Goal: Task Accomplishment & Management: Complete application form

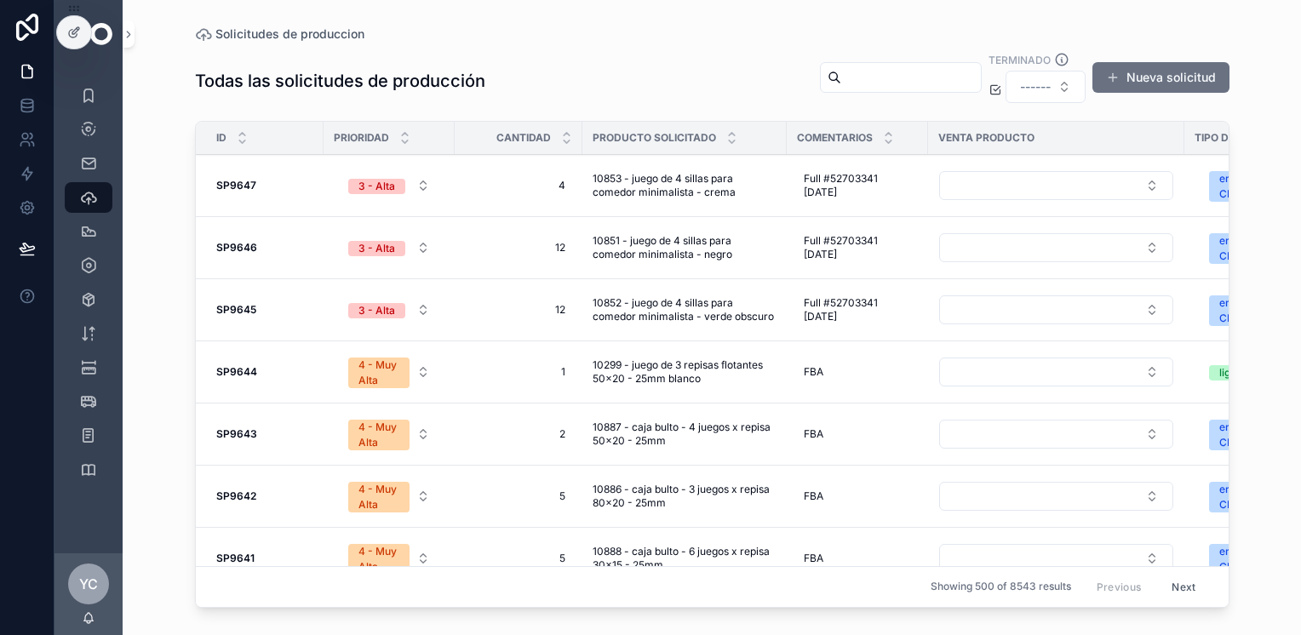
click at [1169, 70] on button "Nueva solicitud" at bounding box center [1161, 77] width 137 height 31
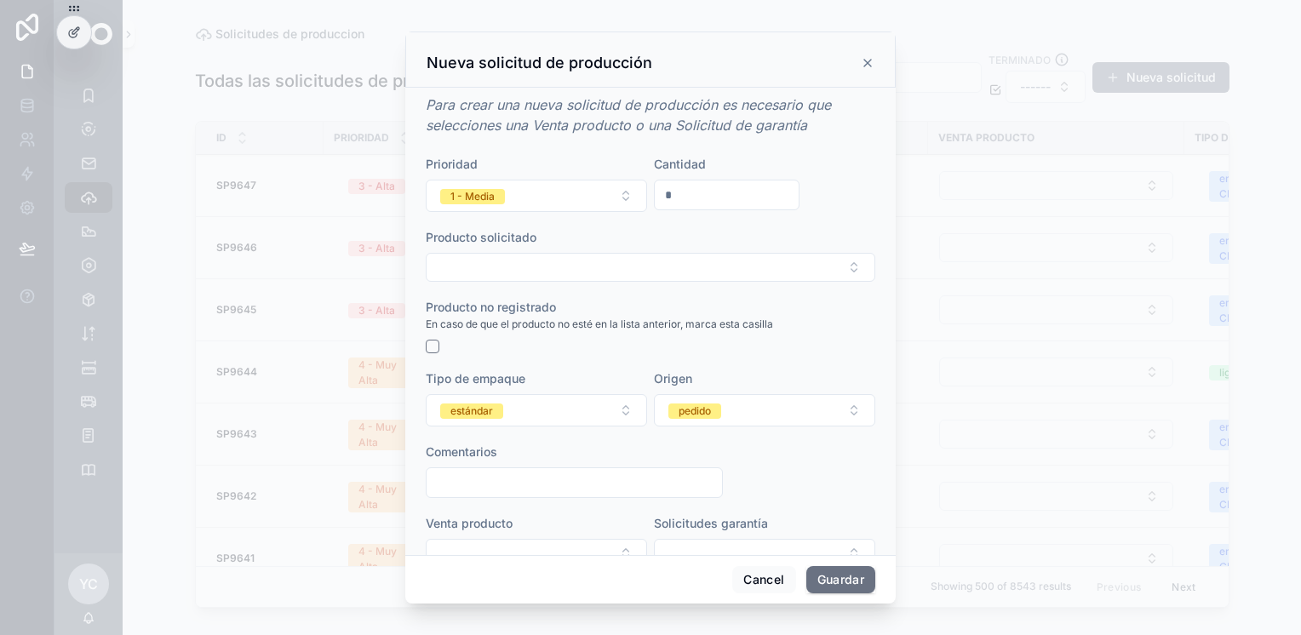
click at [694, 192] on input "*" at bounding box center [727, 195] width 144 height 24
type input "*"
click at [517, 267] on button "Select Button" at bounding box center [651, 267] width 450 height 29
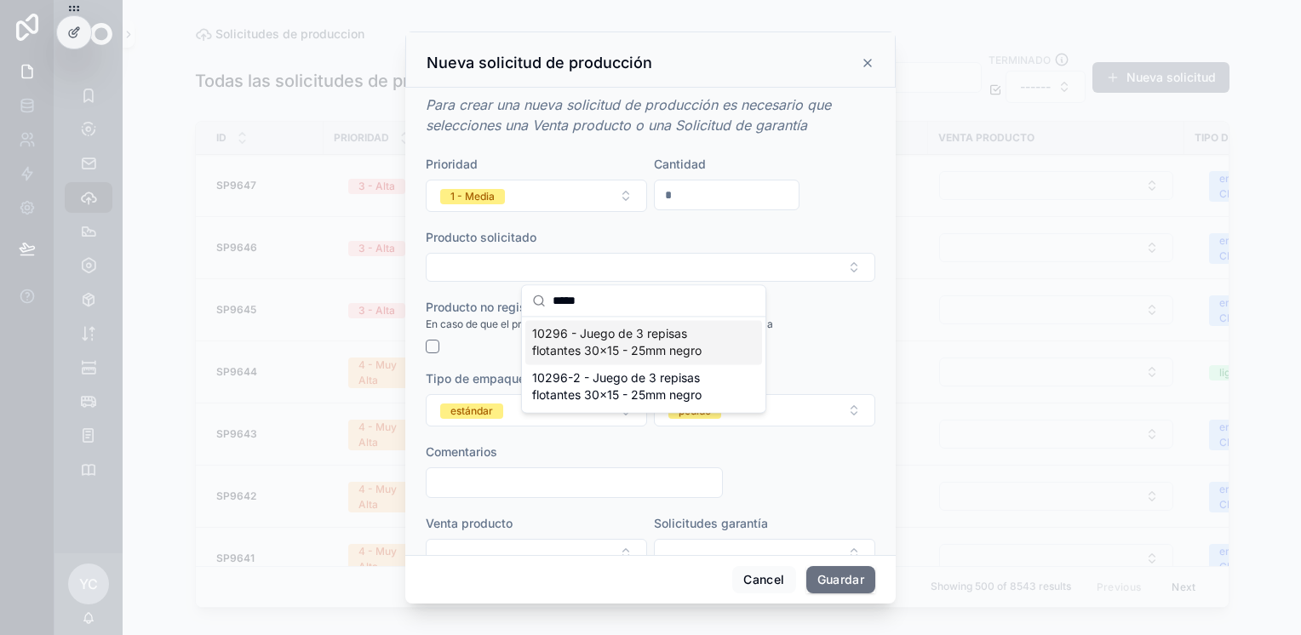
type input "*****"
click at [620, 345] on span "10296 - Juego de 3 repisas flotantes 30x15 - 25mm negro" at bounding box center [633, 342] width 203 height 34
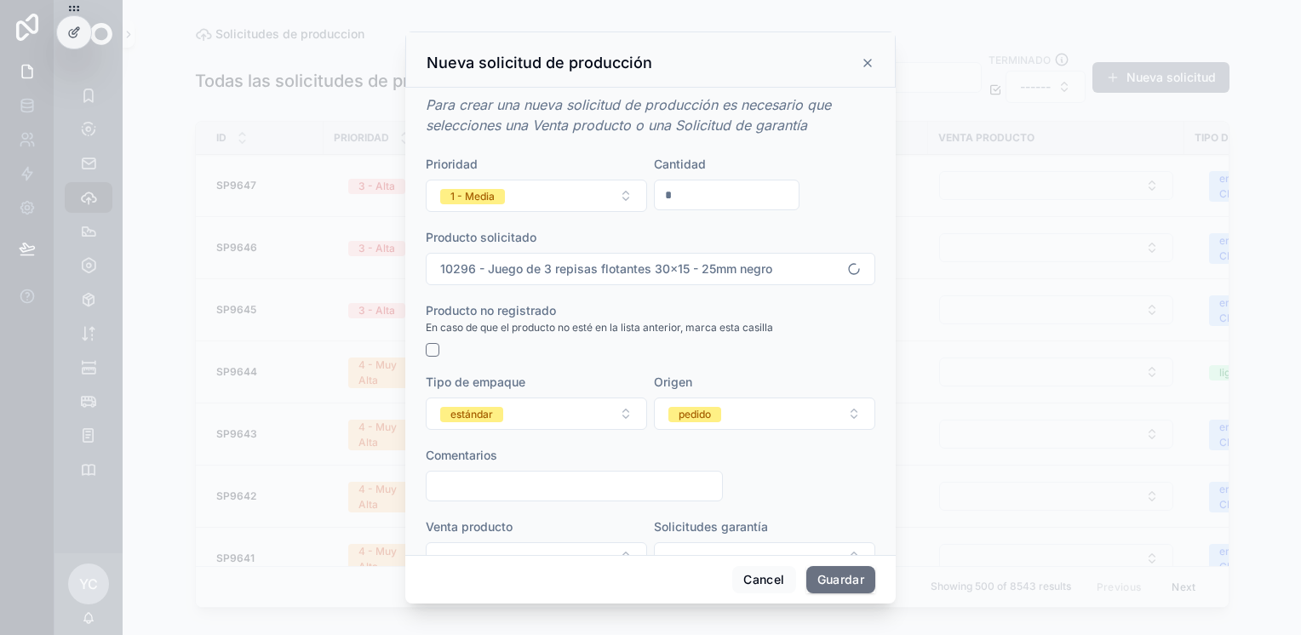
click at [557, 199] on button "1 - Media" at bounding box center [536, 196] width 221 height 32
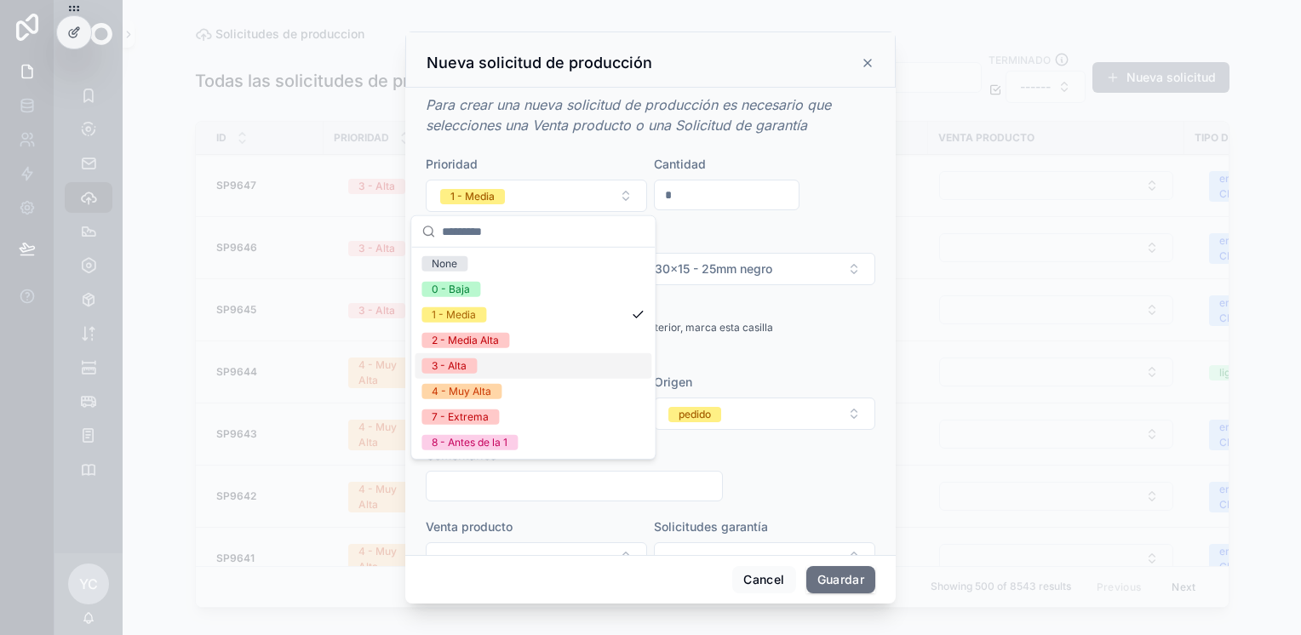
click at [497, 366] on div "3 - Alta" at bounding box center [533, 366] width 237 height 26
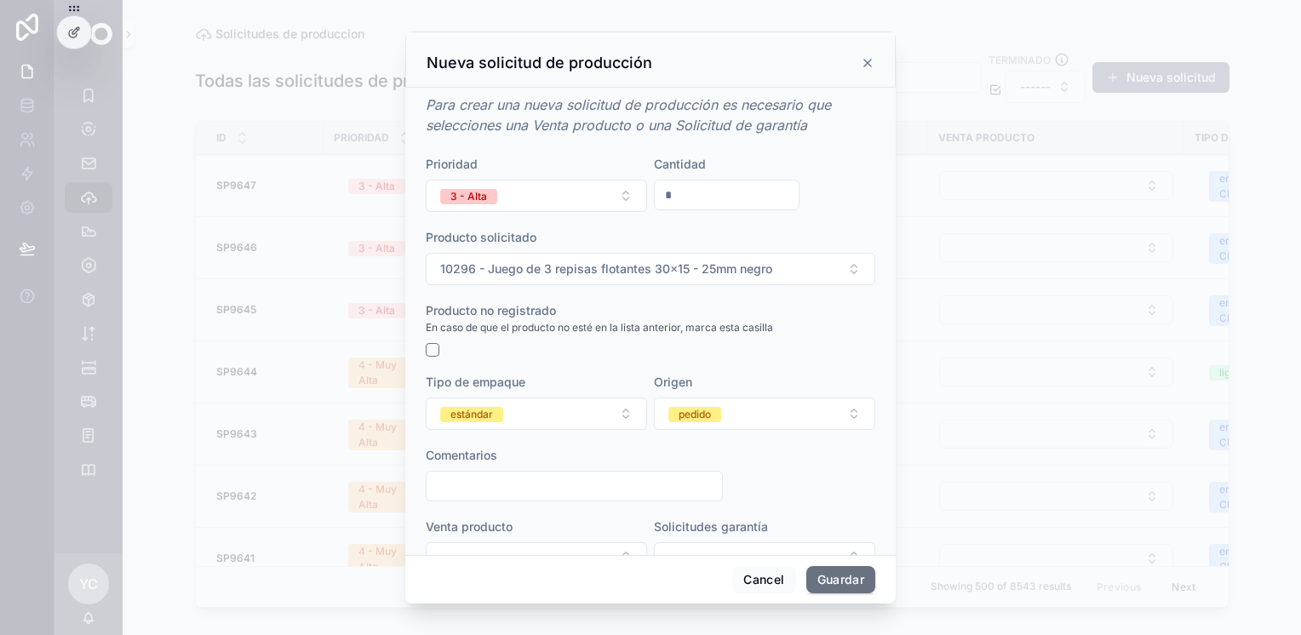
click at [518, 417] on button "estándar" at bounding box center [536, 414] width 221 height 32
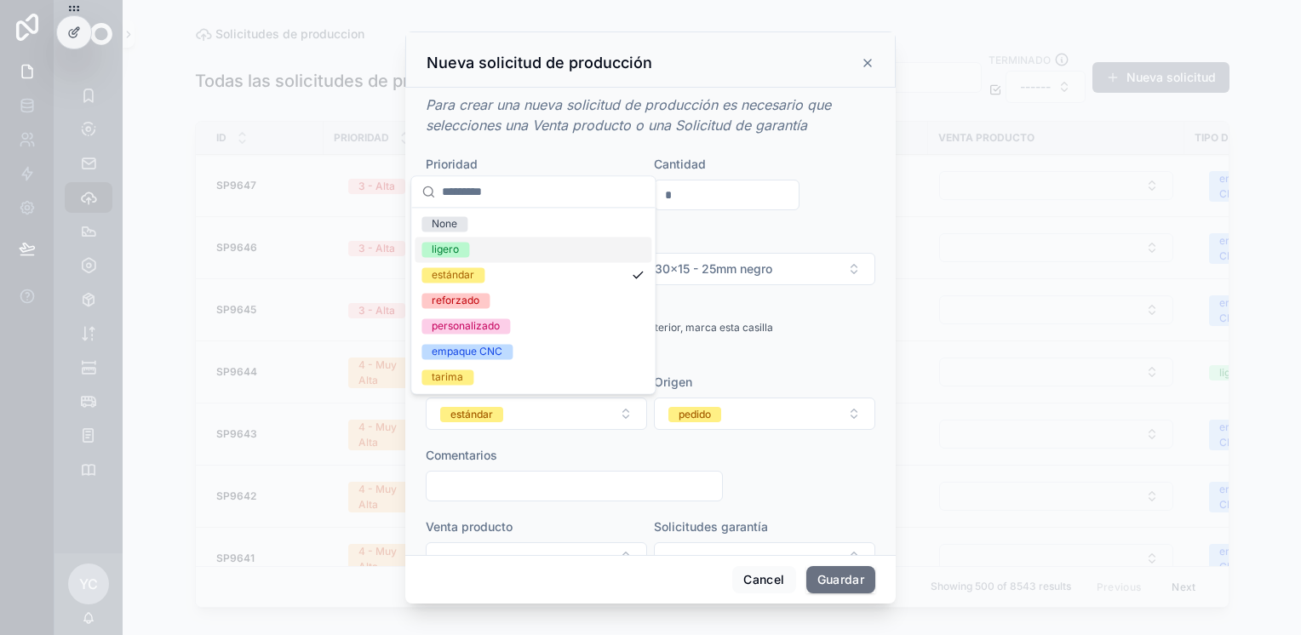
click at [489, 250] on div "ligero" at bounding box center [533, 250] width 237 height 26
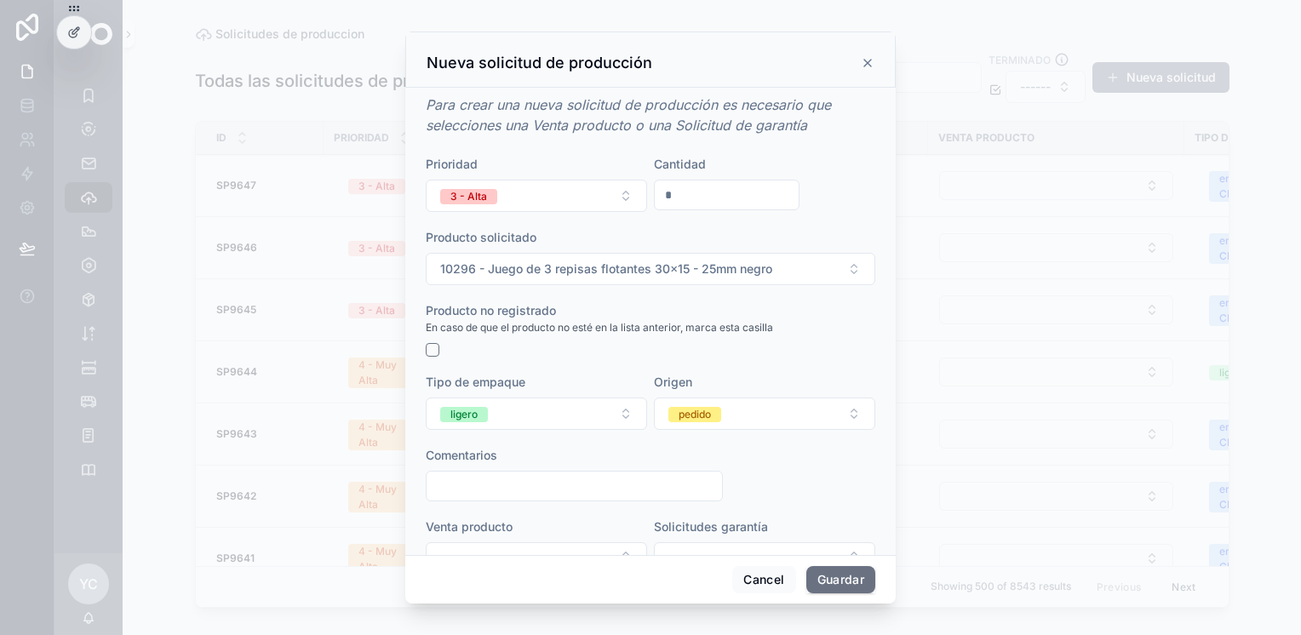
click at [681, 417] on div "pedido" at bounding box center [695, 414] width 32 height 15
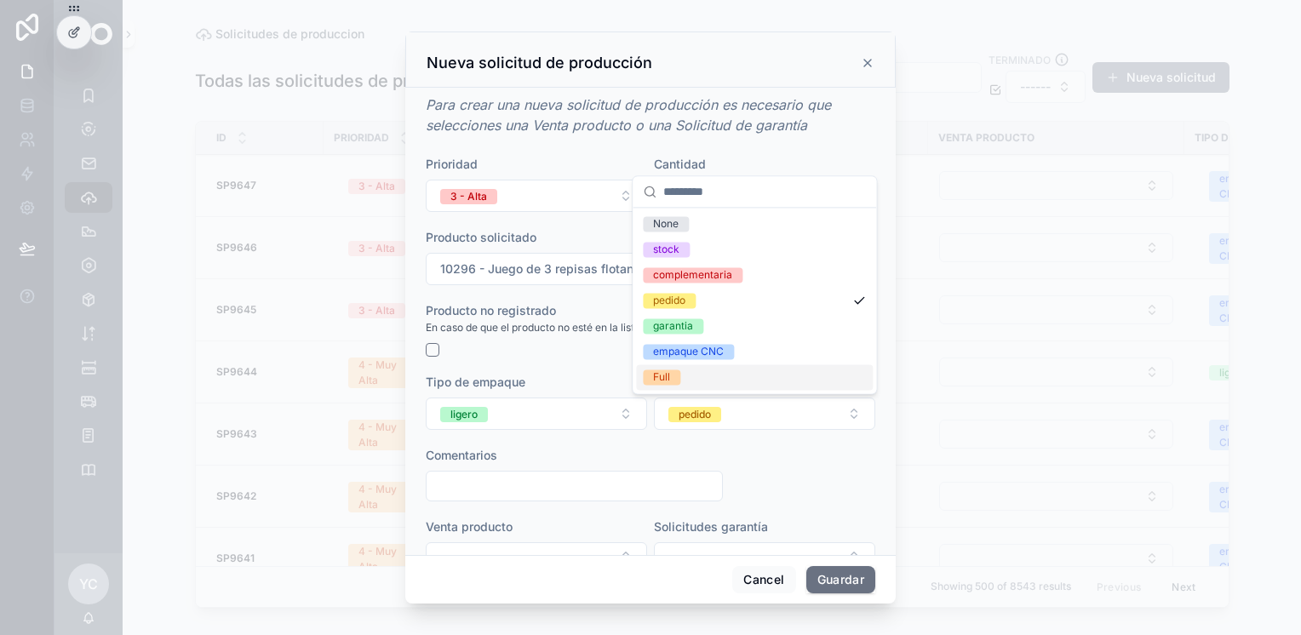
click at [660, 373] on div "Full" at bounding box center [661, 377] width 17 height 15
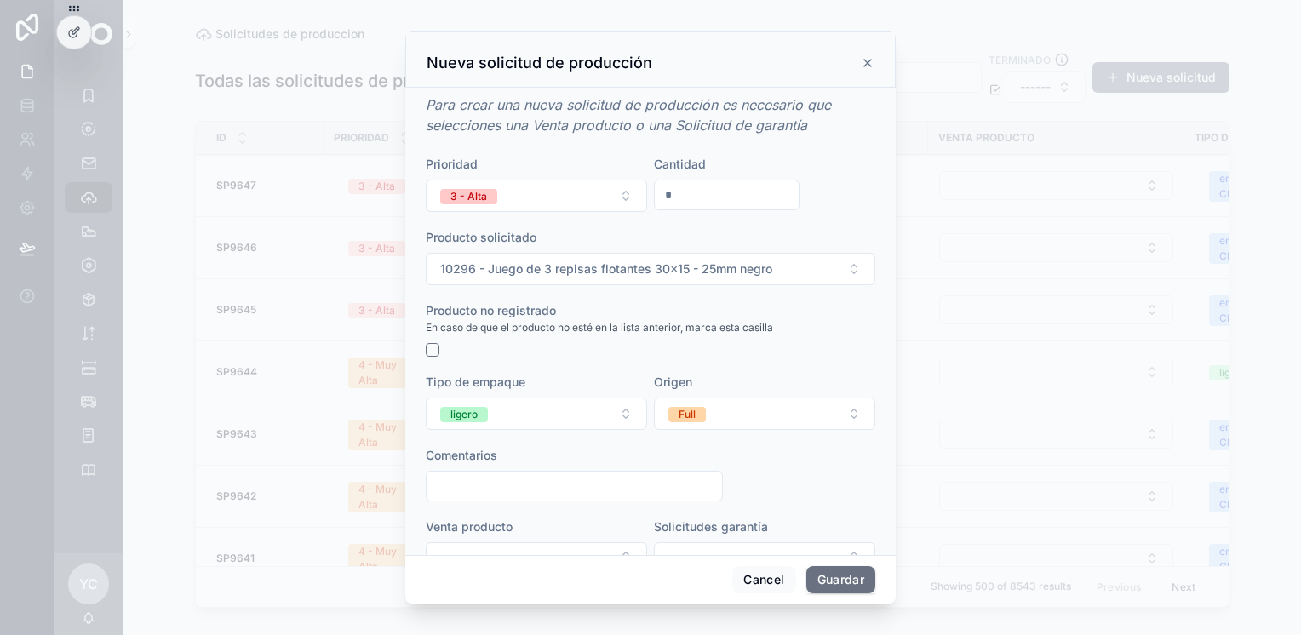
click at [555, 489] on input "scrollable content" at bounding box center [575, 486] width 296 height 24
paste input "********"
click at [555, 489] on input "**********" at bounding box center [575, 486] width 296 height 24
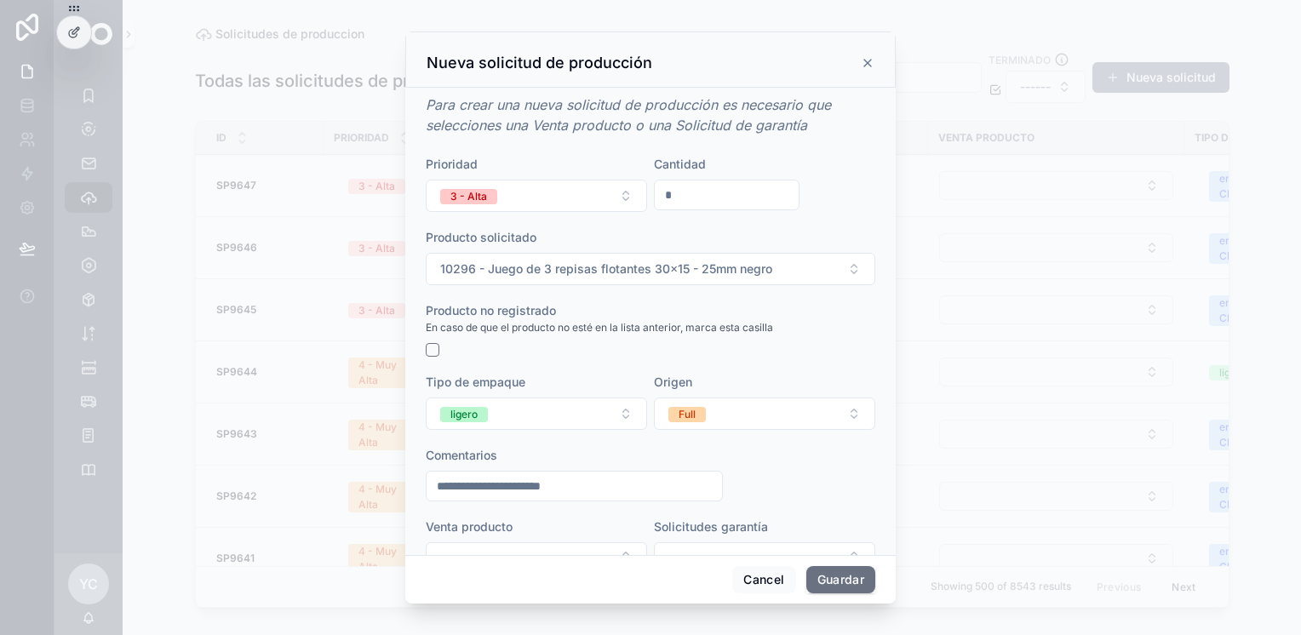
type input "**********"
click at [837, 579] on button "Guardar" at bounding box center [841, 579] width 69 height 27
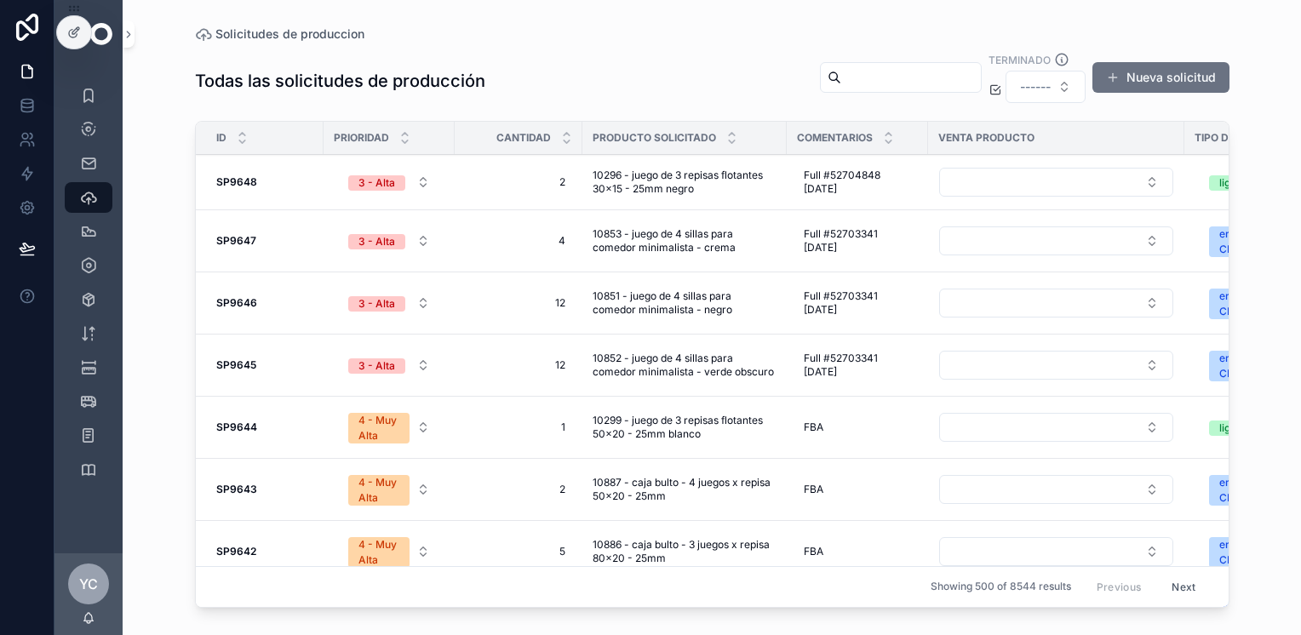
click at [1157, 80] on button "Nueva solicitud" at bounding box center [1161, 77] width 137 height 31
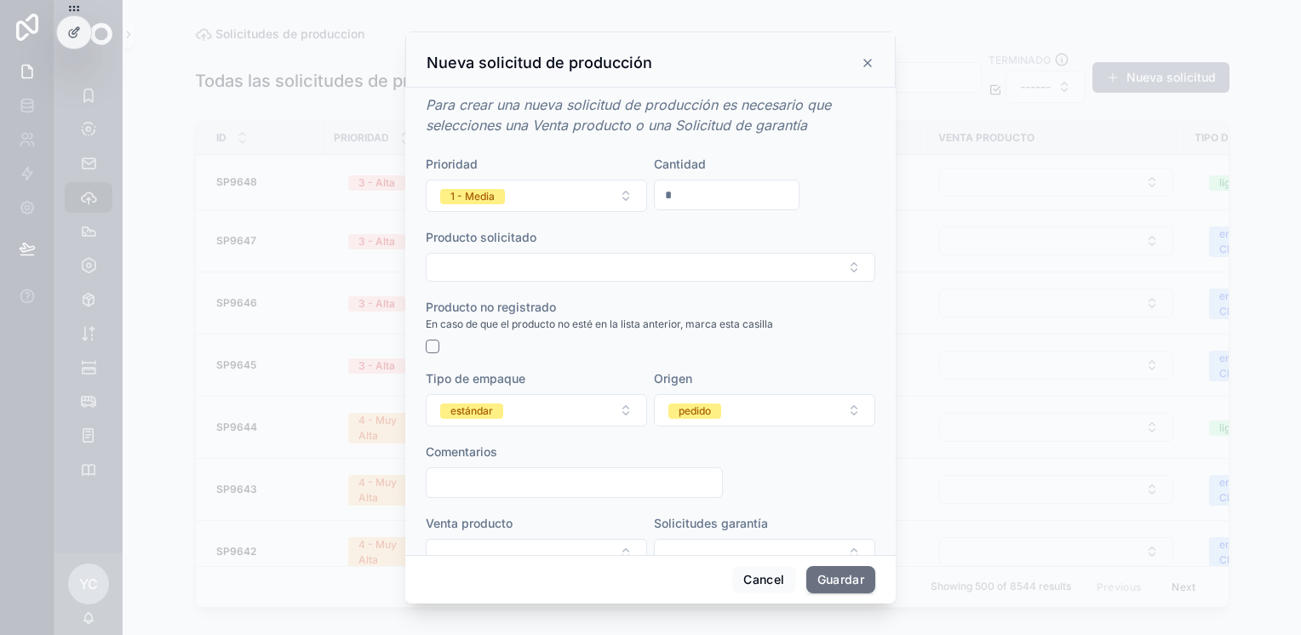
click at [570, 185] on button "1 - Media" at bounding box center [536, 196] width 221 height 32
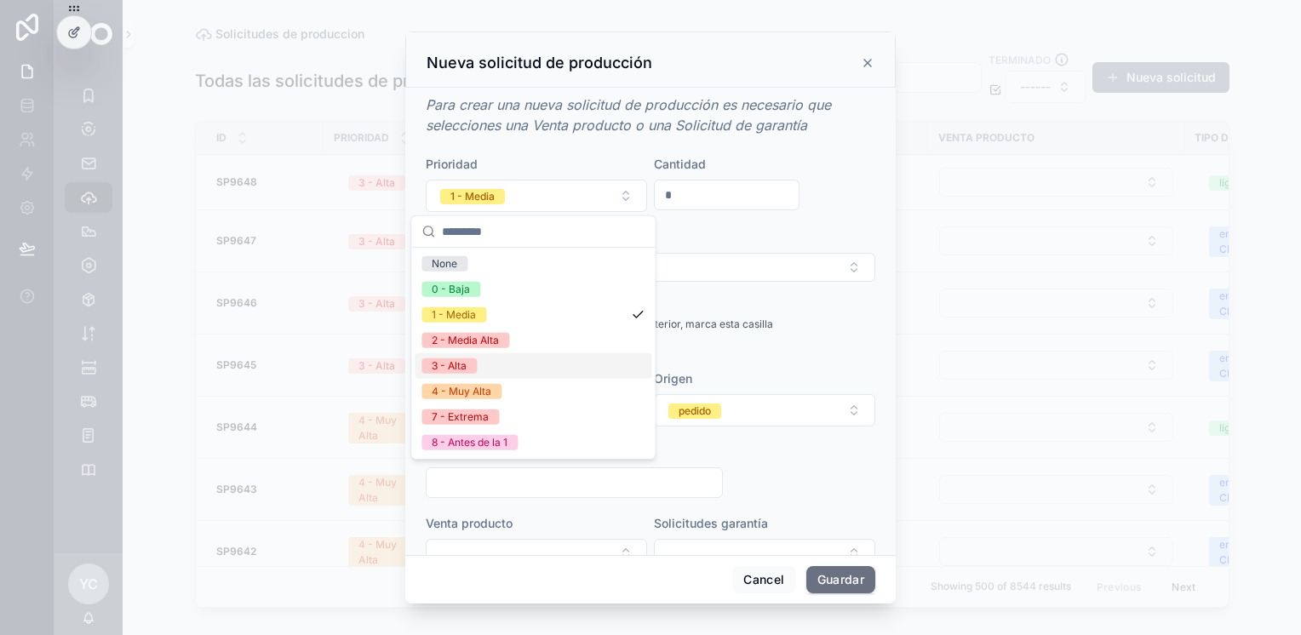
click at [474, 374] on div "3 - Alta" at bounding box center [533, 366] width 237 height 26
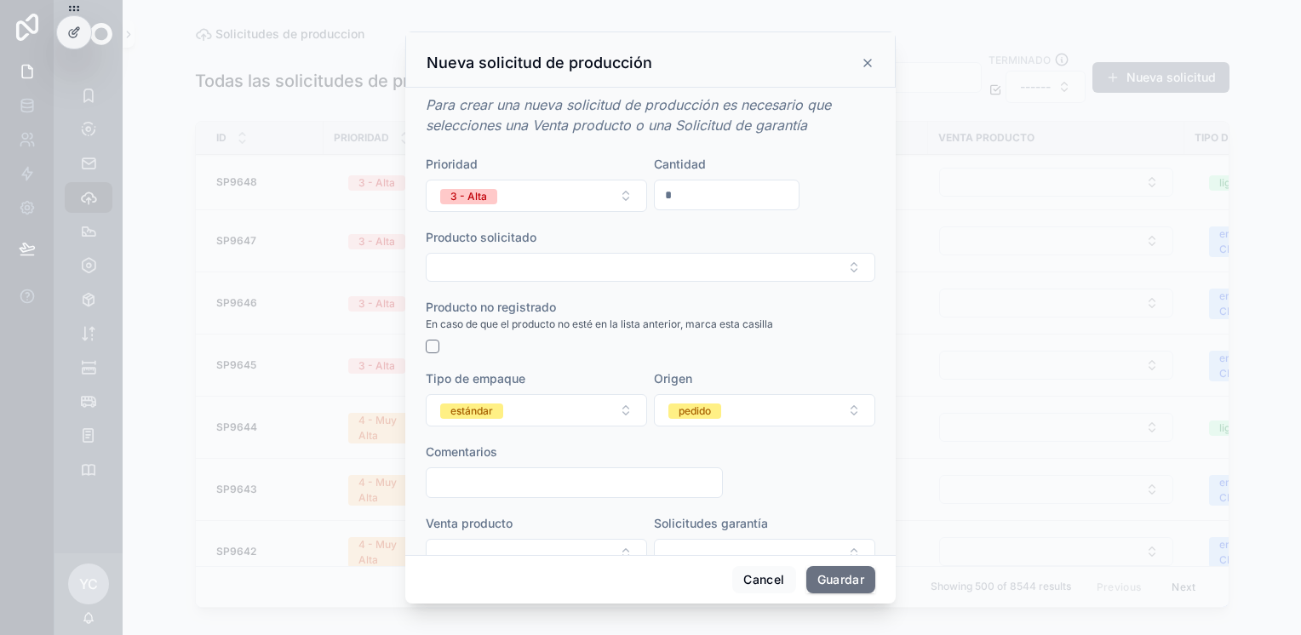
click at [492, 496] on div "scrollable content" at bounding box center [574, 483] width 297 height 31
click at [493, 485] on input "scrollable content" at bounding box center [575, 483] width 296 height 24
paste input "**********"
type input "**********"
click at [513, 417] on button "estándar" at bounding box center [536, 410] width 221 height 32
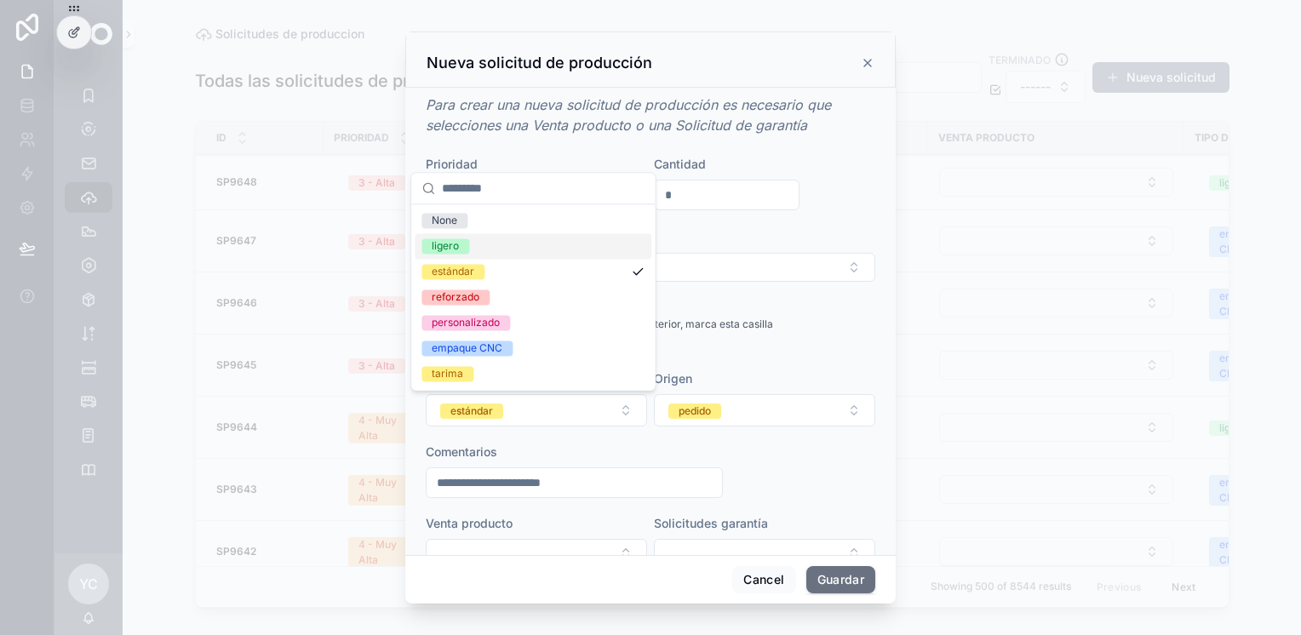
click at [487, 249] on div "ligero" at bounding box center [533, 246] width 237 height 26
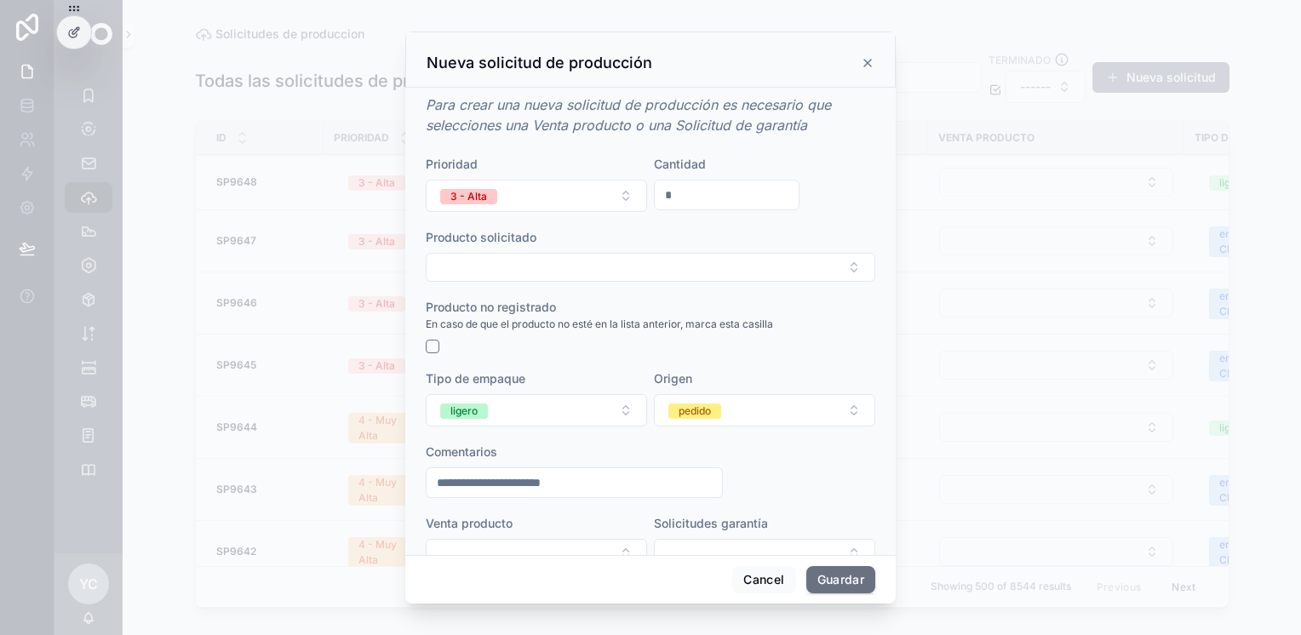
click at [760, 418] on button "pedido" at bounding box center [764, 410] width 221 height 32
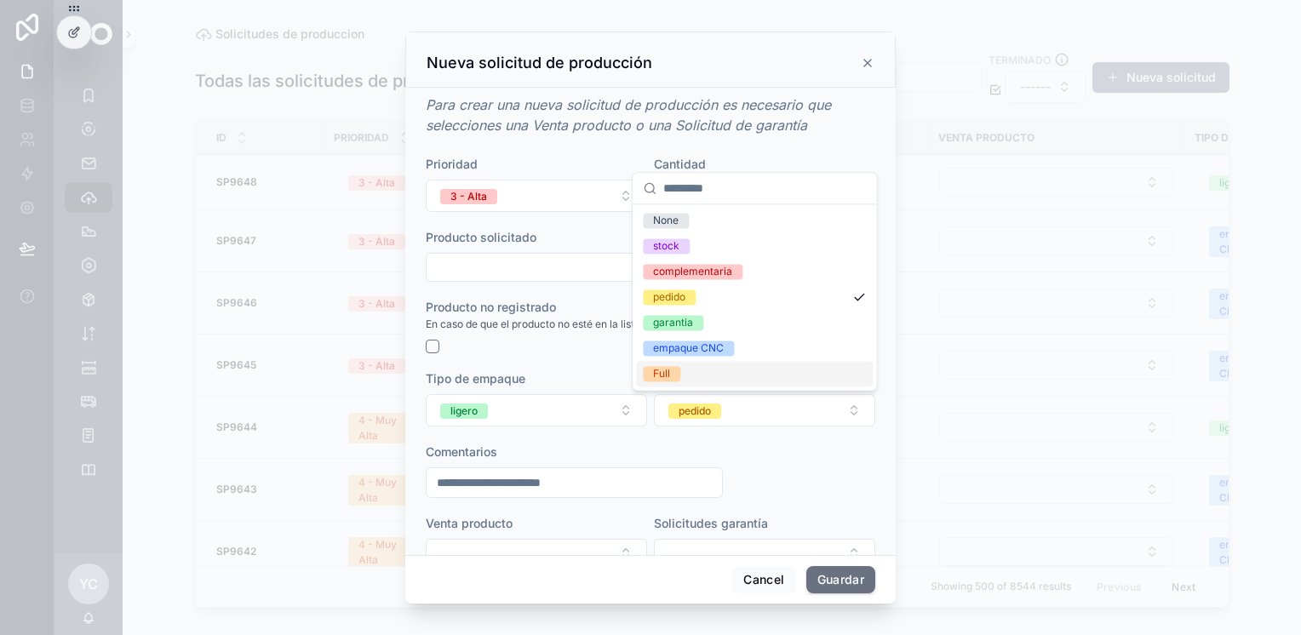
click at [672, 365] on div "Full" at bounding box center [754, 374] width 237 height 26
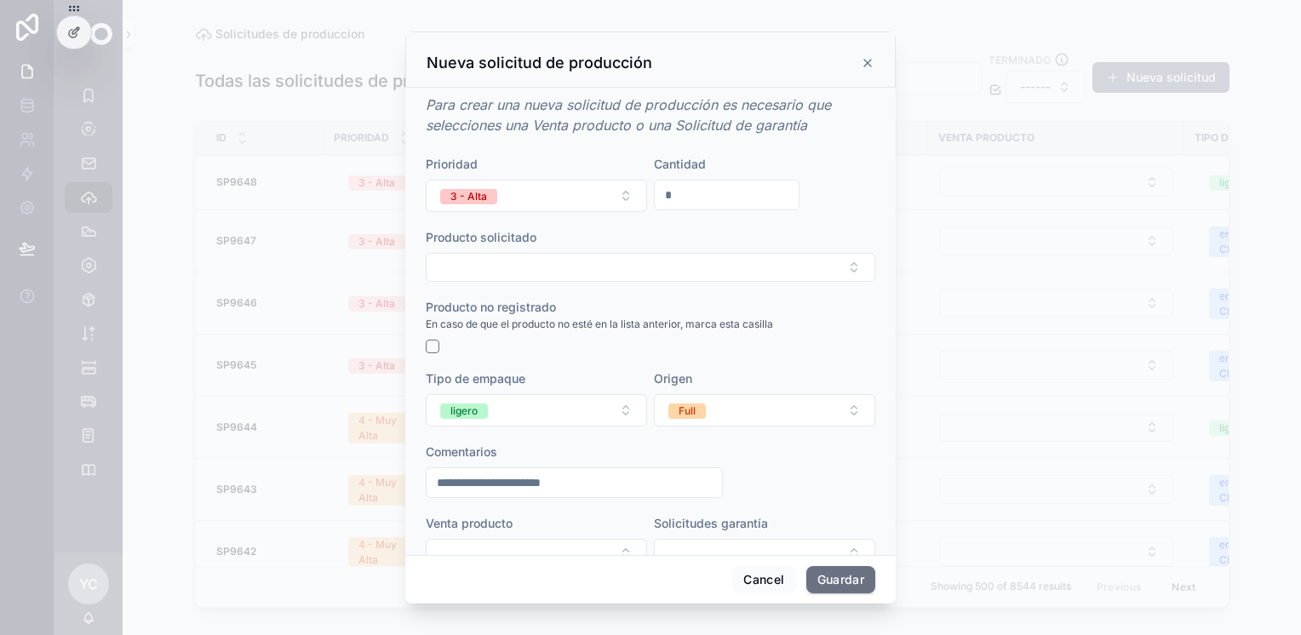
click at [576, 269] on button "Select Button" at bounding box center [651, 267] width 450 height 29
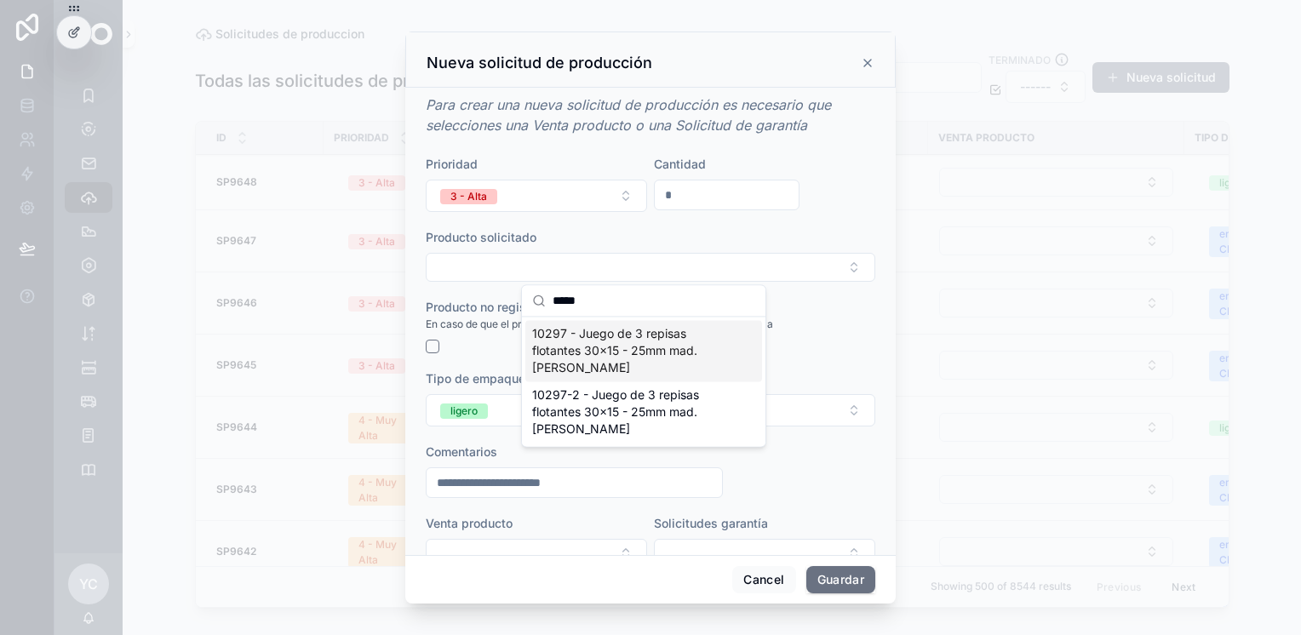
type input "*****"
click at [622, 350] on span "10297 - Juego de 3 repisas flotantes 30x15 - 25mm mad. [PERSON_NAME]" at bounding box center [633, 350] width 203 height 51
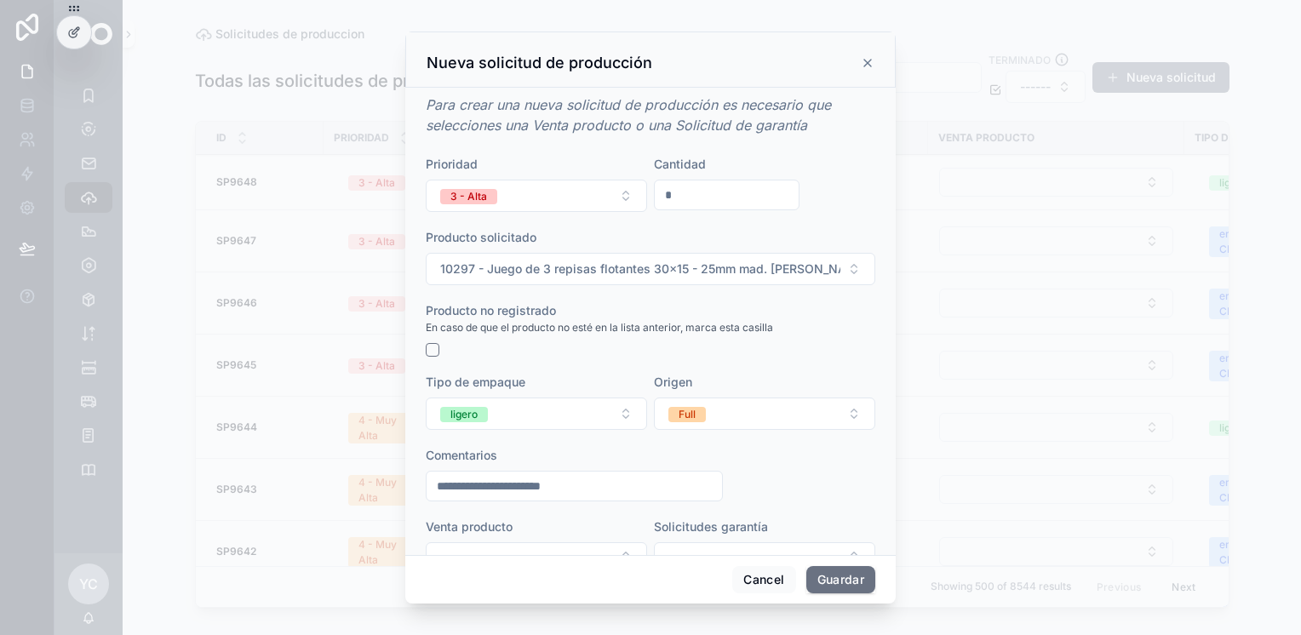
click at [830, 577] on button "Guardar" at bounding box center [841, 579] width 69 height 27
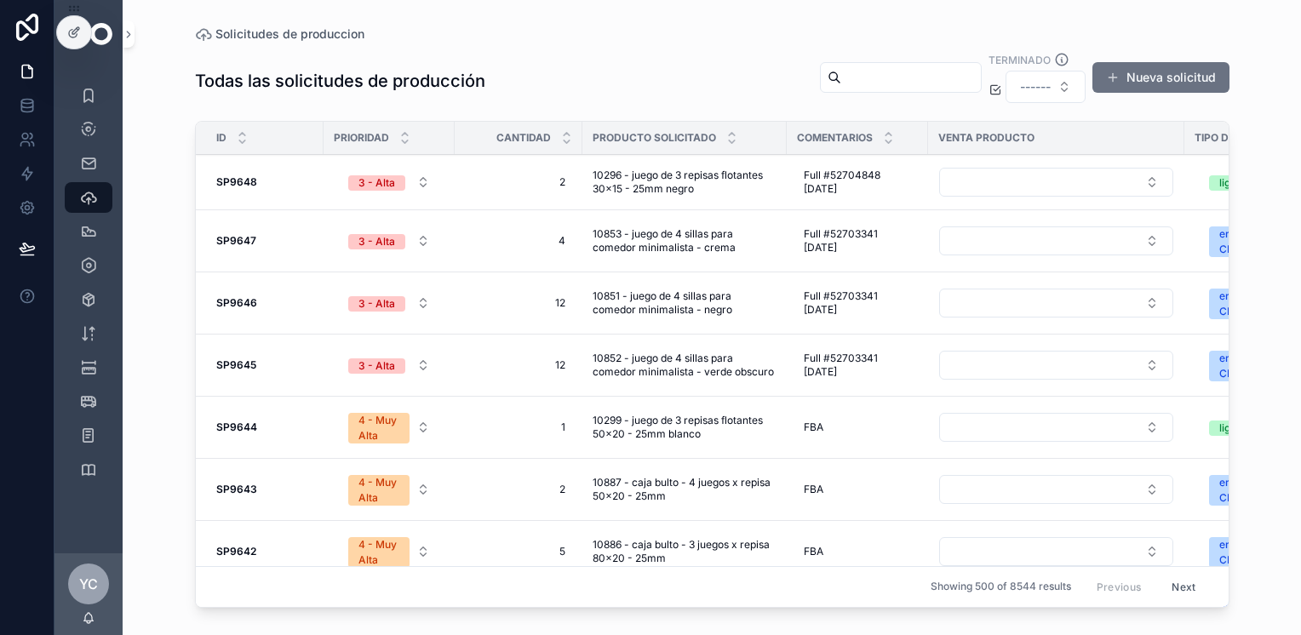
click at [1155, 76] on button "Nueva solicitud" at bounding box center [1161, 77] width 137 height 31
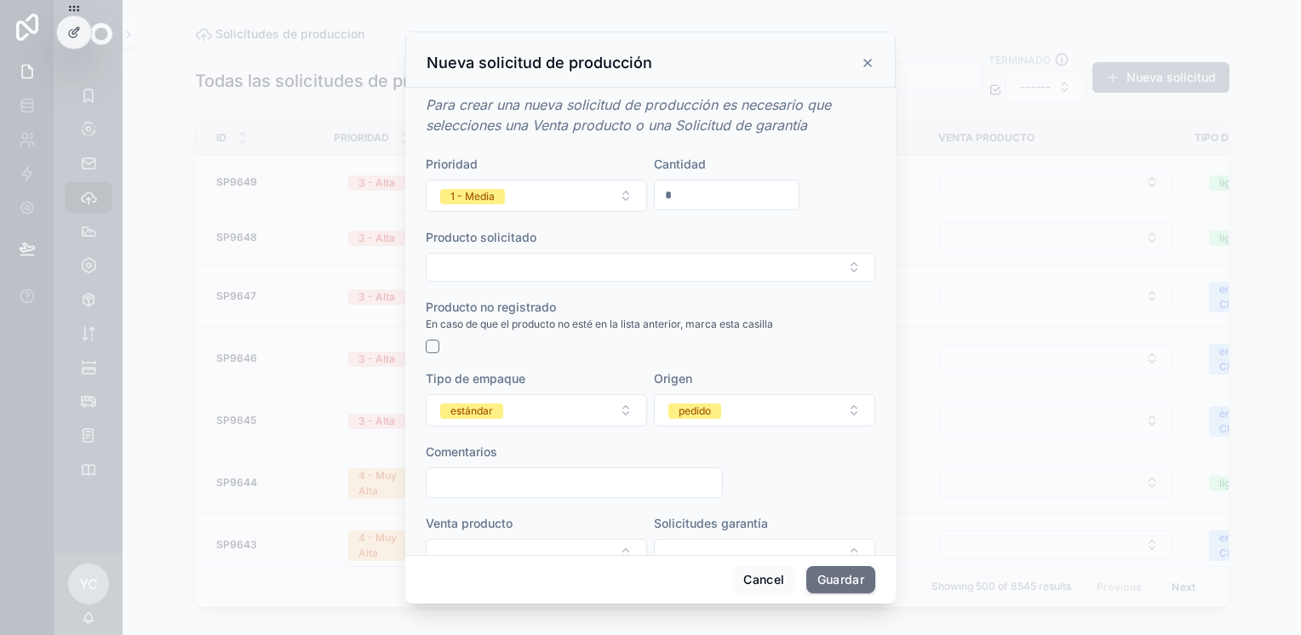
click at [542, 266] on button "Select Button" at bounding box center [651, 267] width 450 height 29
type input "*****"
click at [603, 342] on span "10637 - Juego de 4 repisas flotantes 30x15 - 15mm negro" at bounding box center [633, 342] width 203 height 34
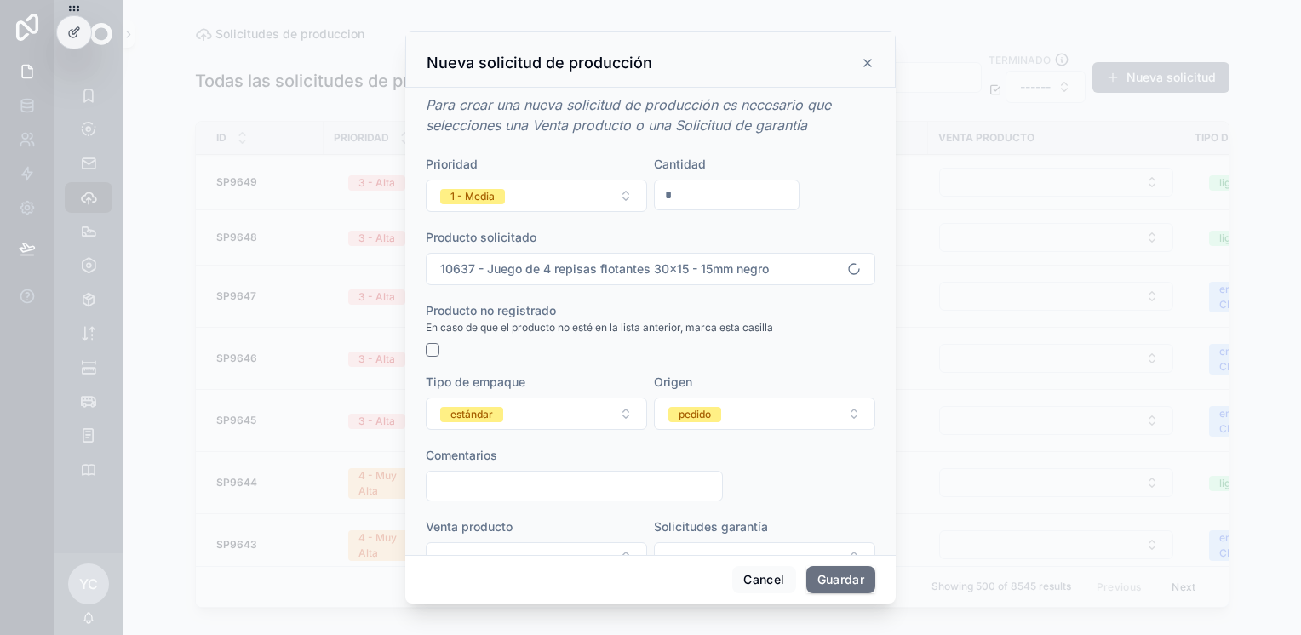
click at [536, 422] on button "estándar" at bounding box center [536, 414] width 221 height 32
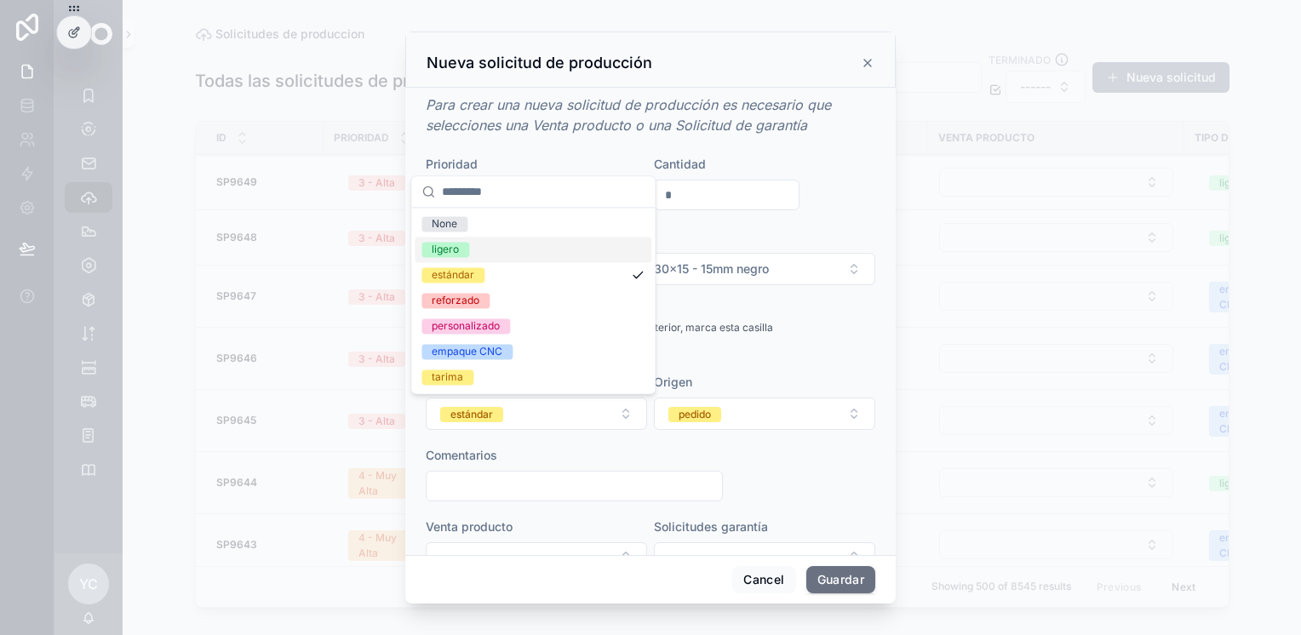
click at [487, 247] on div "ligero" at bounding box center [533, 250] width 237 height 26
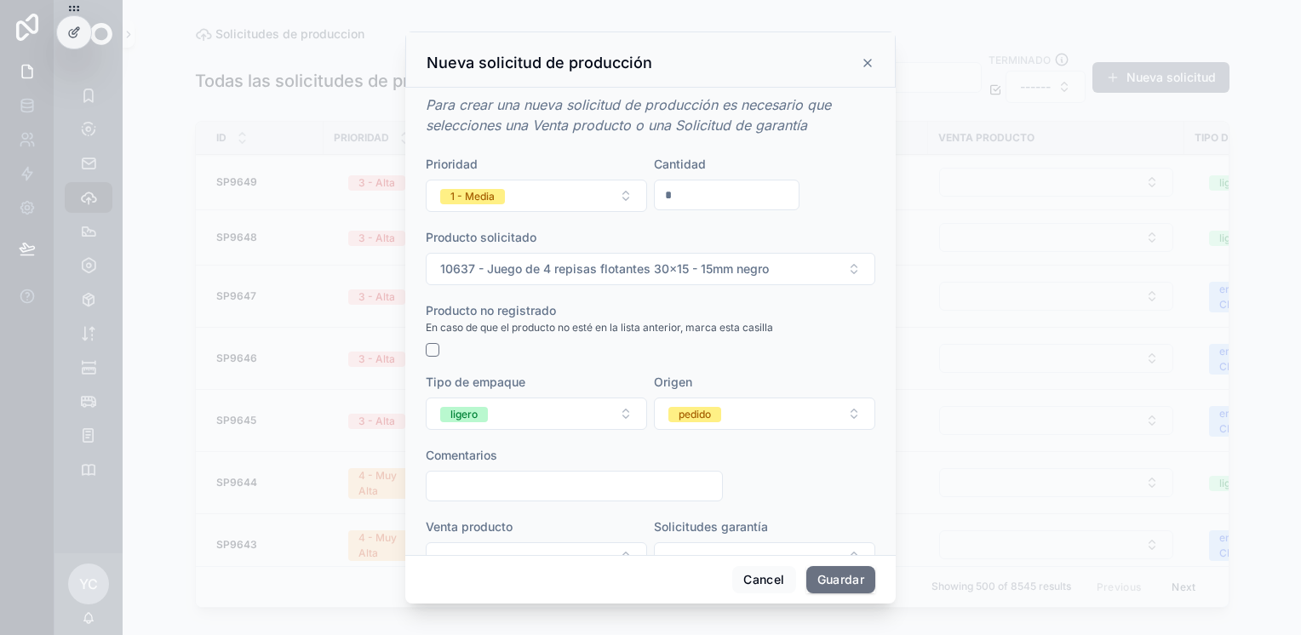
click at [716, 393] on div "Origen pedido" at bounding box center [764, 402] width 221 height 56
click at [715, 405] on span "pedido" at bounding box center [695, 413] width 53 height 17
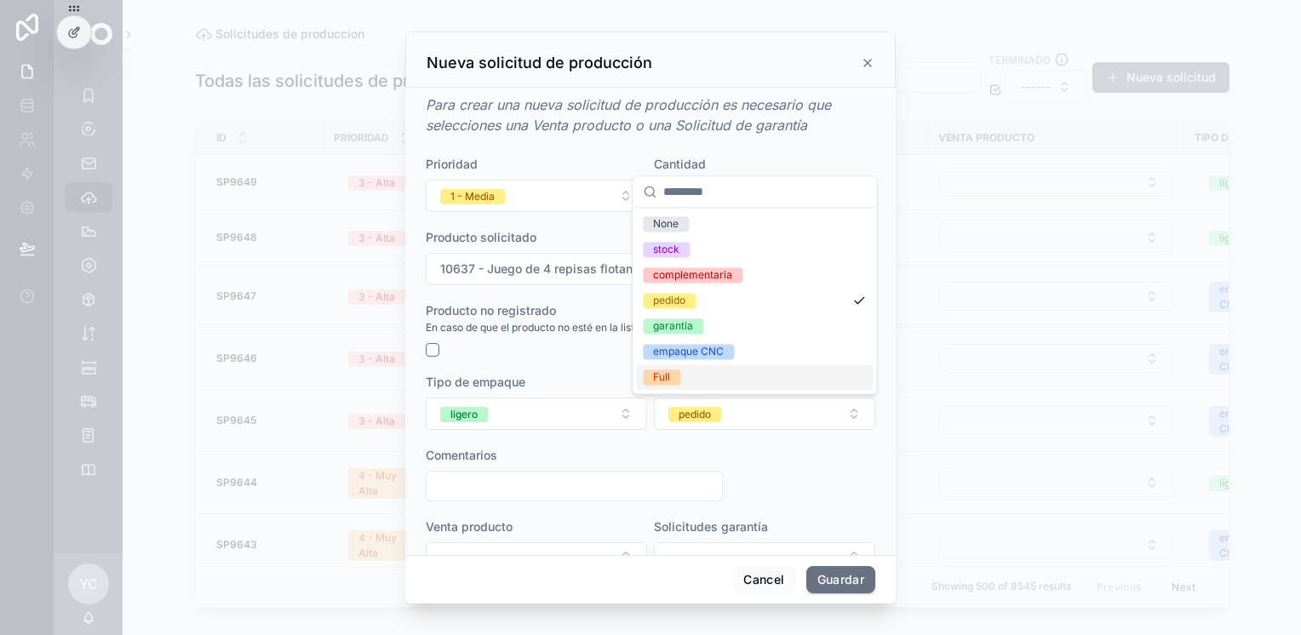
click at [668, 379] on div "Full" at bounding box center [661, 377] width 17 height 15
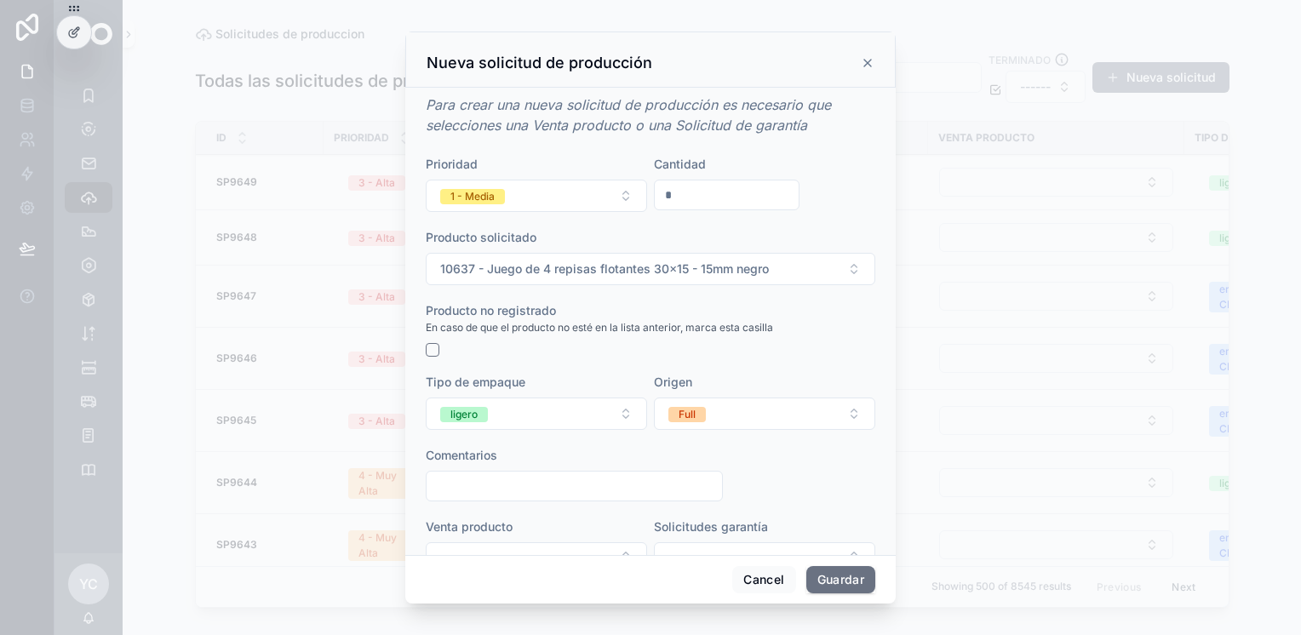
click at [514, 485] on input "scrollable content" at bounding box center [575, 486] width 296 height 24
paste input "**********"
type input "**********"
click at [489, 194] on div "1 - Media" at bounding box center [473, 196] width 44 height 15
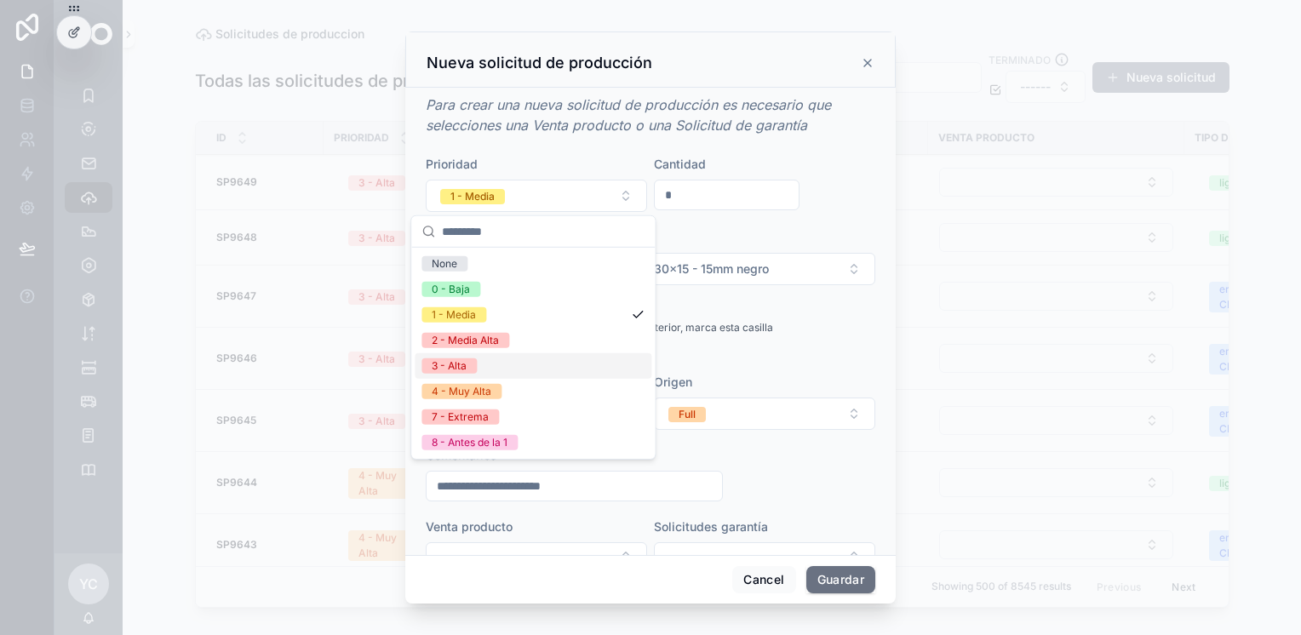
click at [494, 366] on div "3 - Alta" at bounding box center [533, 366] width 237 height 26
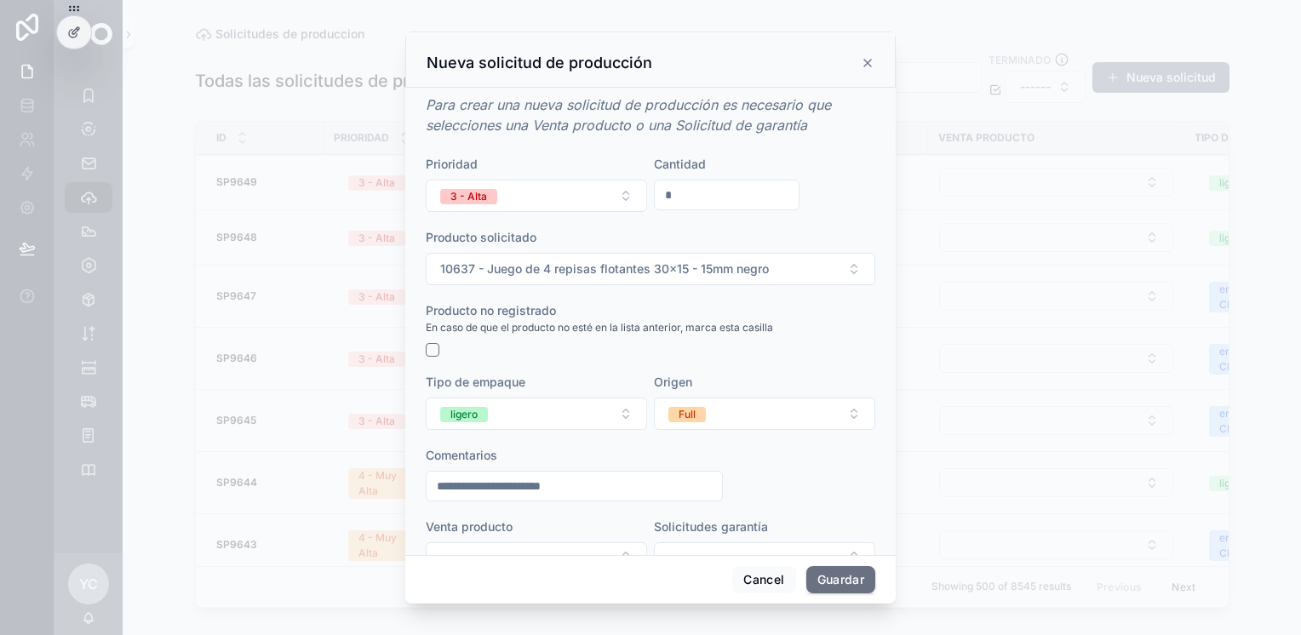
click at [841, 581] on button "Guardar" at bounding box center [841, 579] width 69 height 27
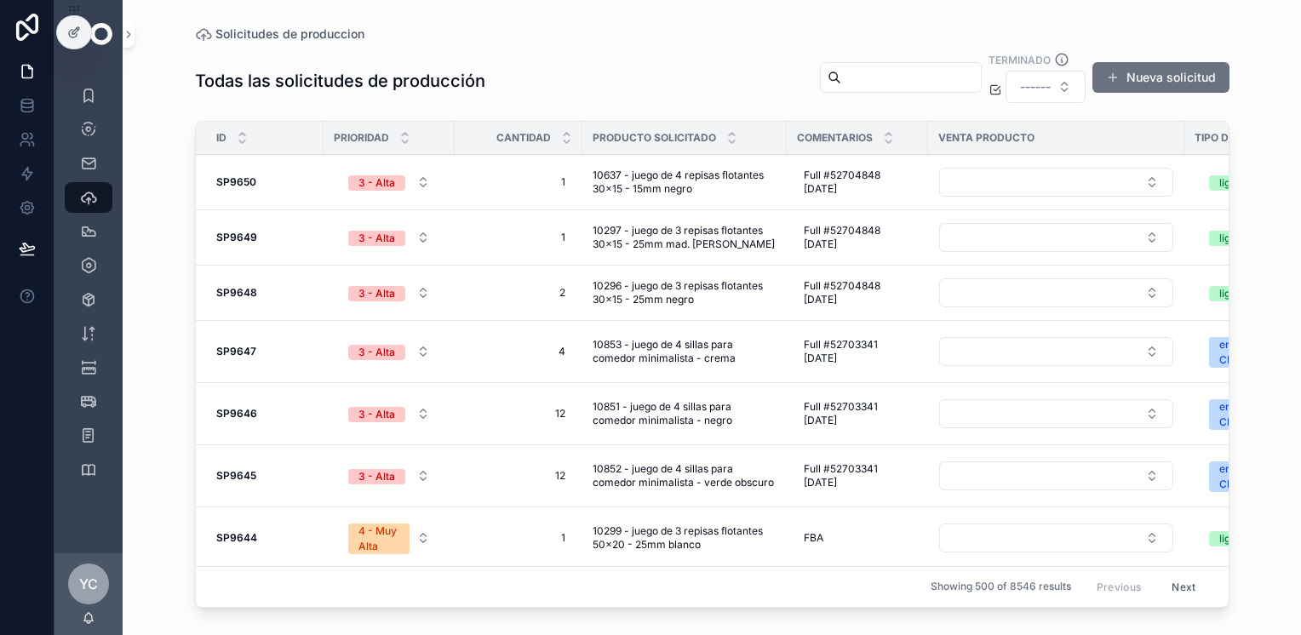
click at [1163, 79] on button "Nueva solicitud" at bounding box center [1161, 77] width 137 height 31
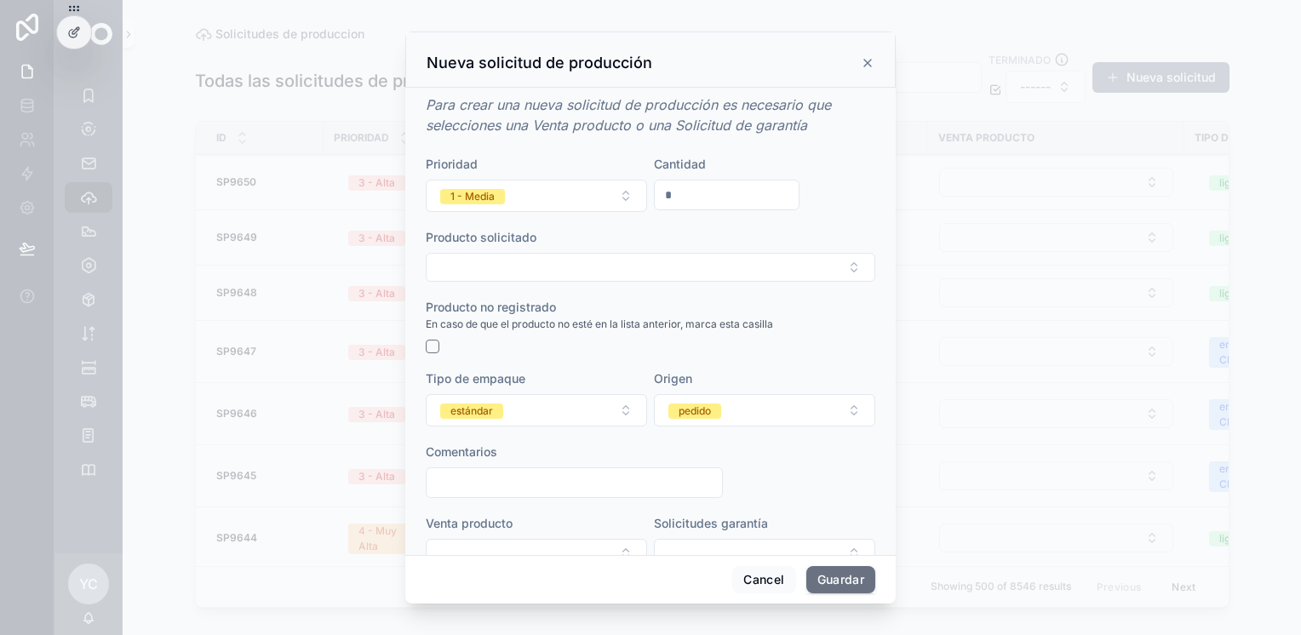
click at [682, 181] on div "*" at bounding box center [727, 195] width 146 height 31
drag, startPoint x: 682, startPoint y: 181, endPoint x: 676, endPoint y: 192, distance: 12.6
click at [676, 192] on input "*" at bounding box center [727, 195] width 144 height 24
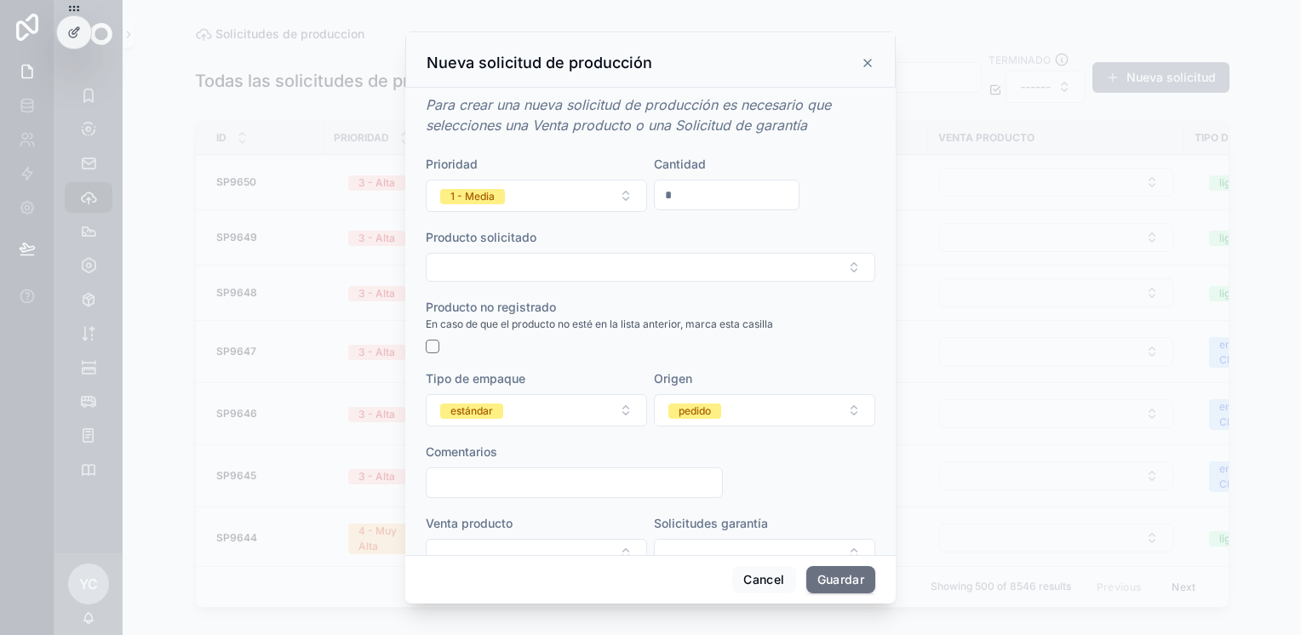
type input "*"
click at [560, 274] on button "Select Button" at bounding box center [651, 267] width 450 height 29
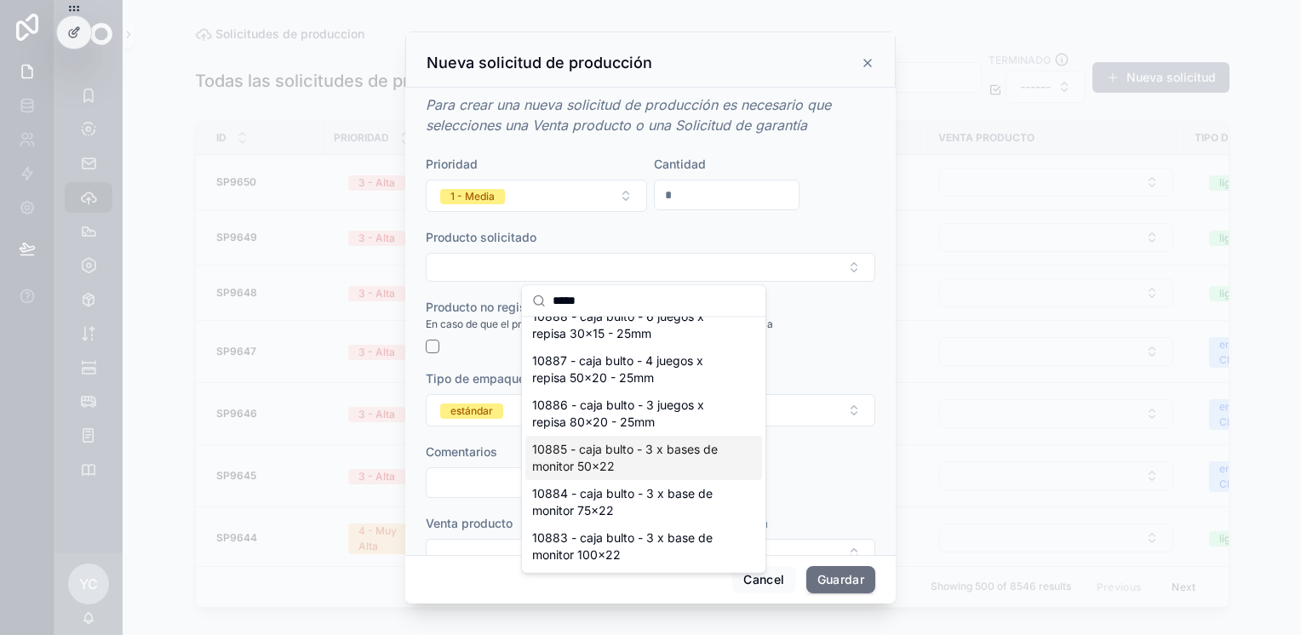
scroll to position [286, 0]
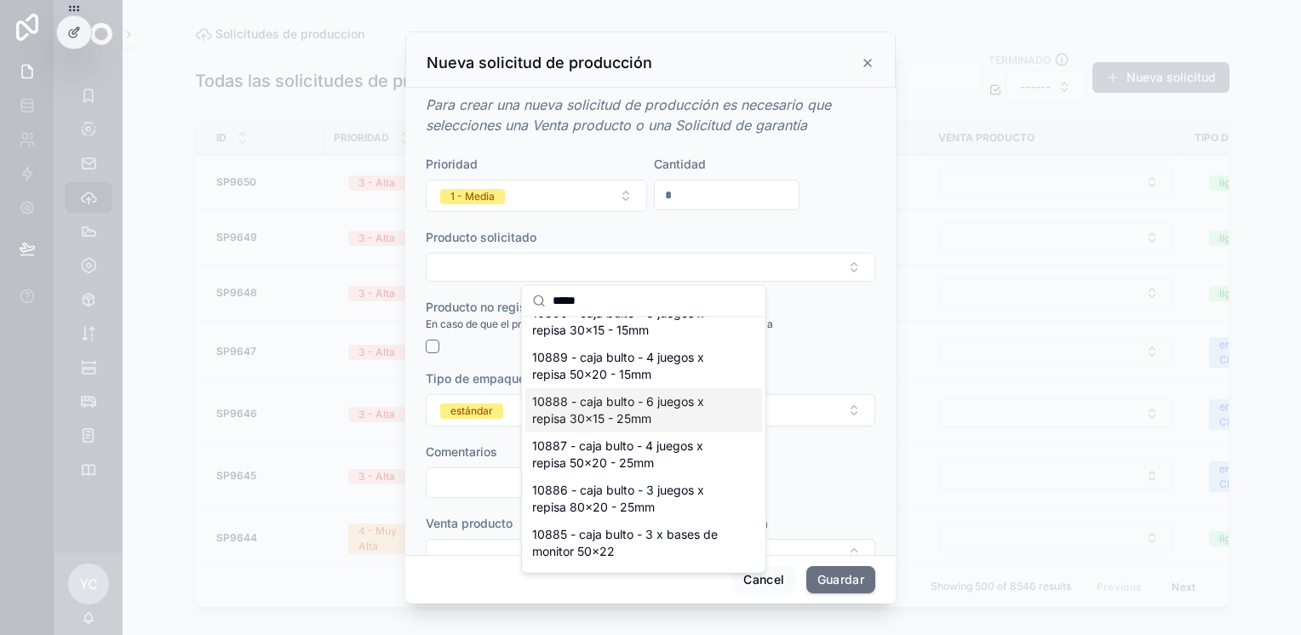
type input "*****"
click at [671, 411] on span "10888 - caja bulto - 6 juegos x repisa 30x15 - 25mm" at bounding box center [633, 410] width 203 height 34
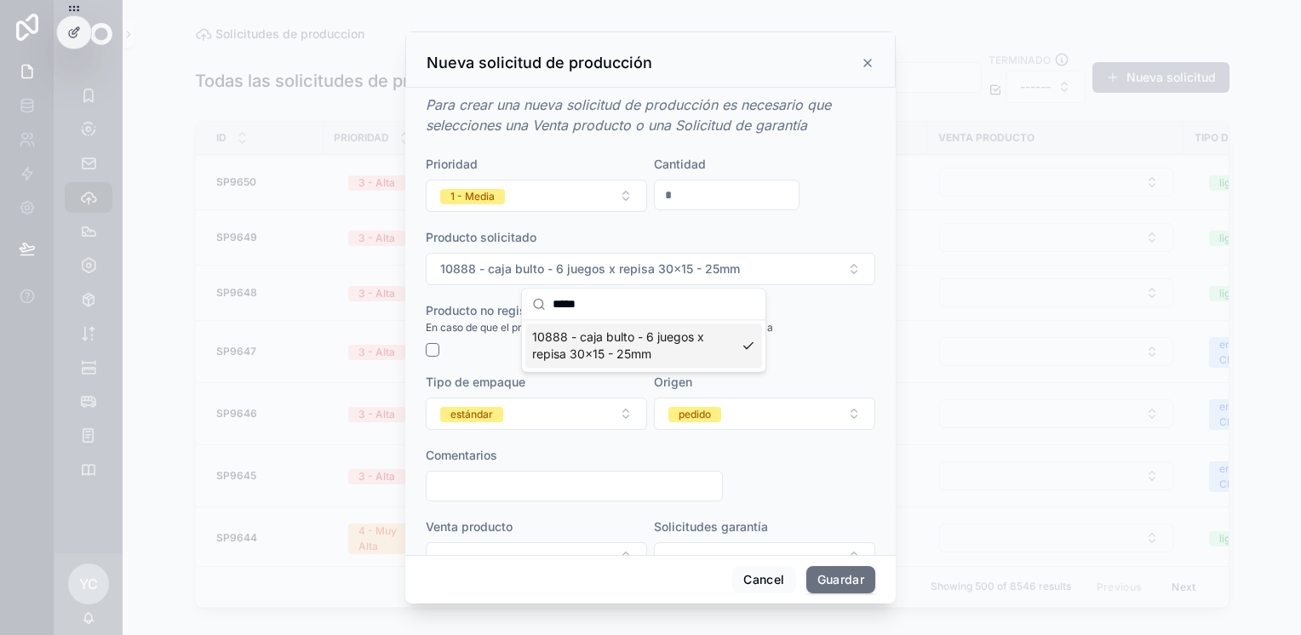
scroll to position [0, 0]
click at [496, 202] on span "1 - Media" at bounding box center [472, 196] width 65 height 15
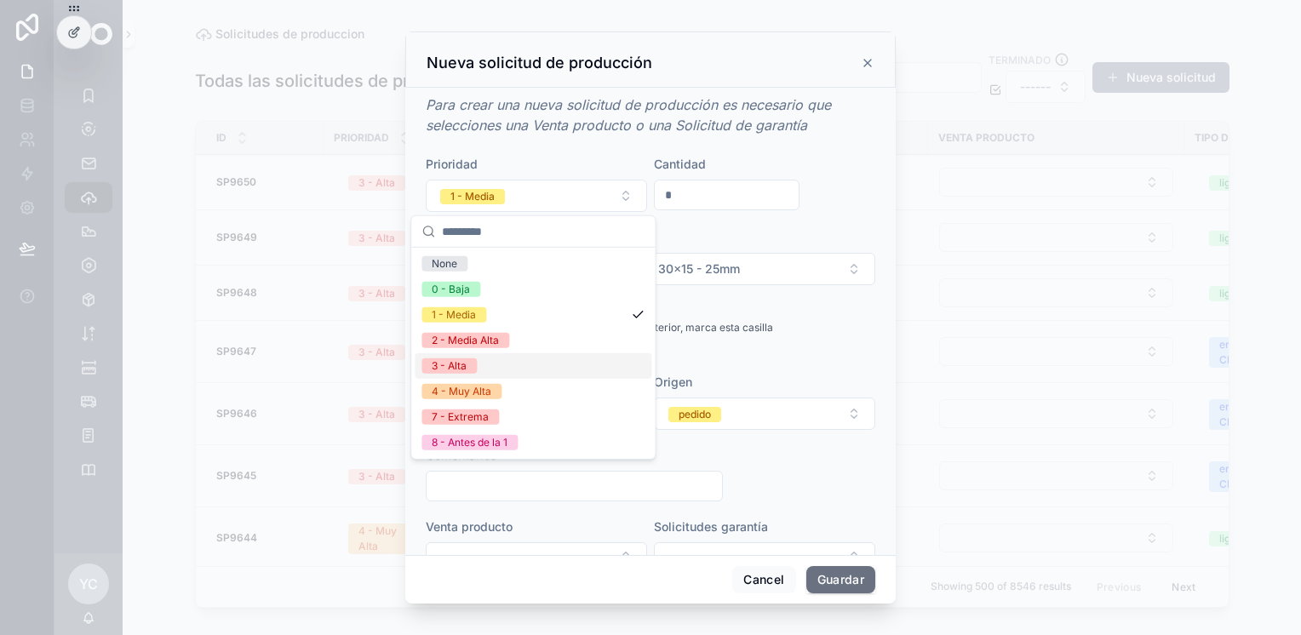
click at [480, 370] on div "3 - Alta" at bounding box center [533, 366] width 237 height 26
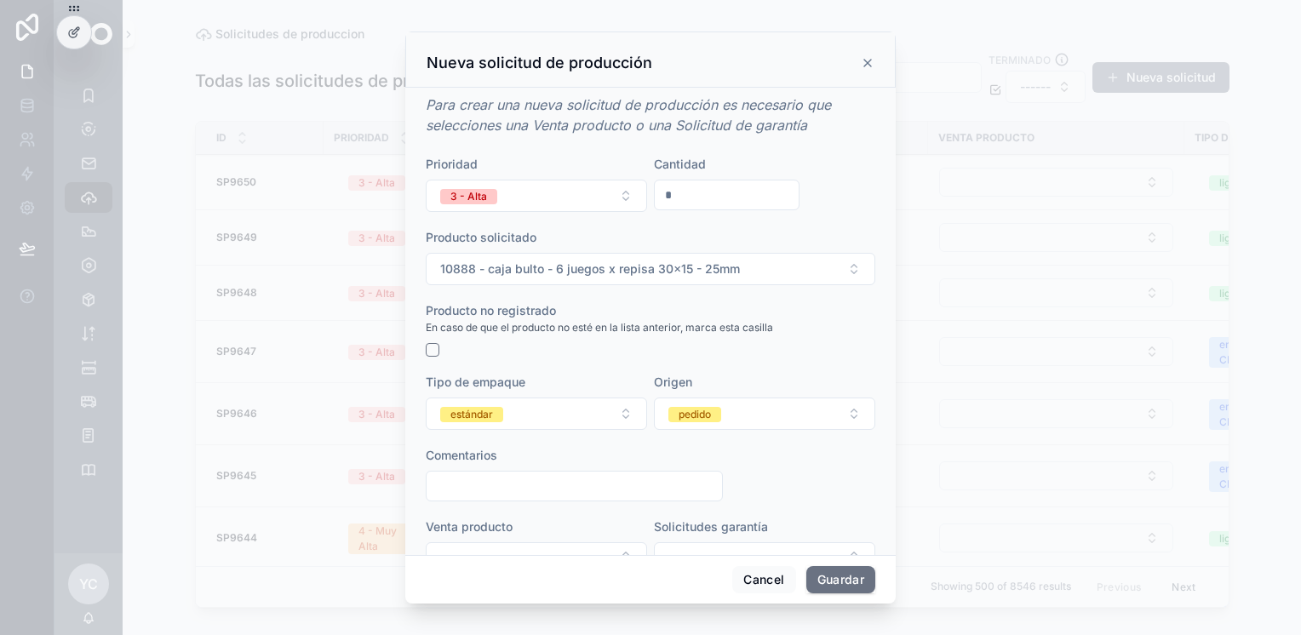
drag, startPoint x: 514, startPoint y: 503, endPoint x: 516, endPoint y: 490, distance: 13.9
click at [514, 502] on form "Prioridad 3 - Alta Cantidad * Producto solicitado 10888 - caja bulto - 6 juegos…" at bounding box center [651, 372] width 450 height 433
click at [519, 491] on input "scrollable content" at bounding box center [575, 486] width 296 height 24
paste input "**********"
type input "**********"
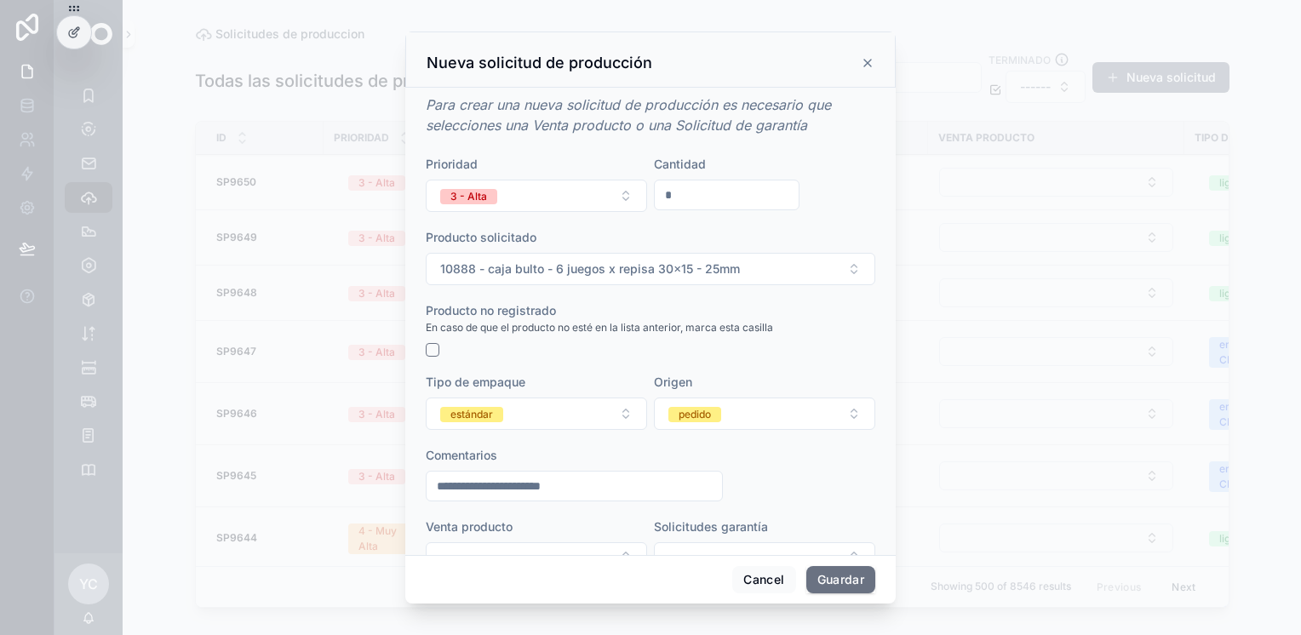
click at [538, 420] on button "estándar" at bounding box center [536, 414] width 221 height 32
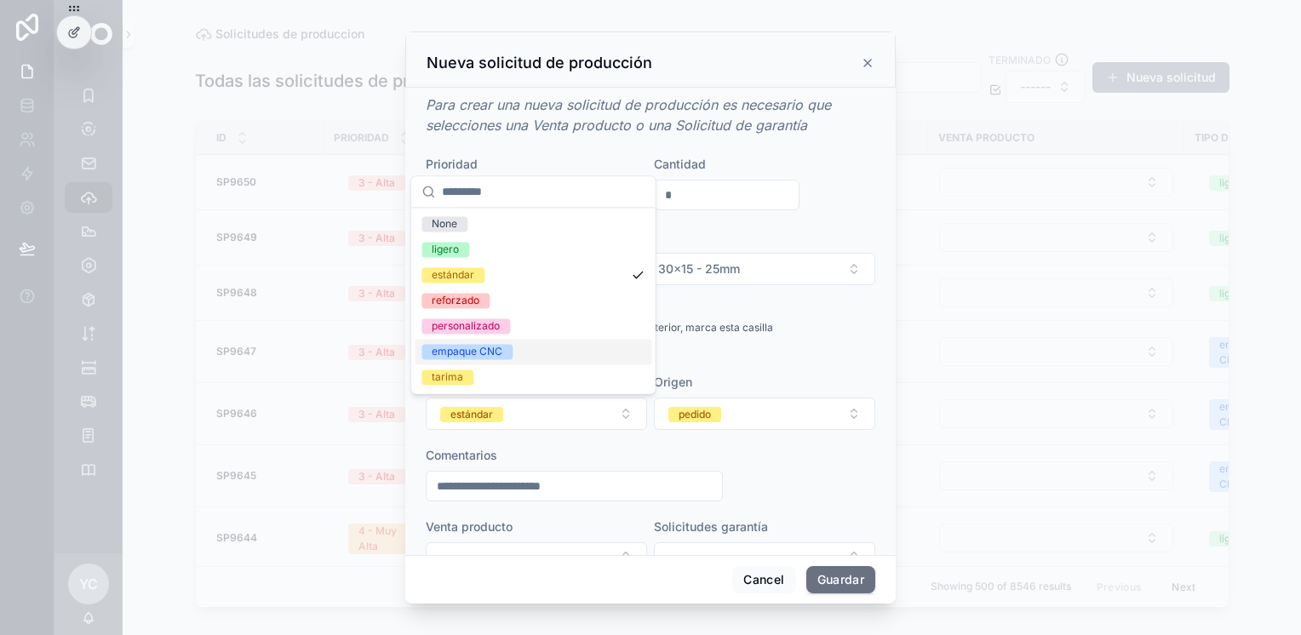
drag, startPoint x: 511, startPoint y: 361, endPoint x: 554, endPoint y: 379, distance: 46.2
click at [511, 361] on div "empaque CNC" at bounding box center [533, 352] width 237 height 26
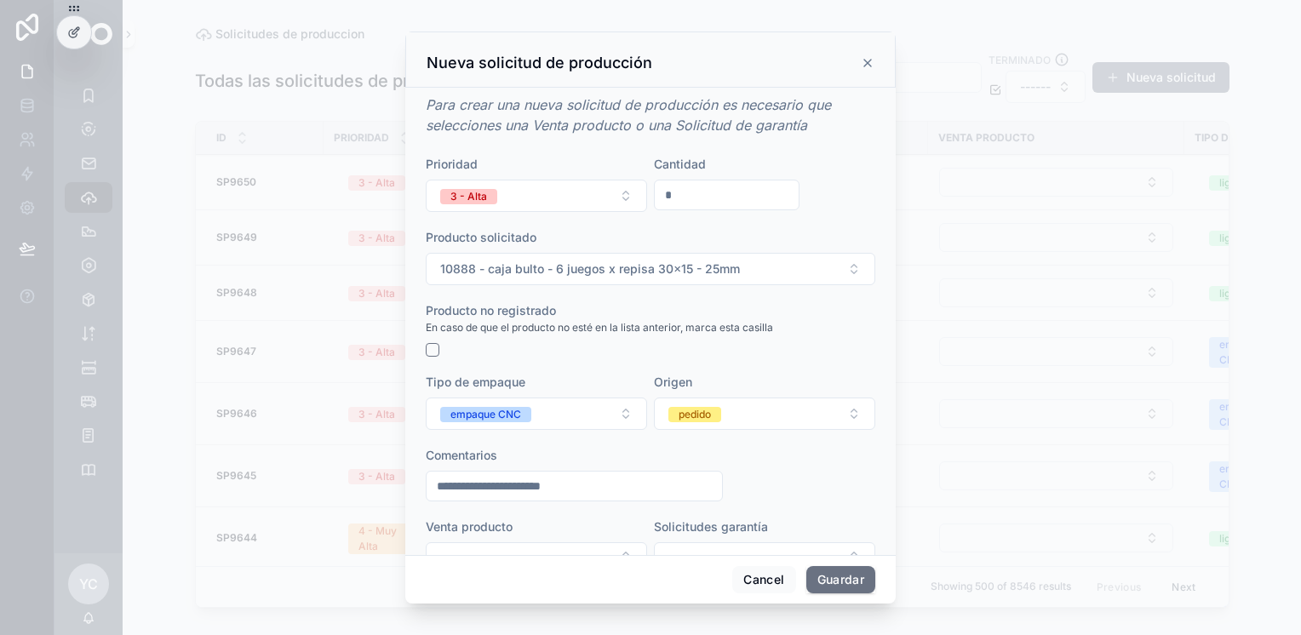
click at [704, 407] on div "pedido" at bounding box center [695, 414] width 32 height 15
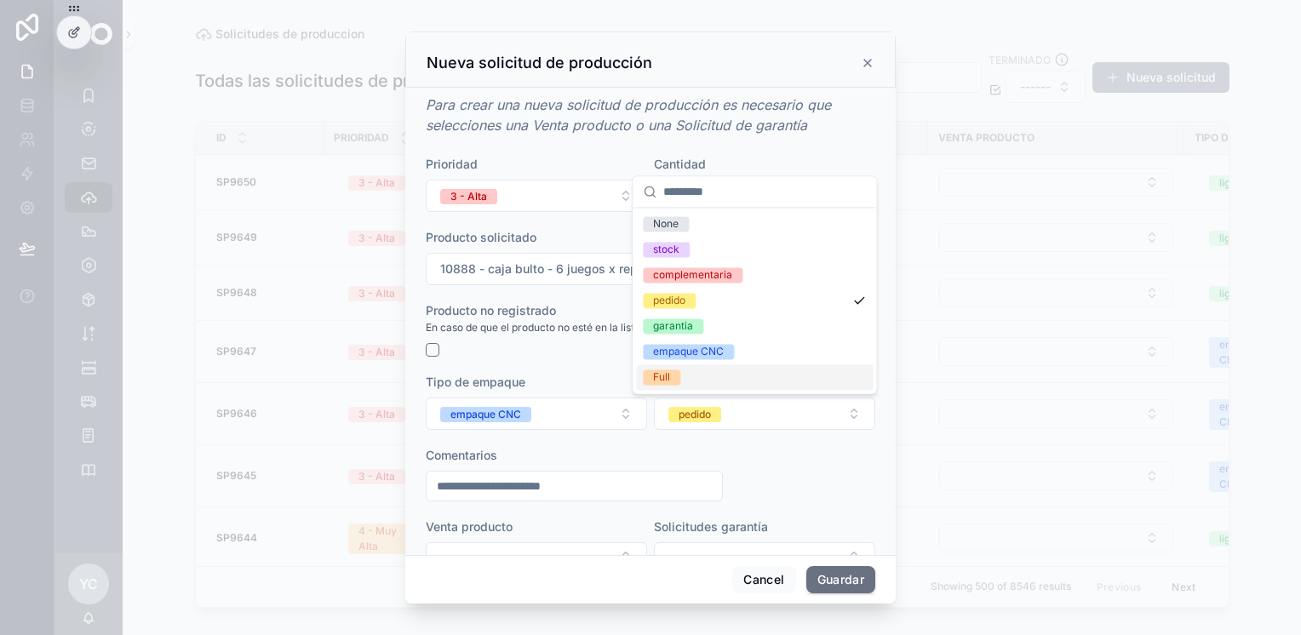
drag, startPoint x: 678, startPoint y: 375, endPoint x: 715, endPoint y: 435, distance: 71.1
click at [679, 376] on span "Full" at bounding box center [661, 377] width 37 height 15
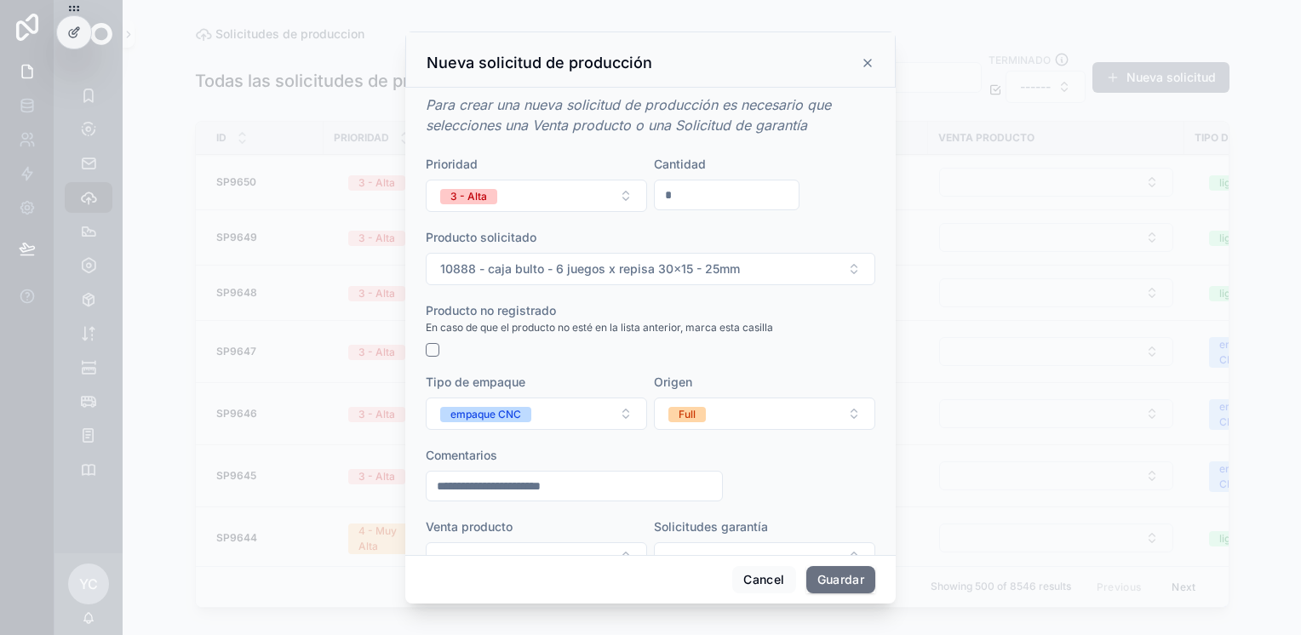
click at [831, 577] on button "Guardar" at bounding box center [841, 579] width 69 height 27
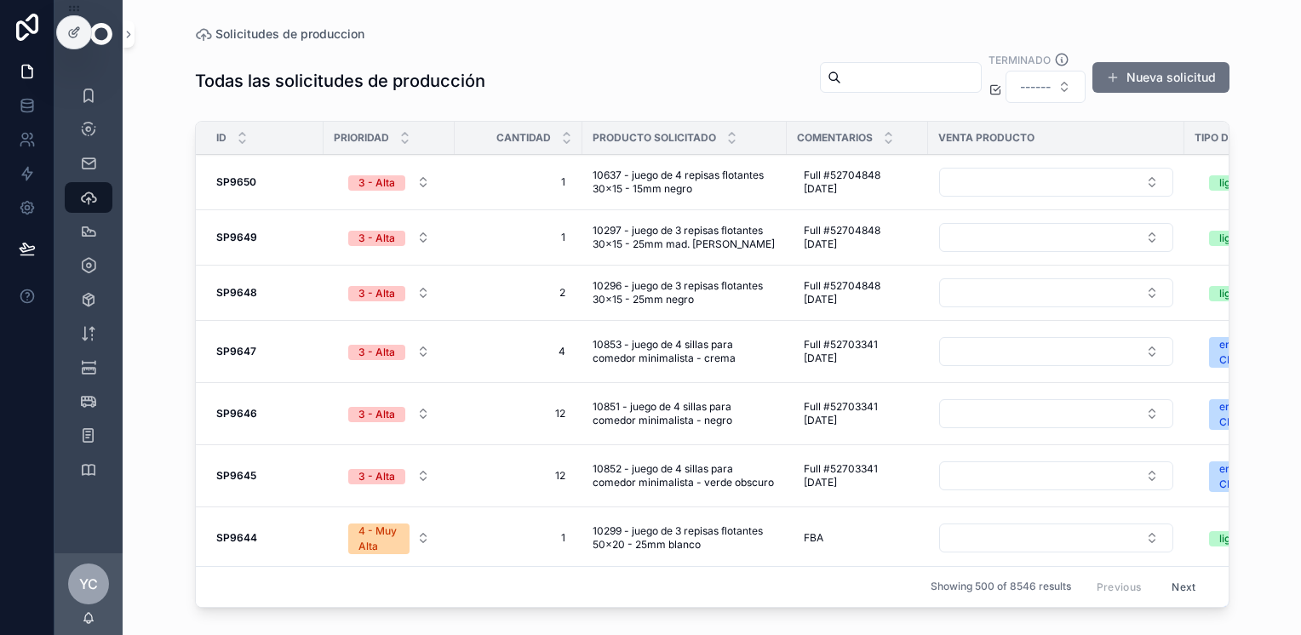
click at [1155, 73] on button "Nueva solicitud" at bounding box center [1161, 77] width 137 height 31
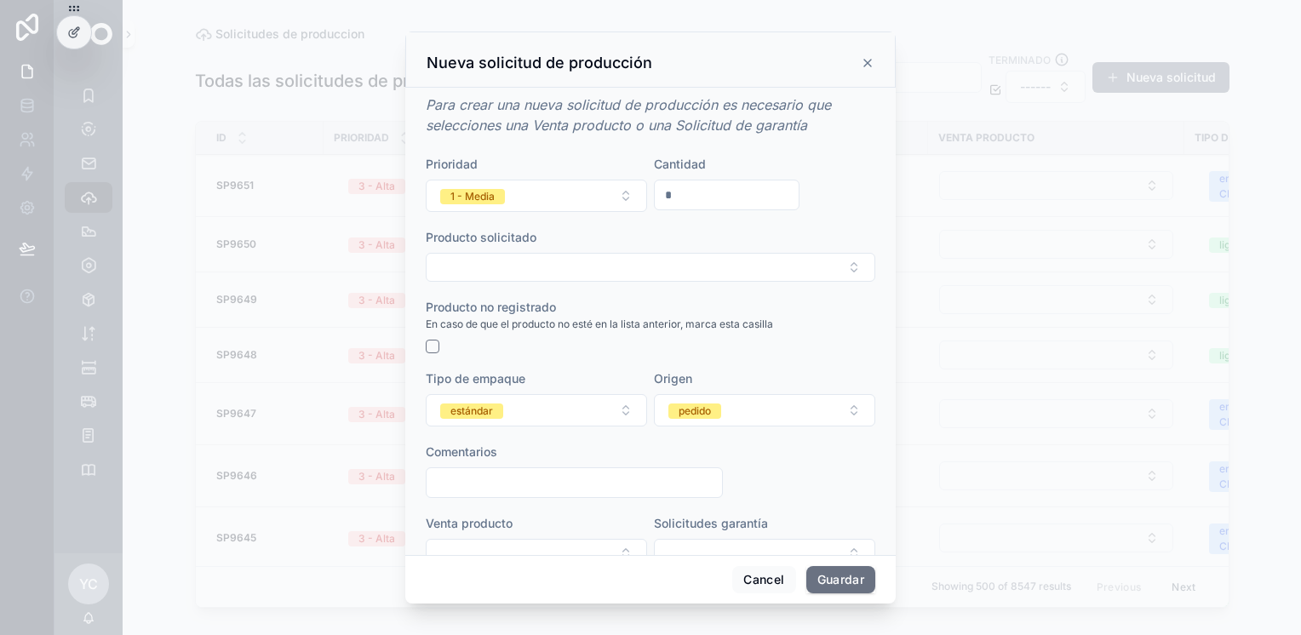
click at [715, 189] on input "*" at bounding box center [727, 195] width 144 height 24
type input "*"
click at [468, 180] on button "1 - Media" at bounding box center [536, 196] width 221 height 32
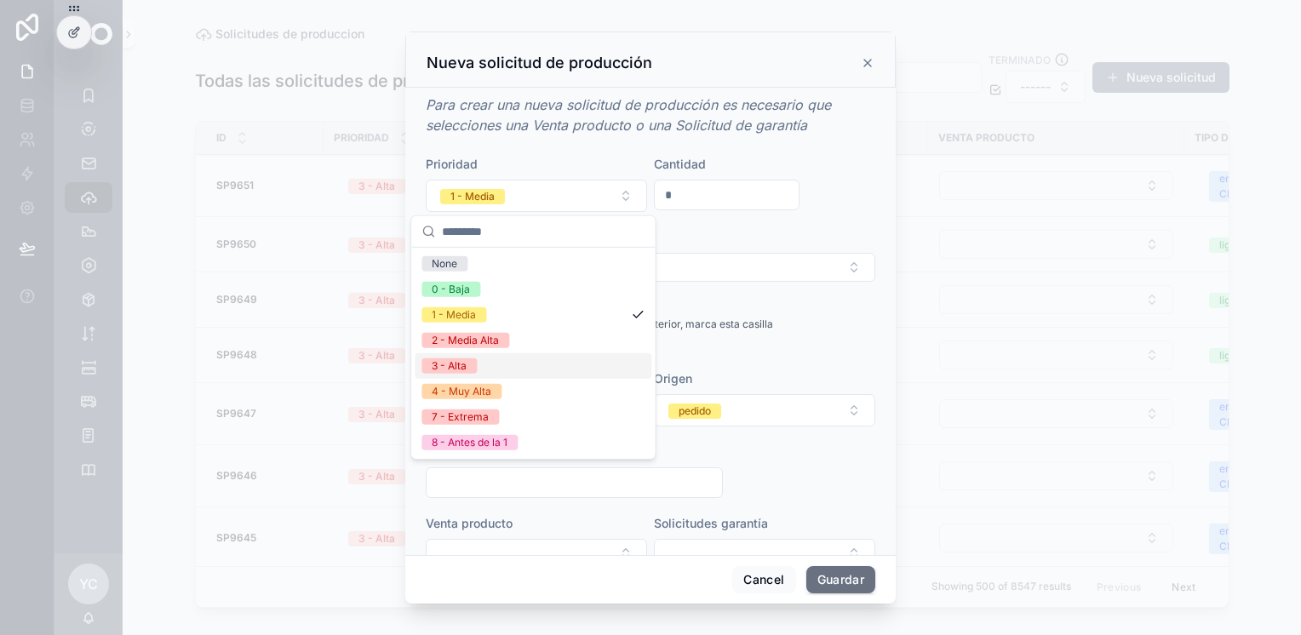
click at [468, 365] on span "3 - Alta" at bounding box center [449, 366] width 55 height 15
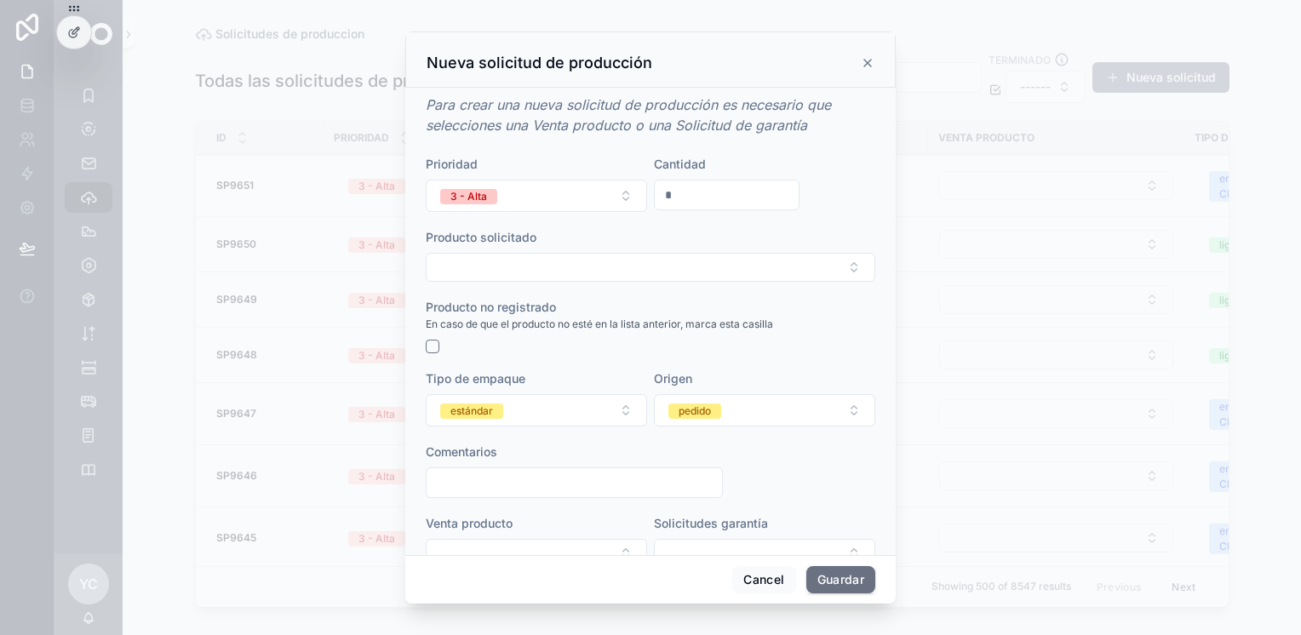
click at [566, 264] on button "Select Button" at bounding box center [651, 267] width 450 height 29
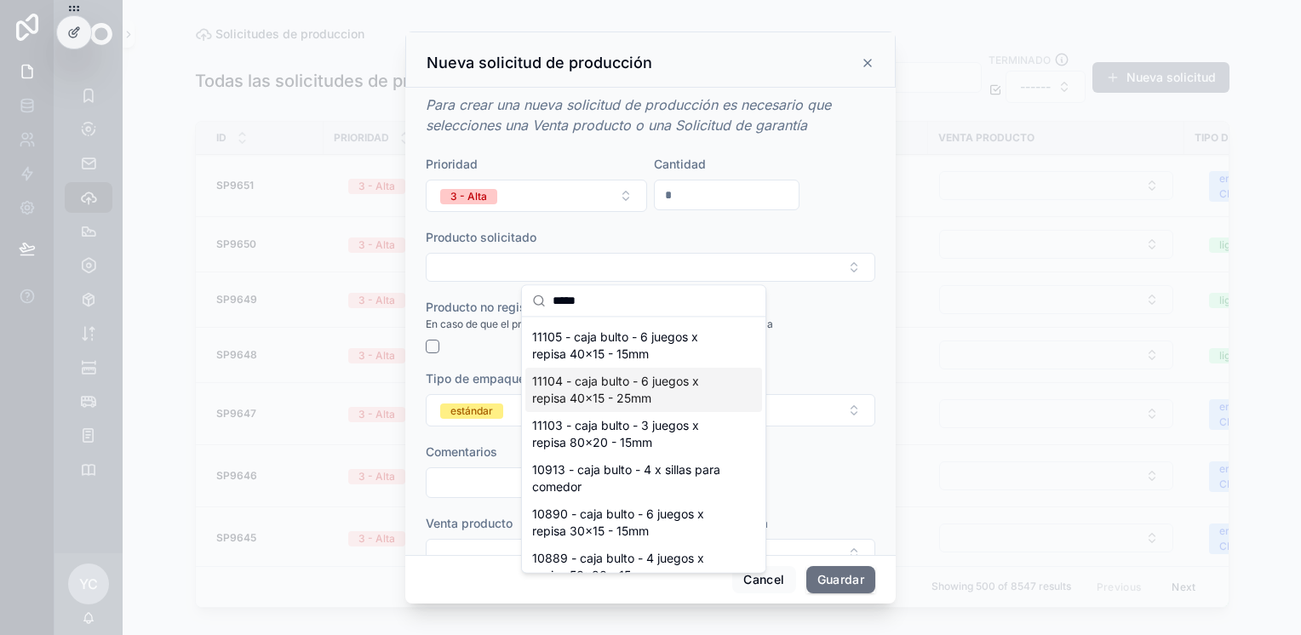
scroll to position [256, 0]
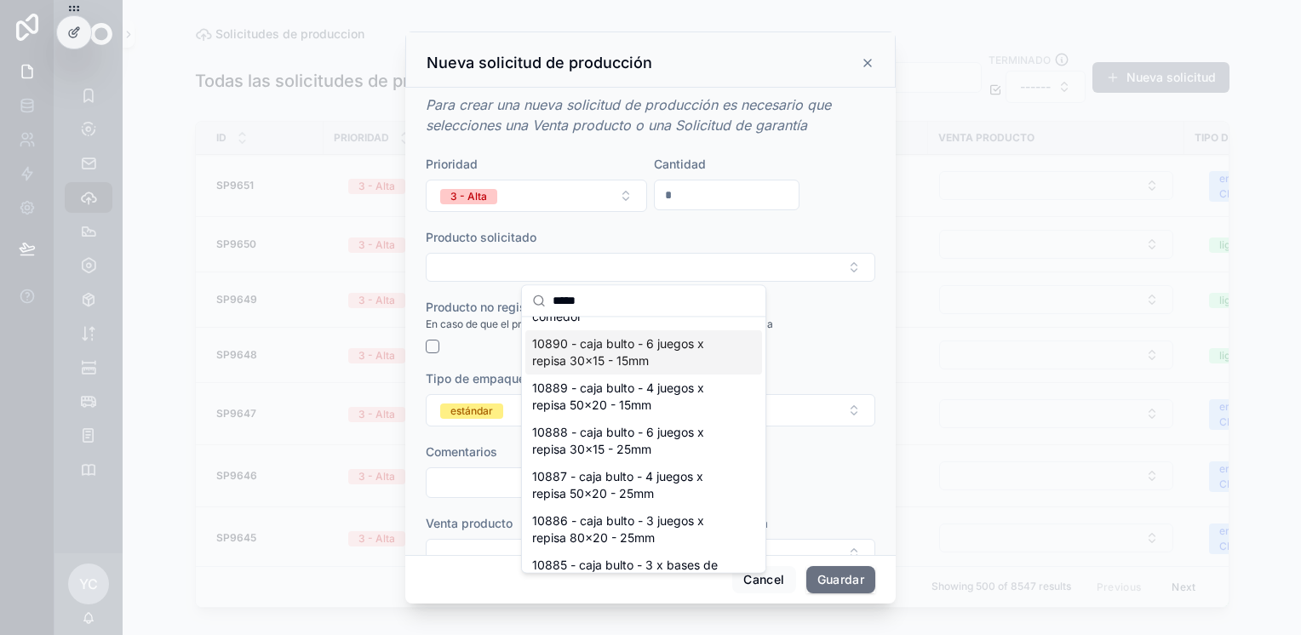
type input "*****"
click at [662, 353] on span "10890 - caja bulto - 6 juegos x repisa 30x15 - 15mm" at bounding box center [633, 353] width 203 height 34
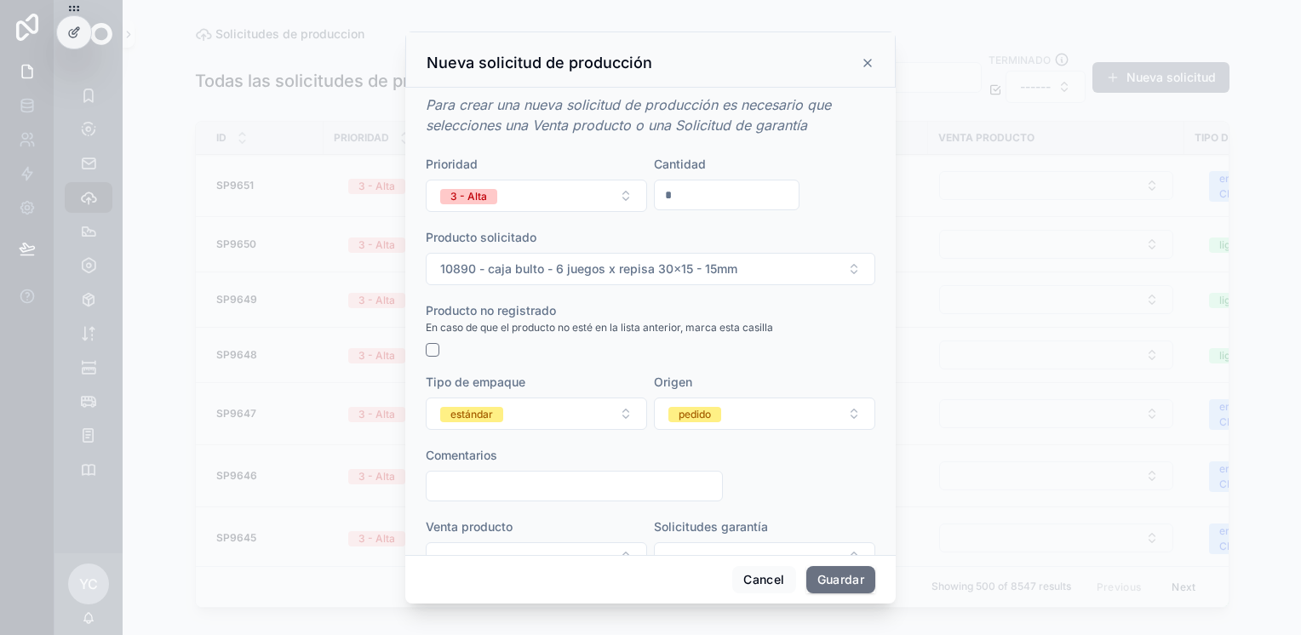
click at [523, 414] on button "estándar" at bounding box center [536, 414] width 221 height 32
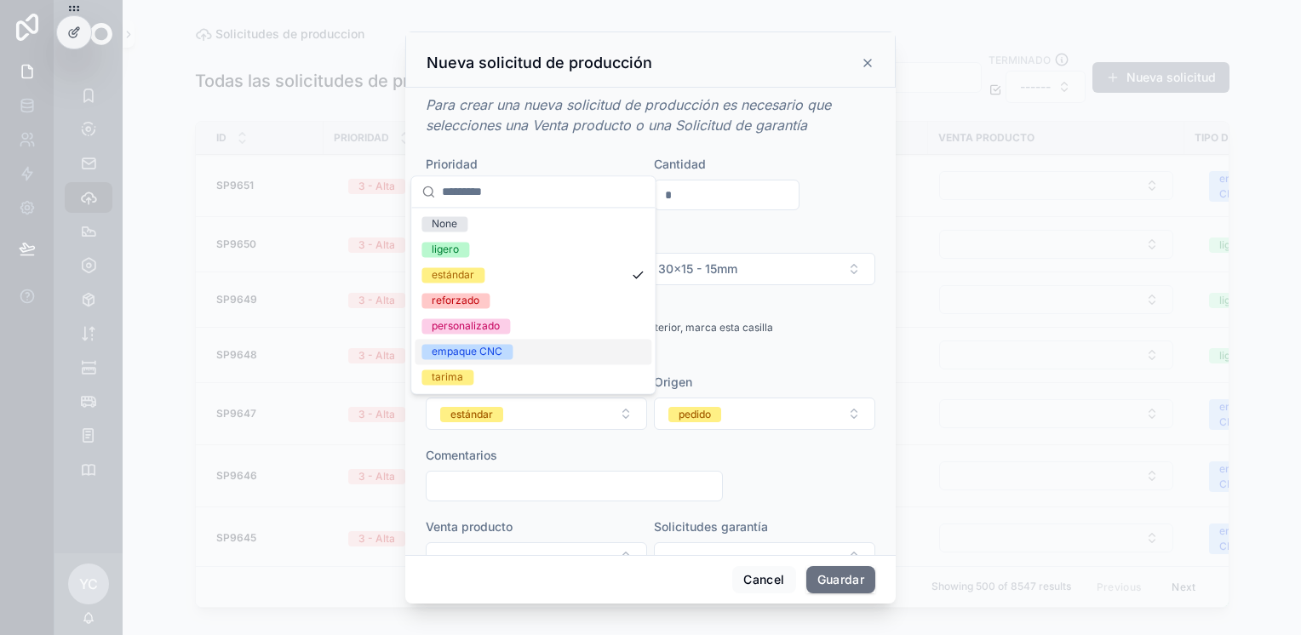
click at [485, 353] on div "empaque CNC" at bounding box center [467, 351] width 71 height 15
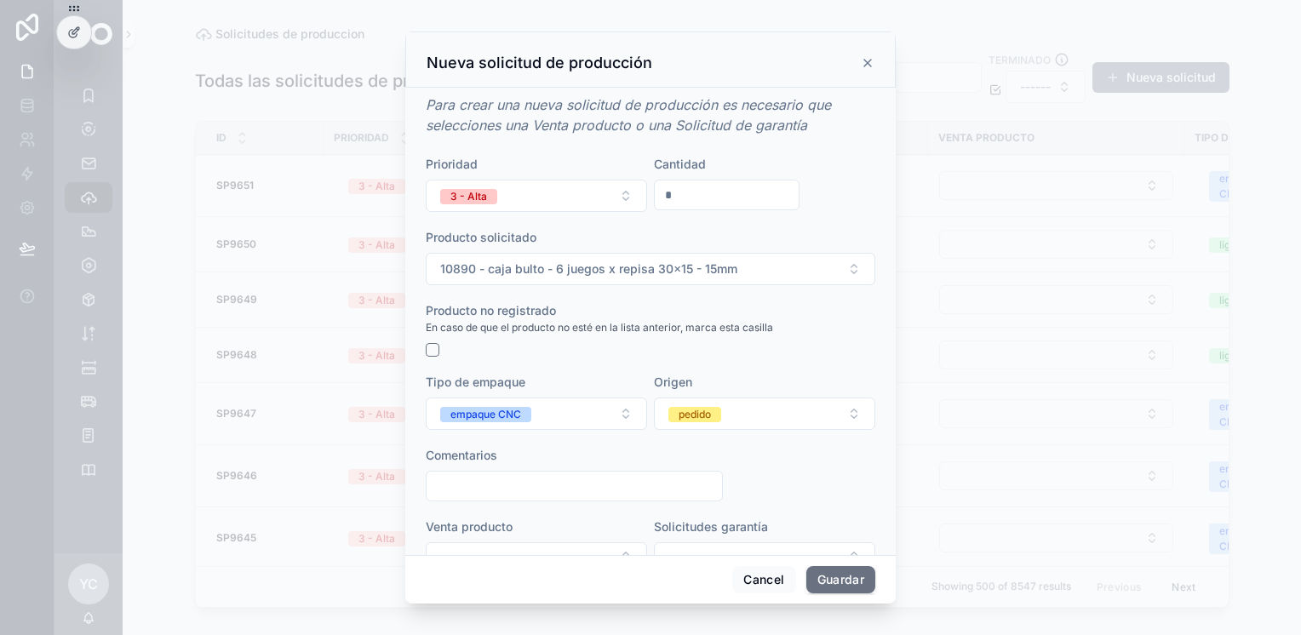
click at [715, 422] on button "pedido" at bounding box center [764, 414] width 221 height 32
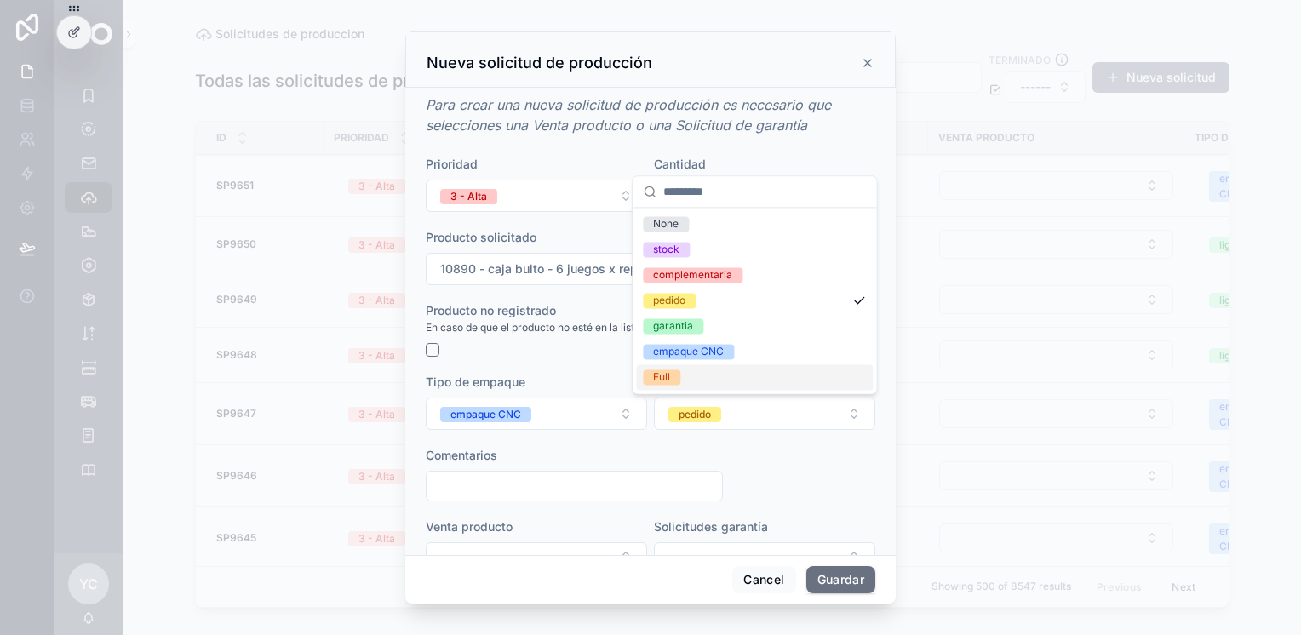
click at [676, 374] on span "Full" at bounding box center [661, 377] width 37 height 15
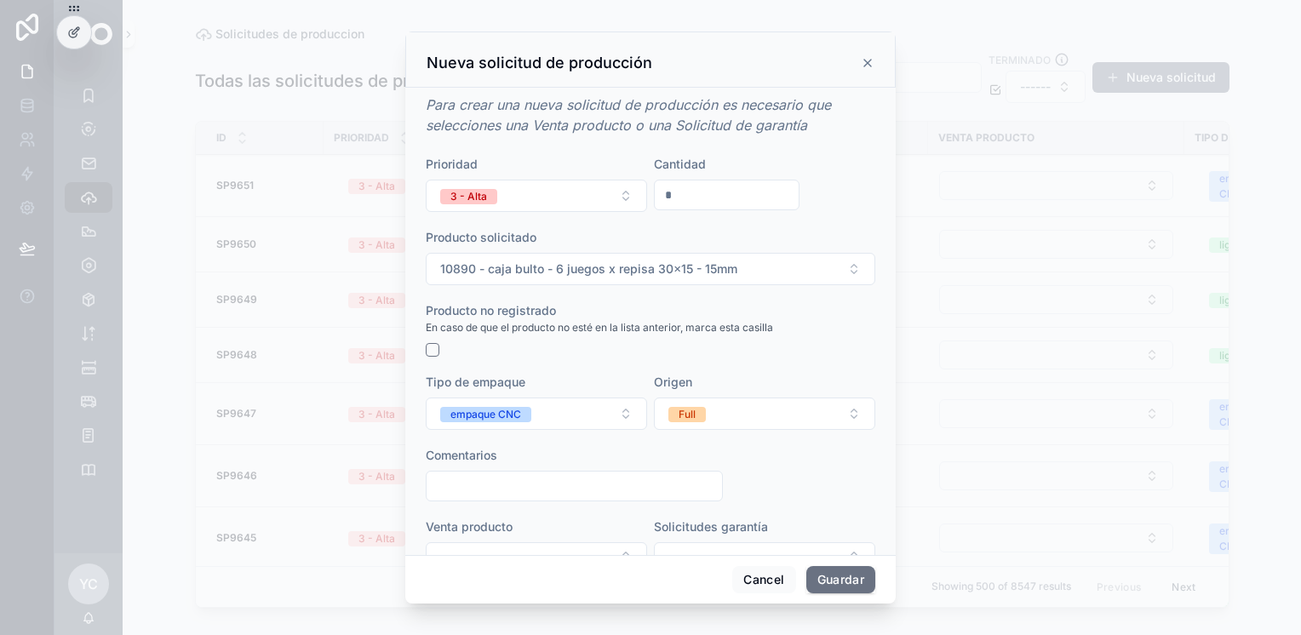
click at [521, 484] on input "scrollable content" at bounding box center [575, 486] width 296 height 24
paste input "**********"
type input "**********"
click at [836, 581] on button "Guardar" at bounding box center [841, 579] width 69 height 27
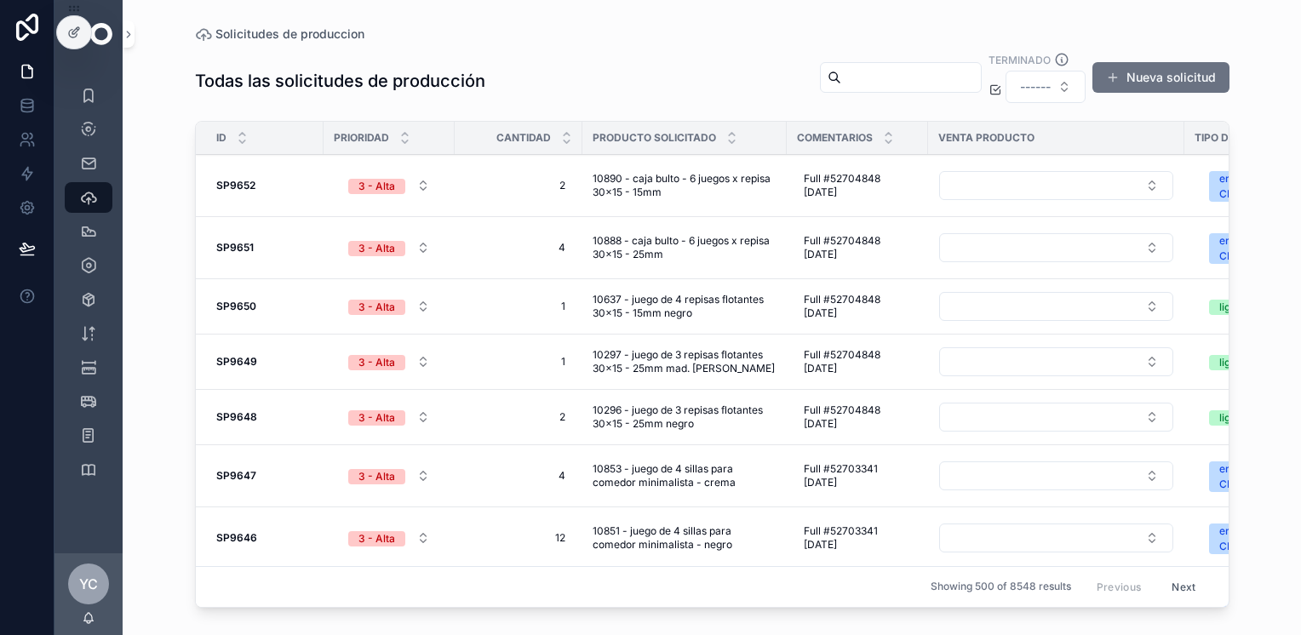
click at [1158, 70] on button "Nueva solicitud" at bounding box center [1161, 77] width 137 height 31
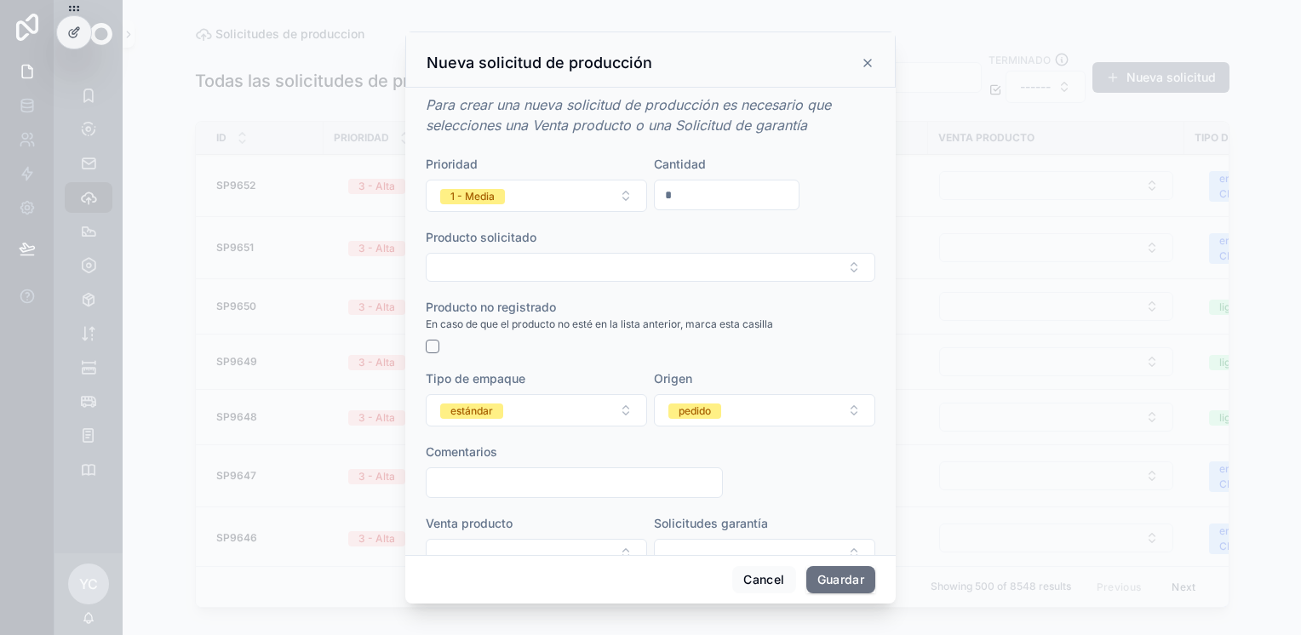
click at [513, 196] on button "1 - Media" at bounding box center [536, 196] width 221 height 32
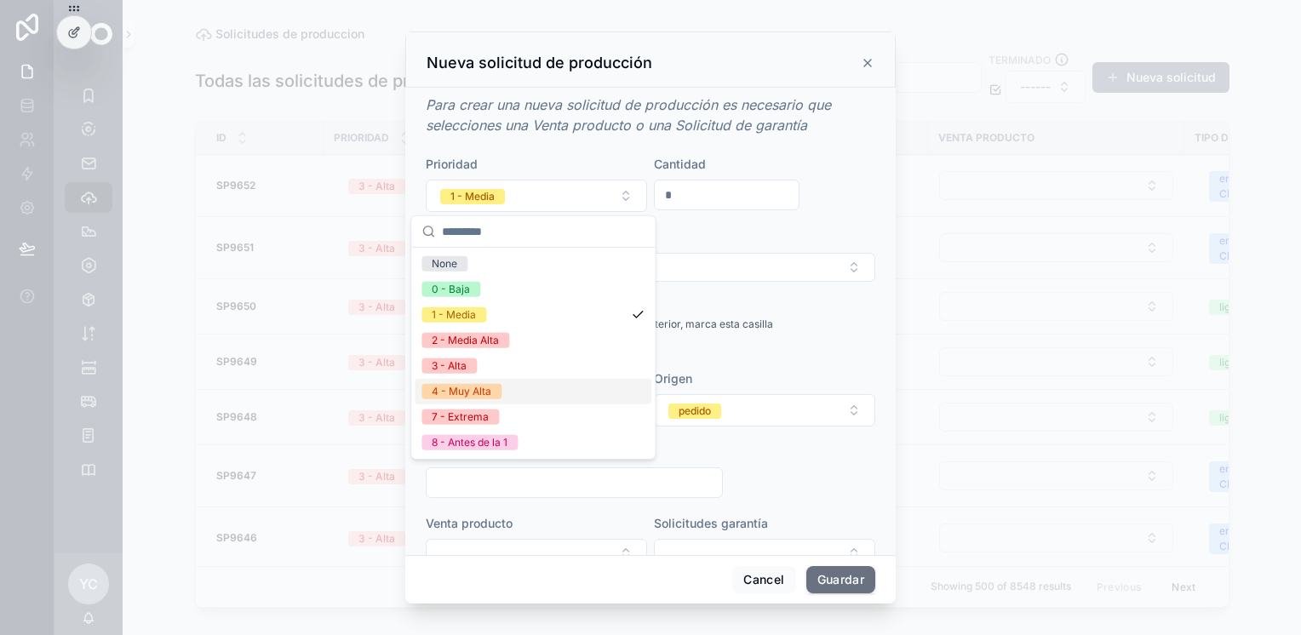
click at [497, 394] on span "4 - Muy Alta" at bounding box center [462, 391] width 80 height 15
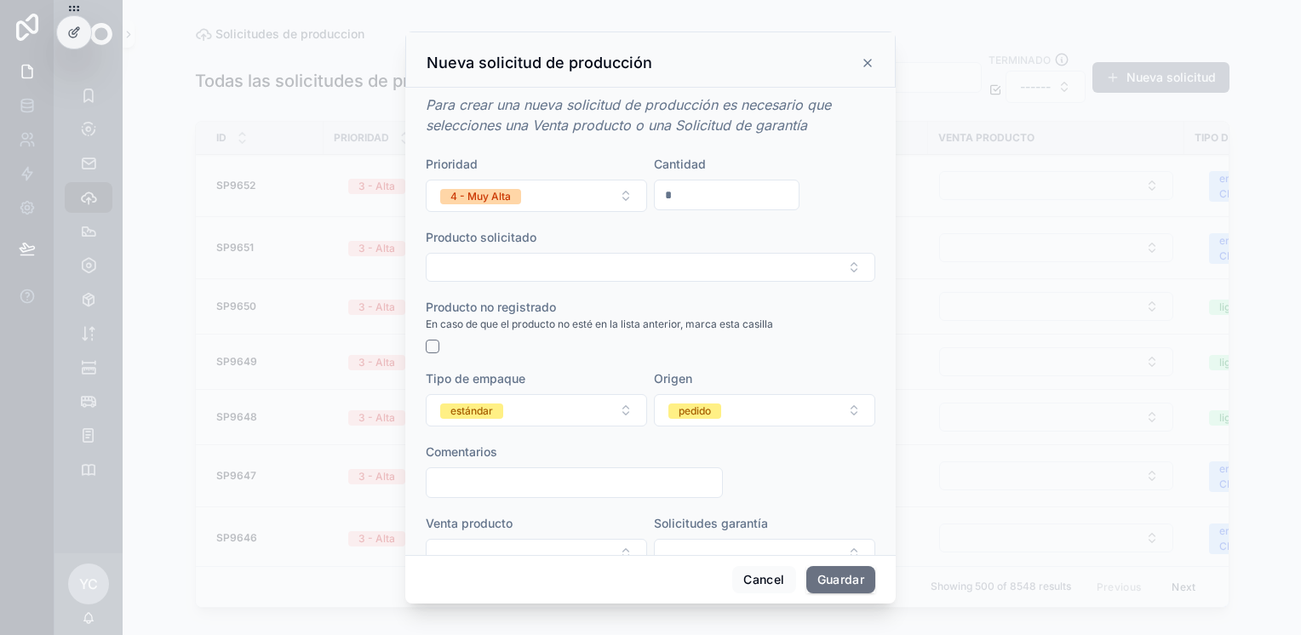
click at [618, 268] on button "Select Button" at bounding box center [651, 267] width 450 height 29
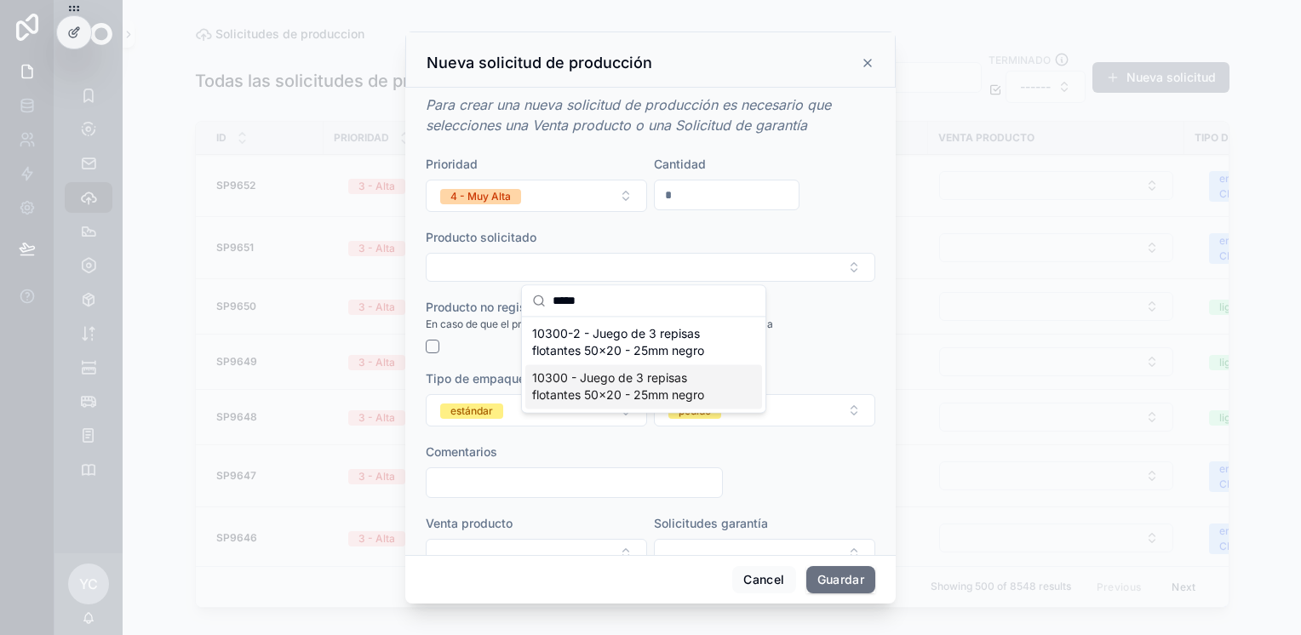
type input "*****"
click at [644, 383] on span "10300 - Juego de 3 repisas flotantes 50x20 - 25mm negro" at bounding box center [633, 387] width 203 height 34
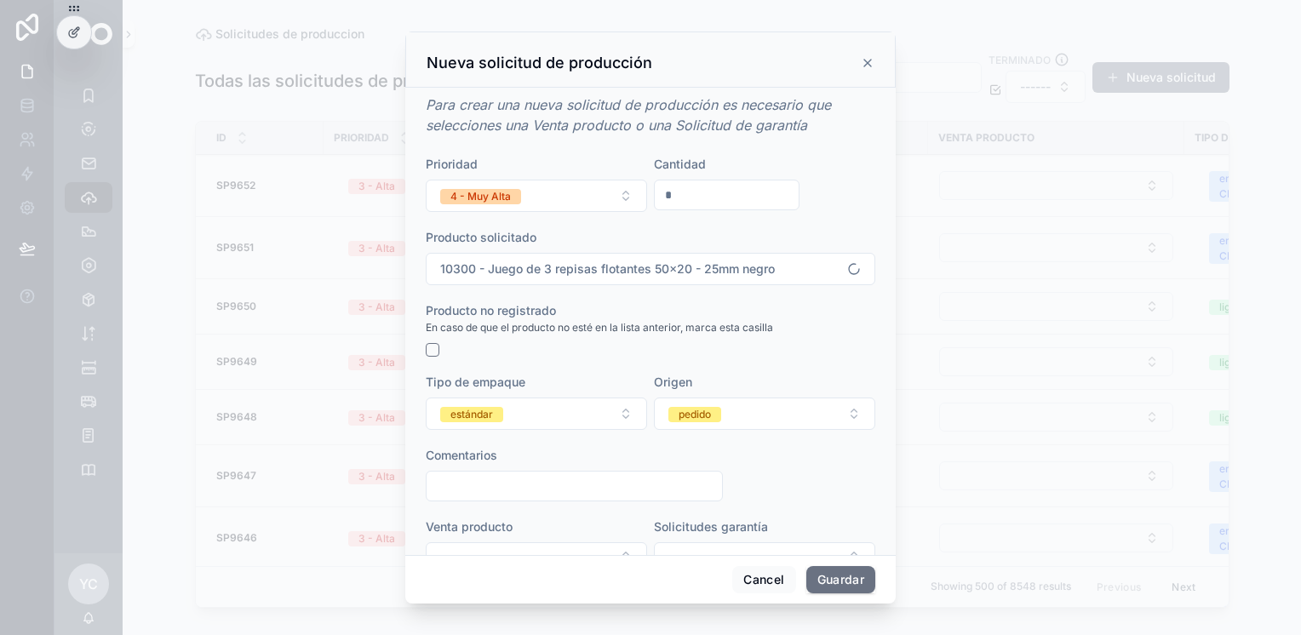
click at [511, 404] on button "estándar" at bounding box center [536, 414] width 221 height 32
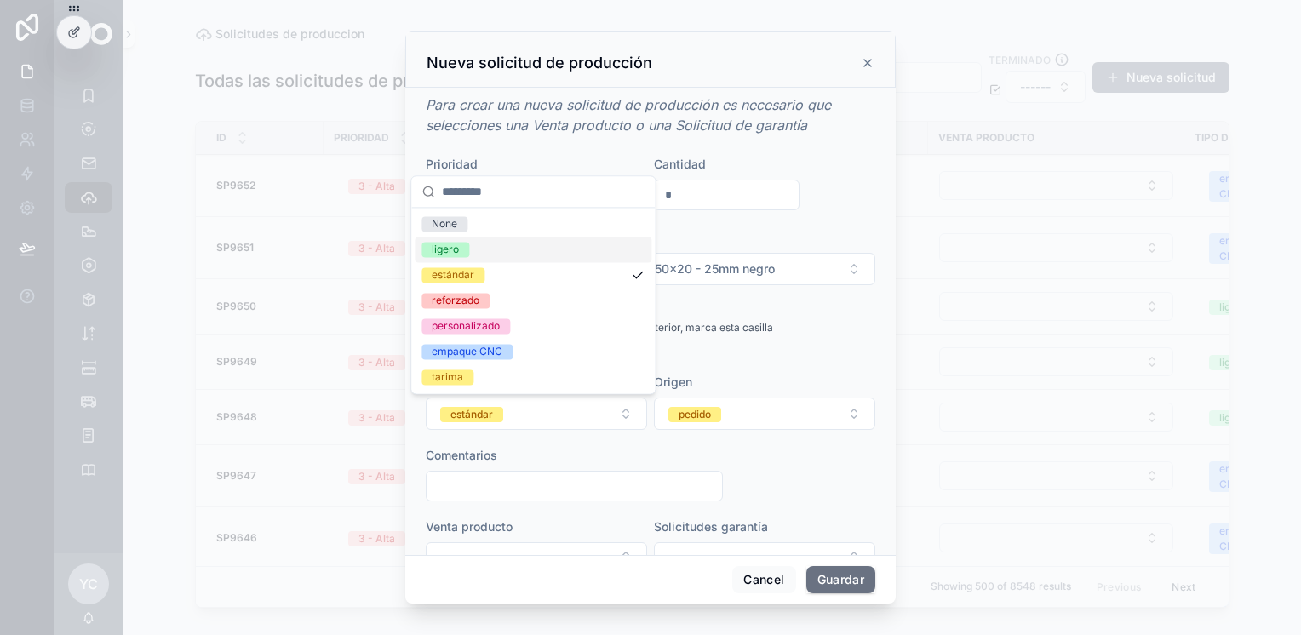
click at [461, 249] on span "ligero" at bounding box center [446, 249] width 48 height 15
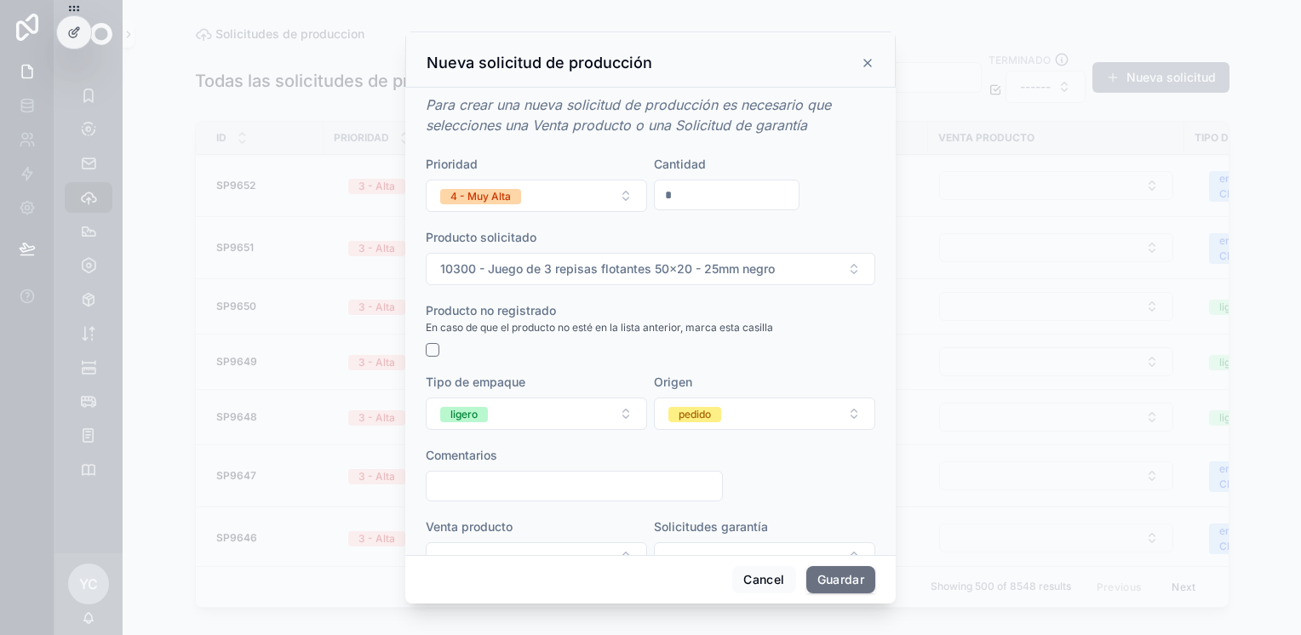
click at [726, 411] on button "pedido" at bounding box center [764, 414] width 221 height 32
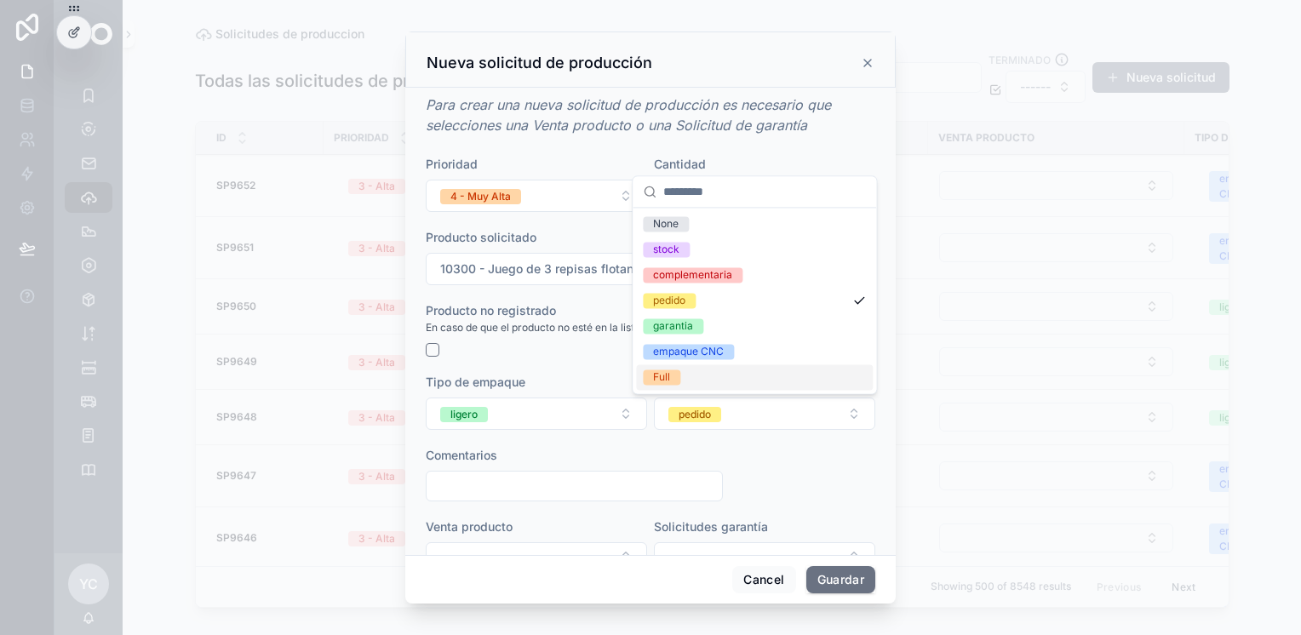
click at [669, 380] on div "Full" at bounding box center [661, 377] width 17 height 15
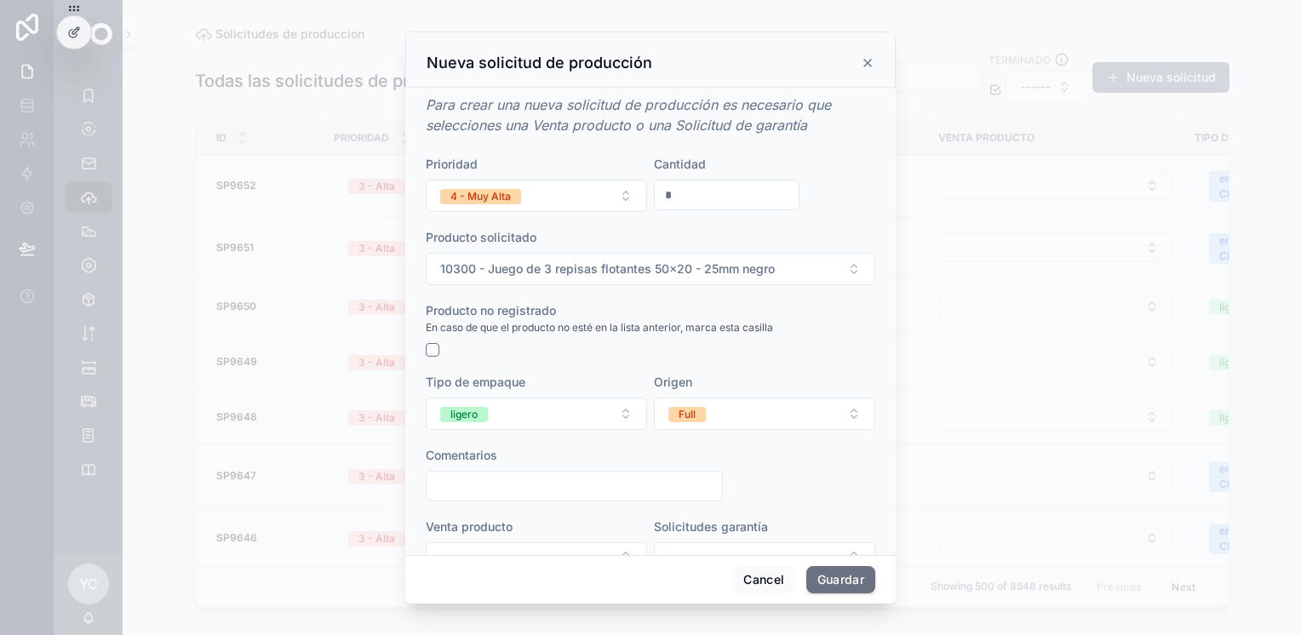
click at [502, 489] on input "scrollable content" at bounding box center [575, 486] width 296 height 24
click at [502, 486] on input "scrollable content" at bounding box center [575, 486] width 296 height 24
paste input "********"
type input "**********"
click at [835, 570] on button "Guardar" at bounding box center [841, 579] width 69 height 27
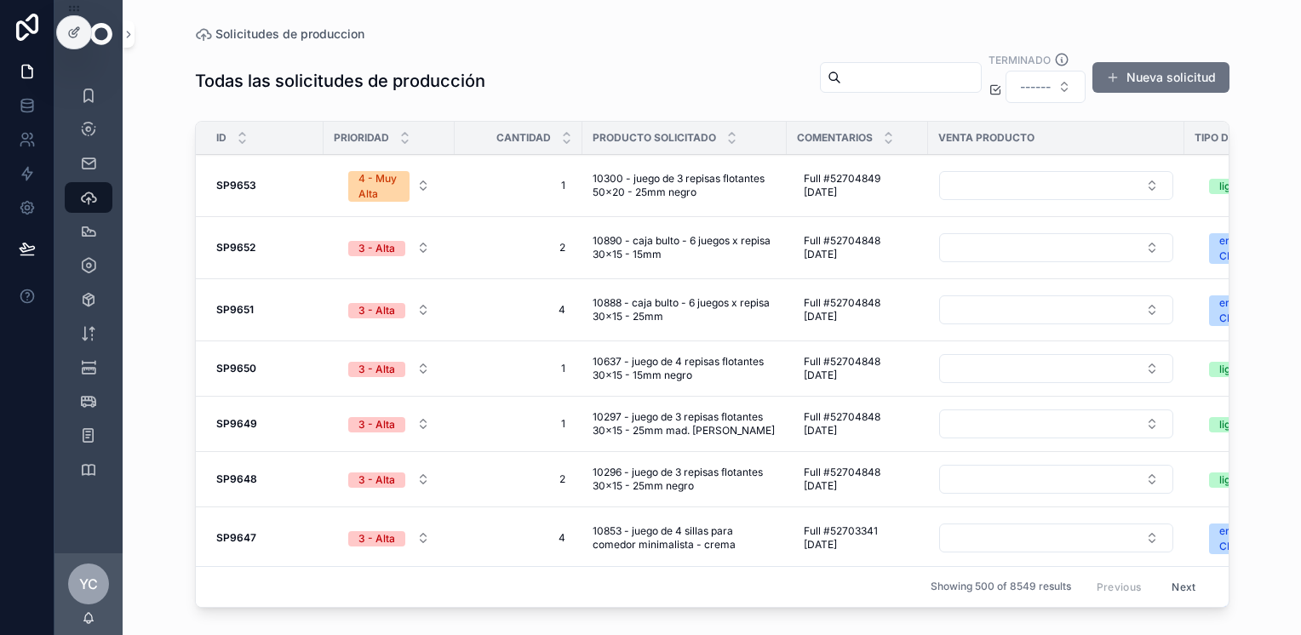
click at [1168, 82] on button "Nueva solicitud" at bounding box center [1161, 77] width 137 height 31
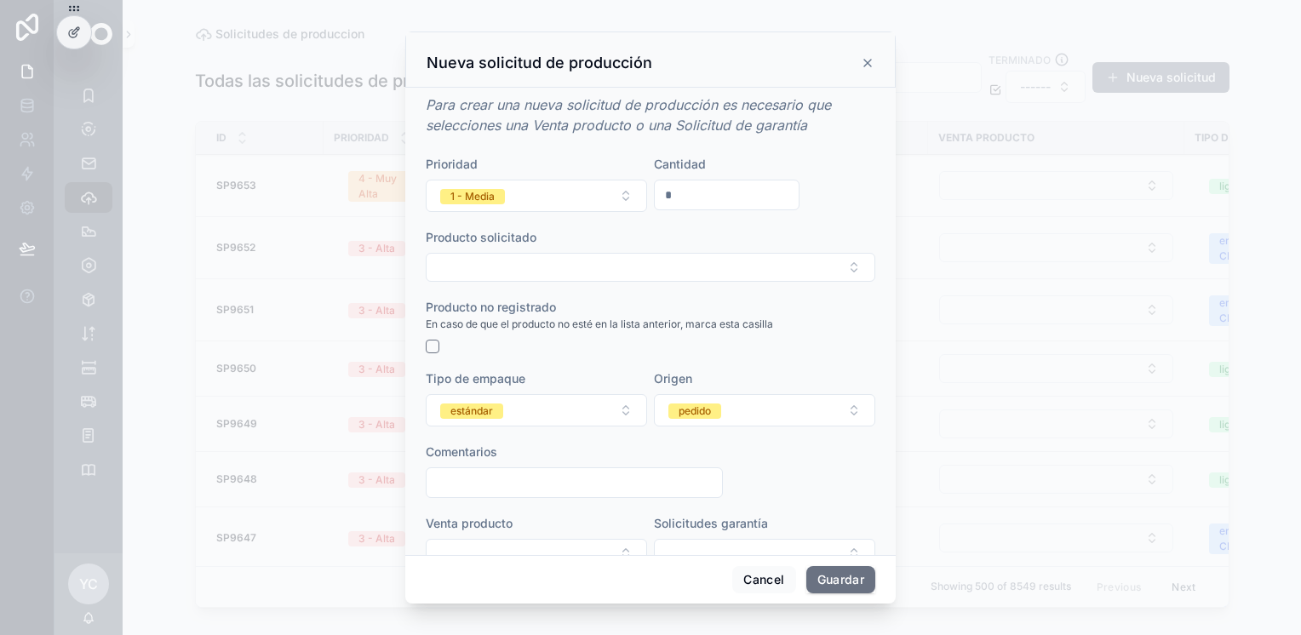
click at [454, 193] on div "1 - Media" at bounding box center [473, 196] width 44 height 15
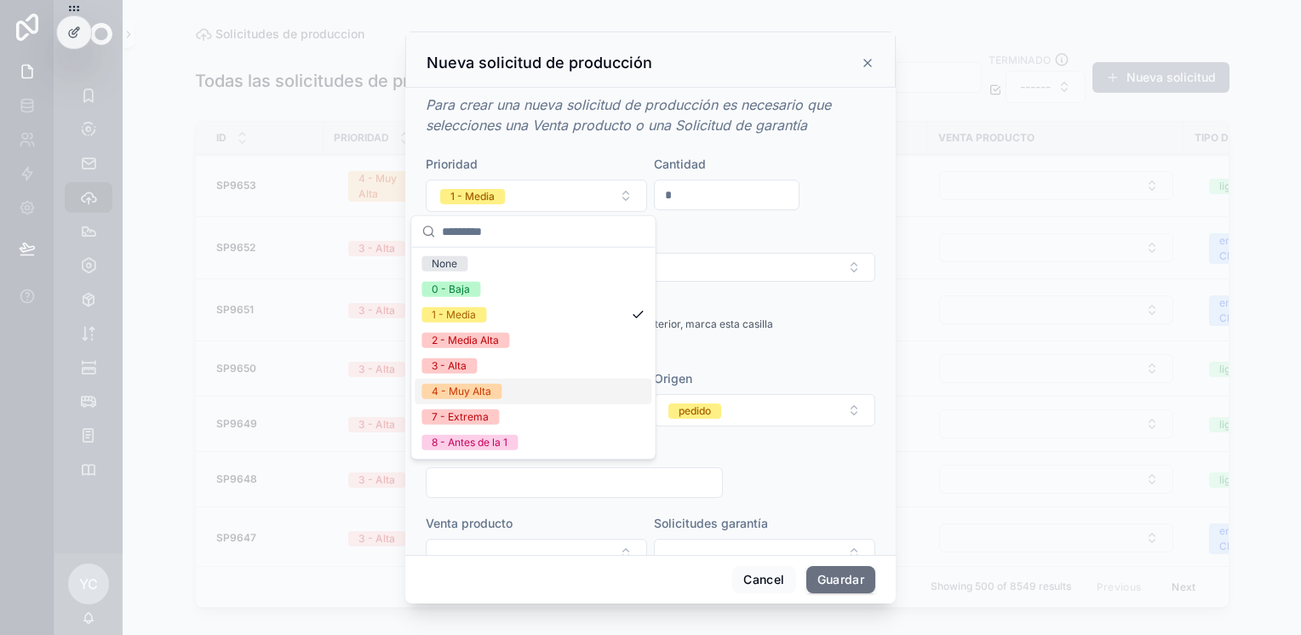
click at [469, 387] on div "4 - Muy Alta" at bounding box center [462, 391] width 60 height 15
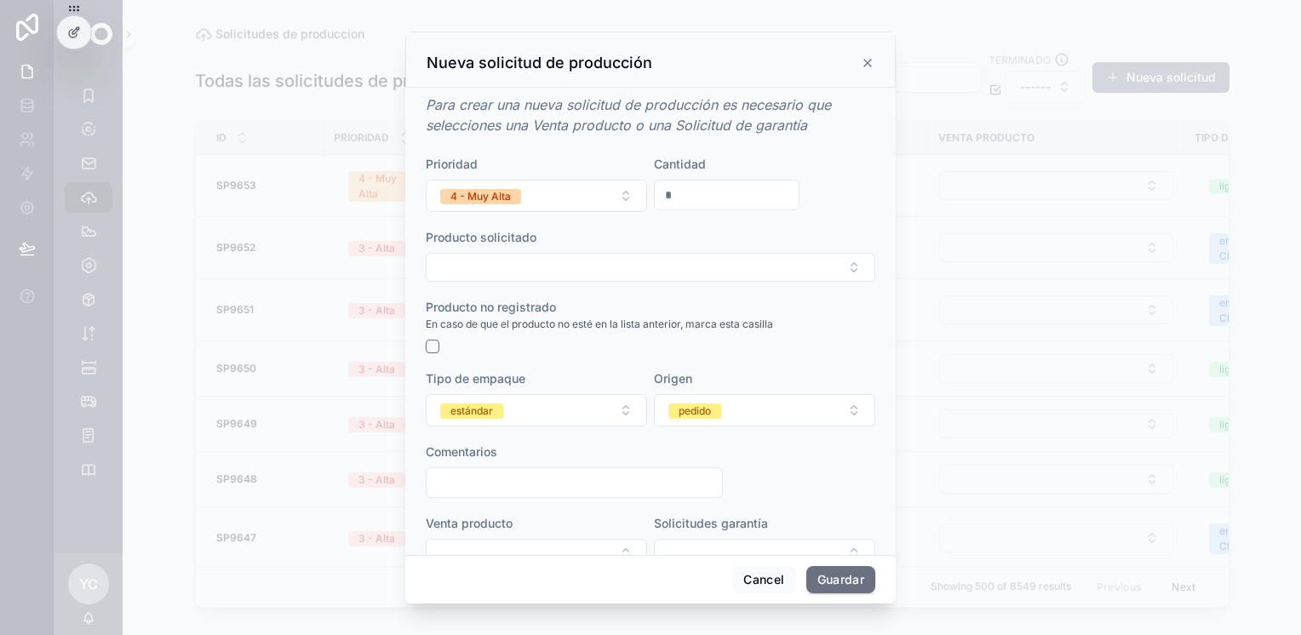
click at [572, 269] on button "Select Button" at bounding box center [651, 267] width 450 height 29
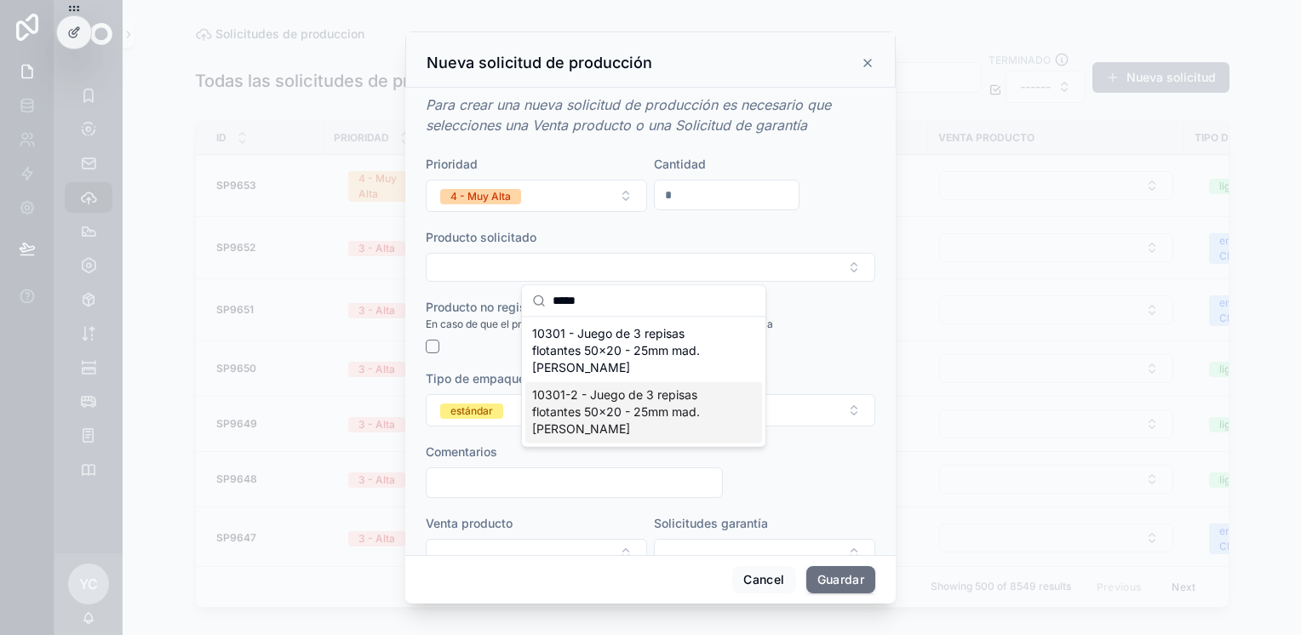
type input "*****"
click at [593, 350] on span "10301 - Juego de 3 repisas flotantes 50x20 - 25mm mad. [PERSON_NAME]" at bounding box center [633, 350] width 203 height 51
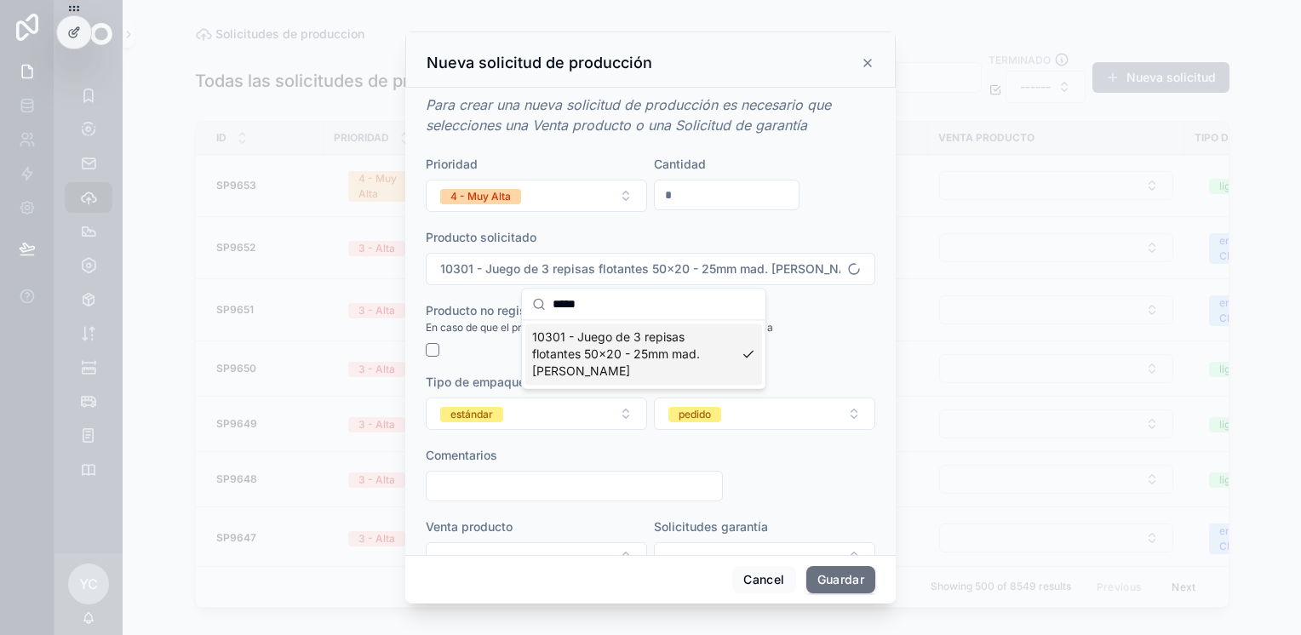
click at [520, 420] on button "estándar" at bounding box center [536, 414] width 221 height 32
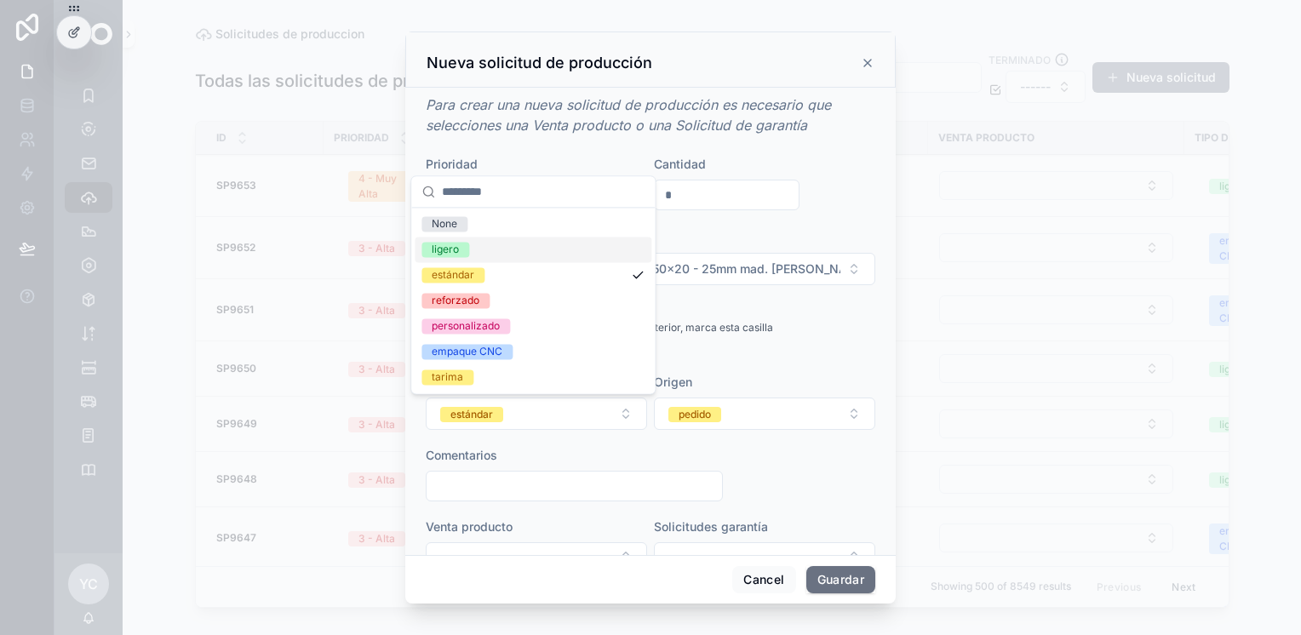
click at [485, 257] on div "ligero" at bounding box center [533, 250] width 237 height 26
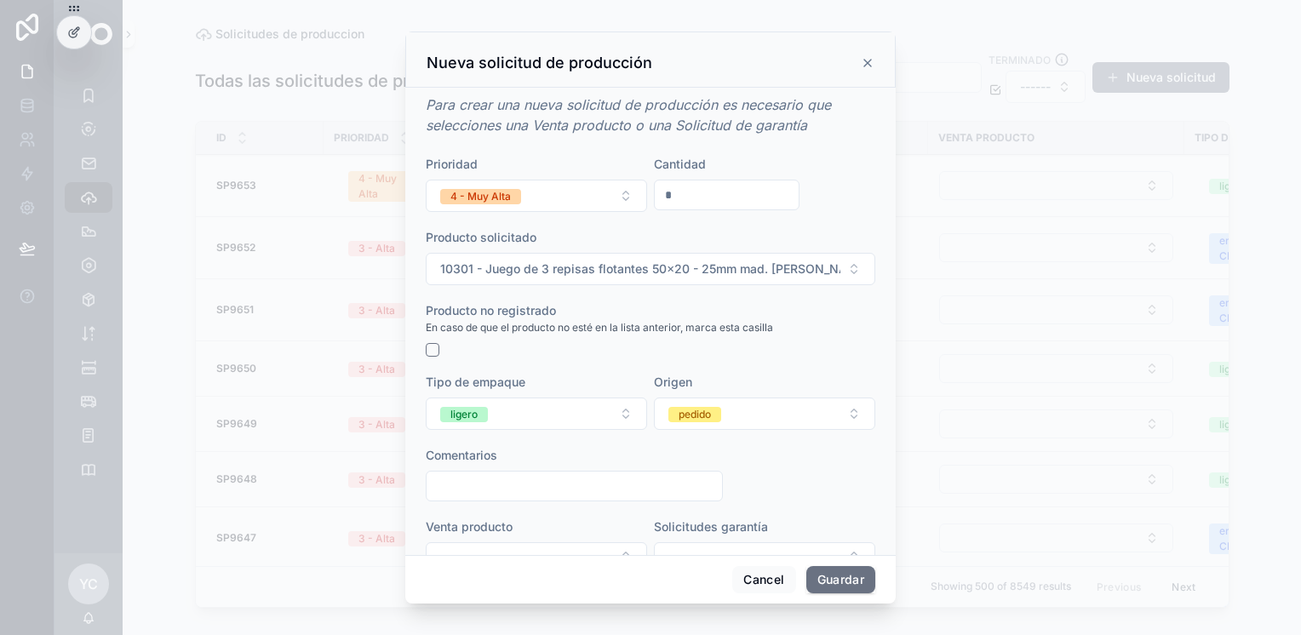
click at [695, 417] on div "pedido" at bounding box center [695, 414] width 32 height 15
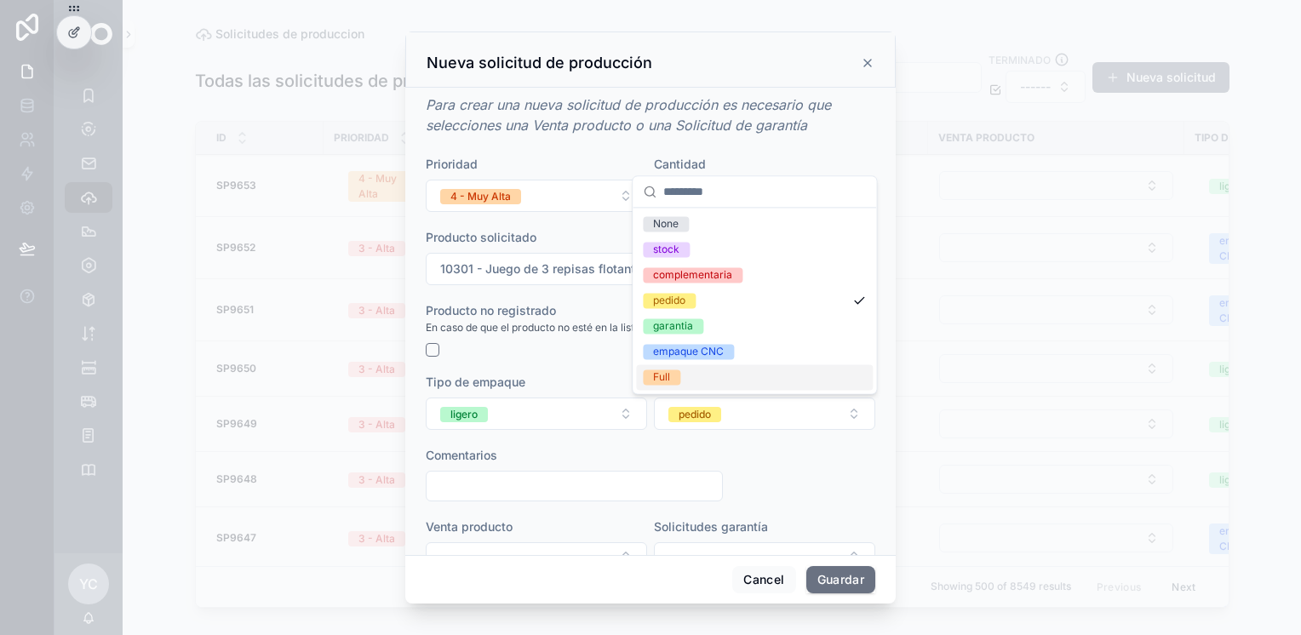
click at [686, 382] on div "Full" at bounding box center [754, 378] width 237 height 26
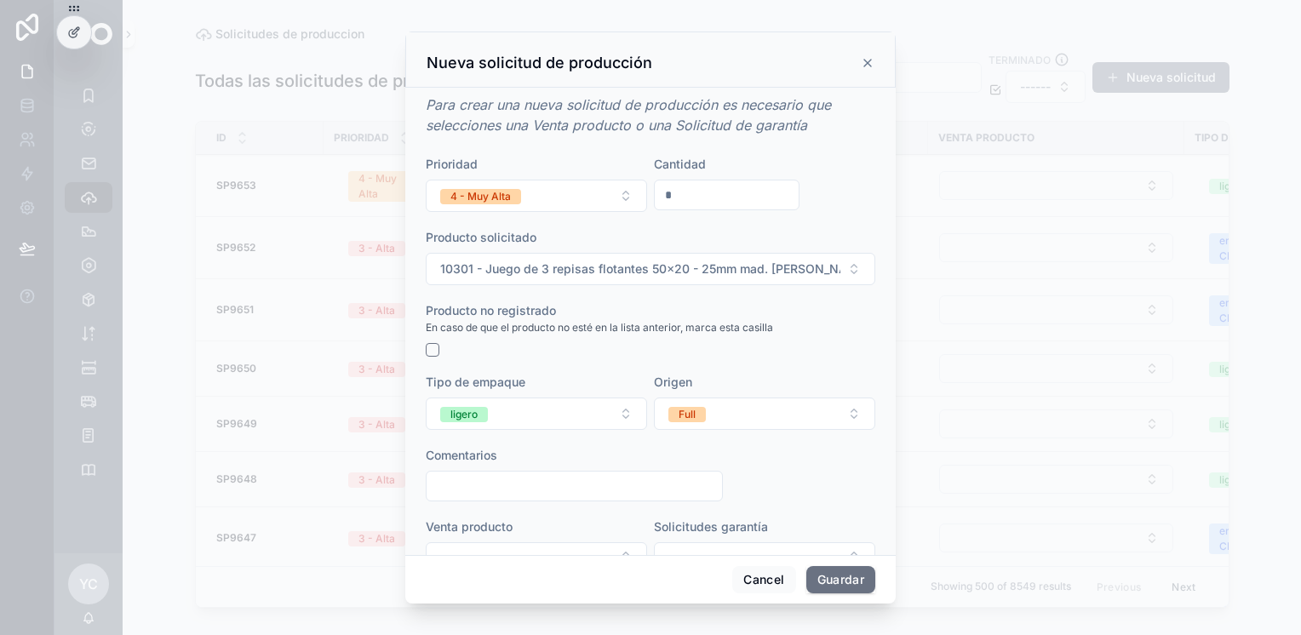
click at [545, 492] on input "scrollable content" at bounding box center [575, 486] width 296 height 24
paste input "********"
click at [438, 485] on input "********" at bounding box center [575, 486] width 296 height 24
click at [537, 478] on input "**********" at bounding box center [575, 486] width 296 height 24
click at [541, 482] on input "**********" at bounding box center [575, 486] width 296 height 24
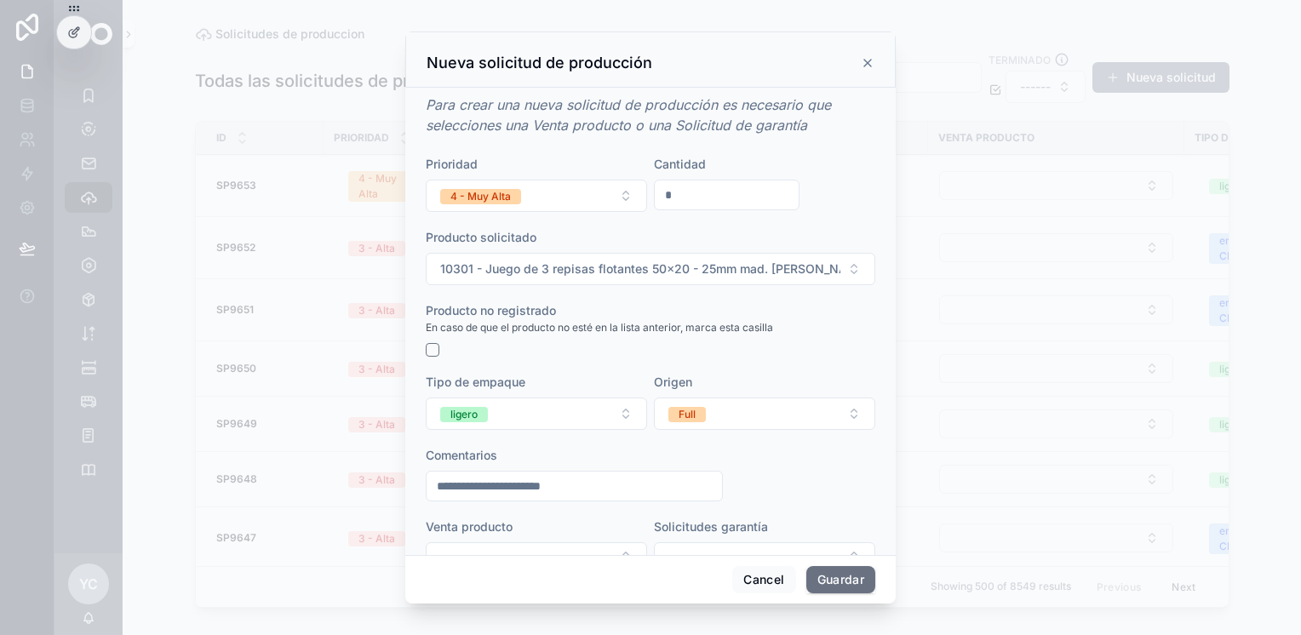
click at [542, 482] on input "**********" at bounding box center [575, 486] width 296 height 24
type input "**********"
click at [841, 577] on button "Guardar" at bounding box center [841, 579] width 69 height 27
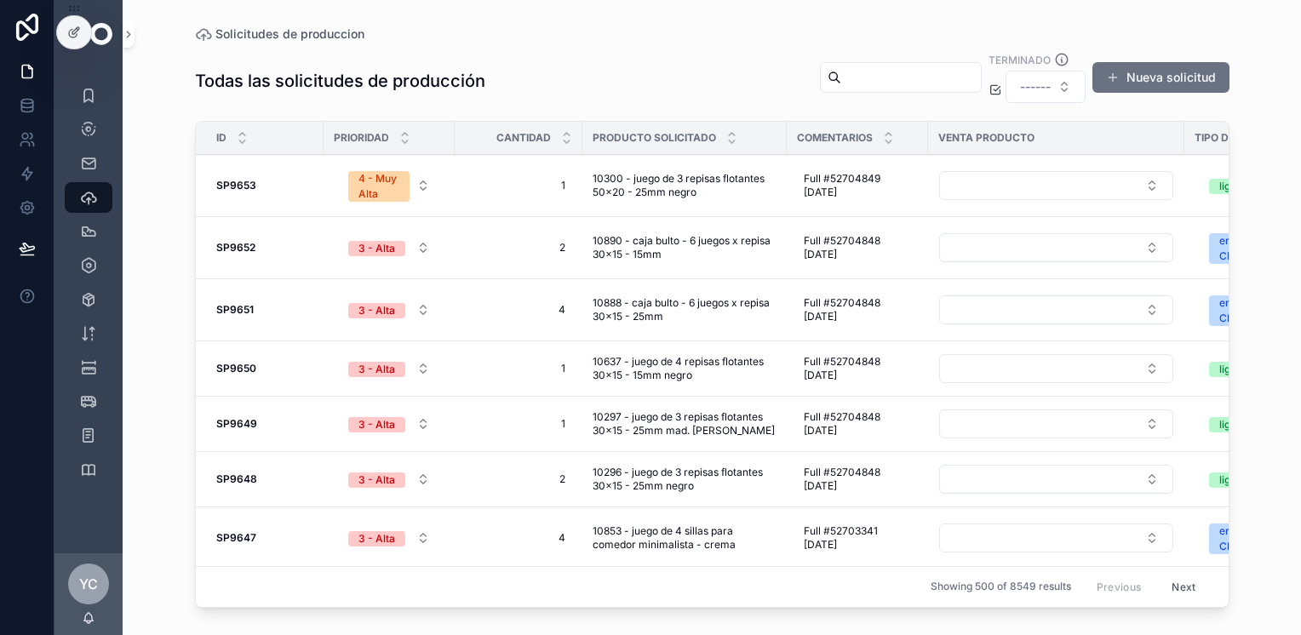
click at [1157, 73] on button "Nueva solicitud" at bounding box center [1161, 77] width 137 height 31
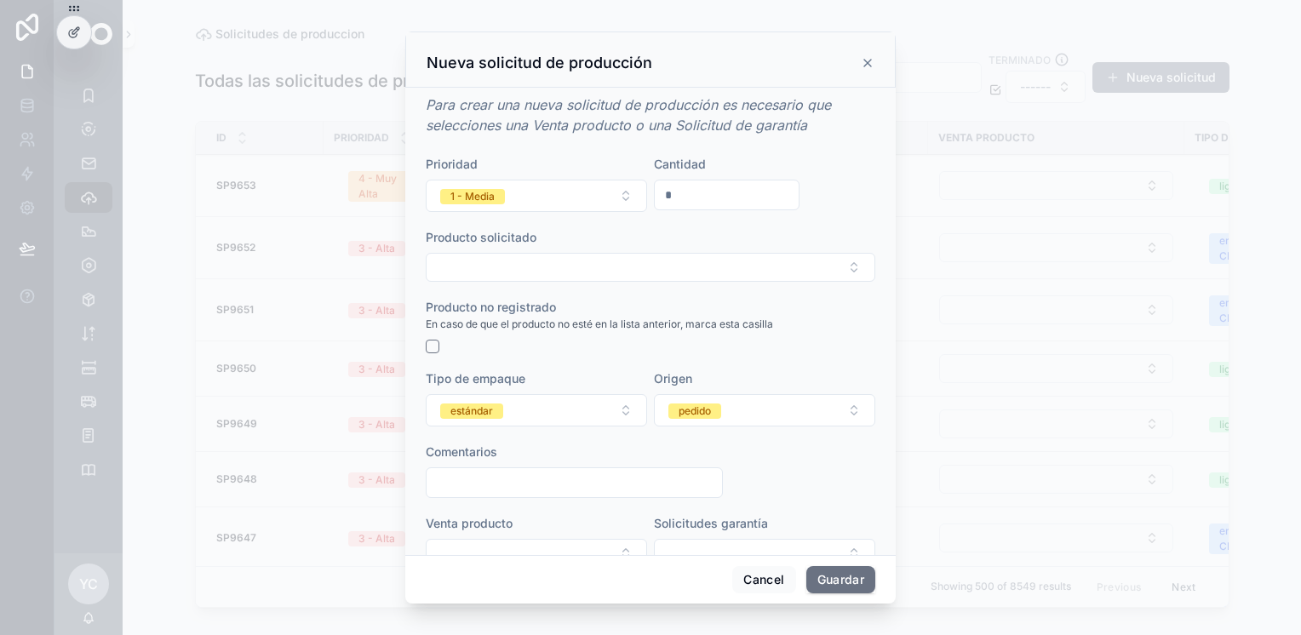
click at [574, 187] on button "1 - Media" at bounding box center [536, 196] width 221 height 32
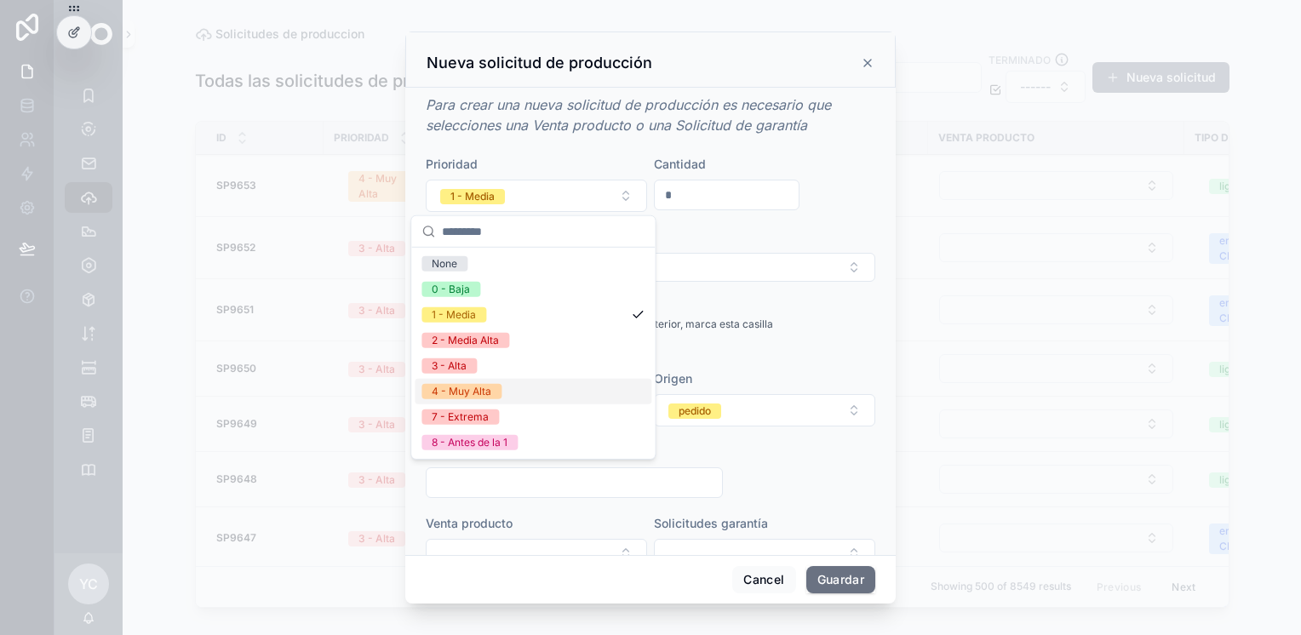
click at [487, 388] on div "4 - Muy Alta" at bounding box center [462, 391] width 60 height 15
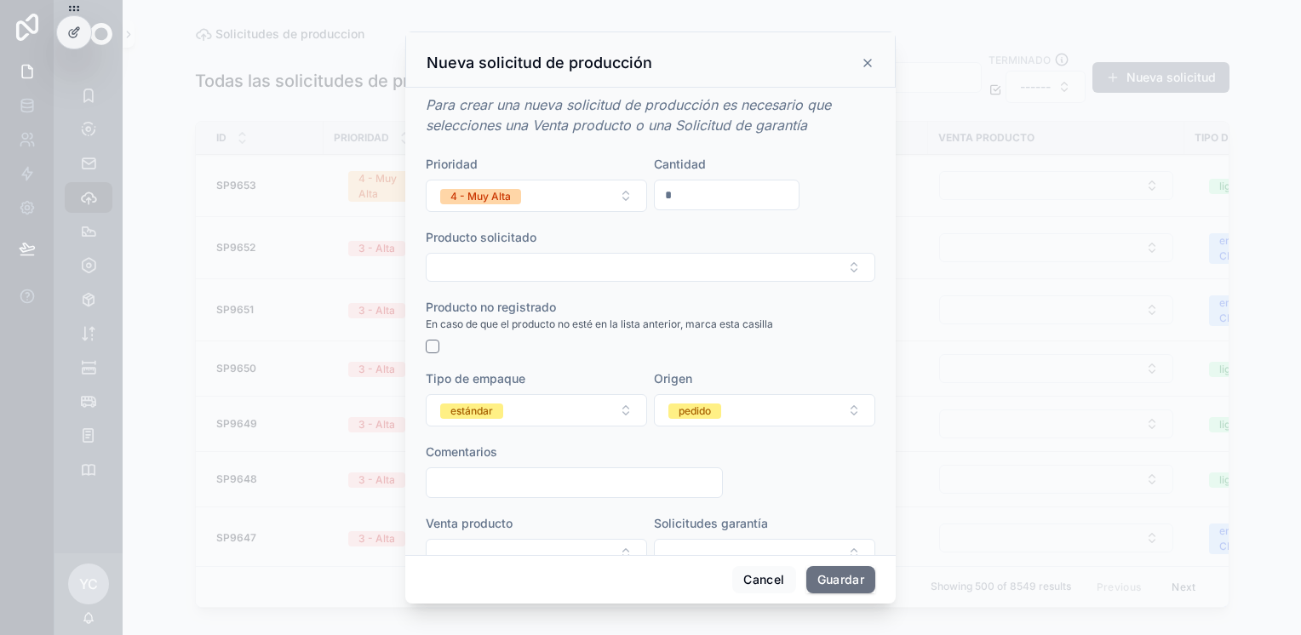
click at [703, 195] on input "*" at bounding box center [727, 195] width 144 height 24
type input "*"
click at [692, 268] on button "Select Button" at bounding box center [651, 267] width 450 height 29
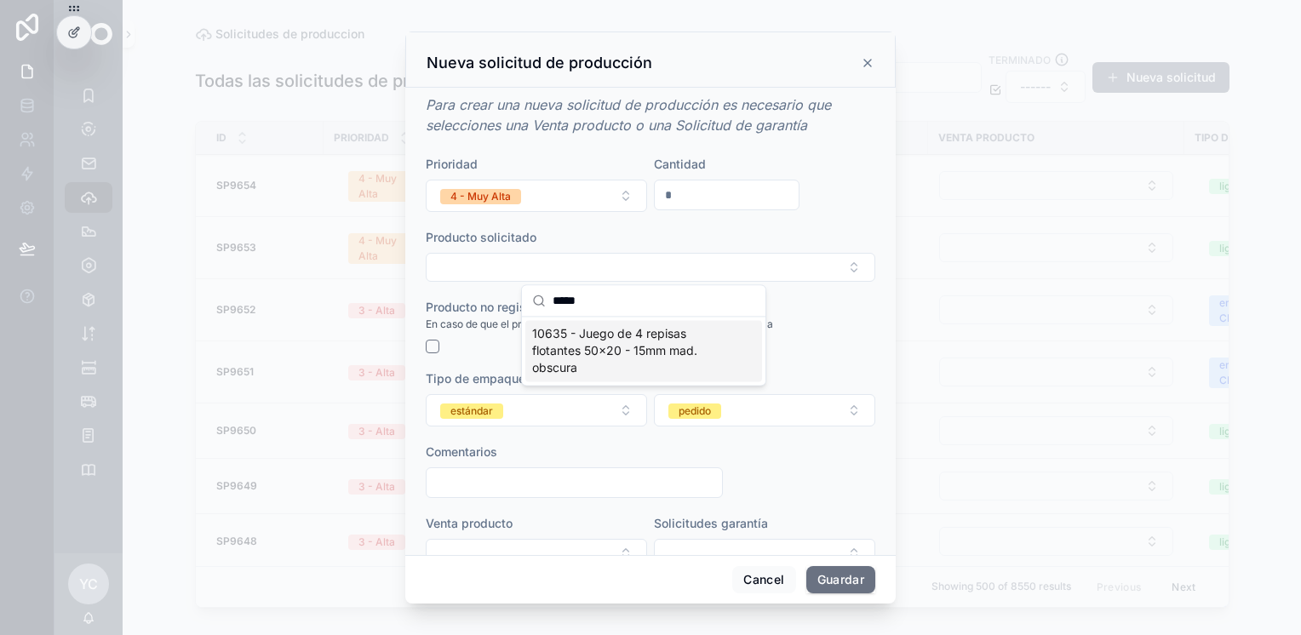
type input "*****"
click at [627, 356] on span "10635 - Juego de 4 repisas flotantes 50x20 - 15mm mad. obscura" at bounding box center [633, 350] width 203 height 51
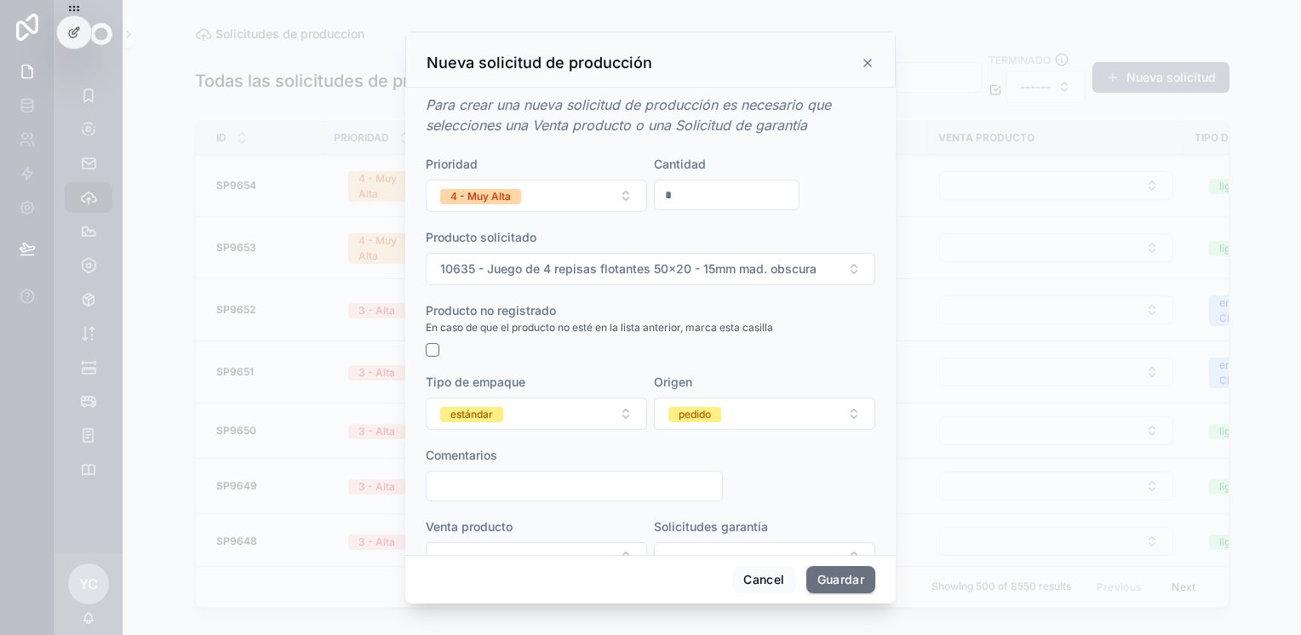
click at [528, 406] on button "estándar" at bounding box center [536, 414] width 221 height 32
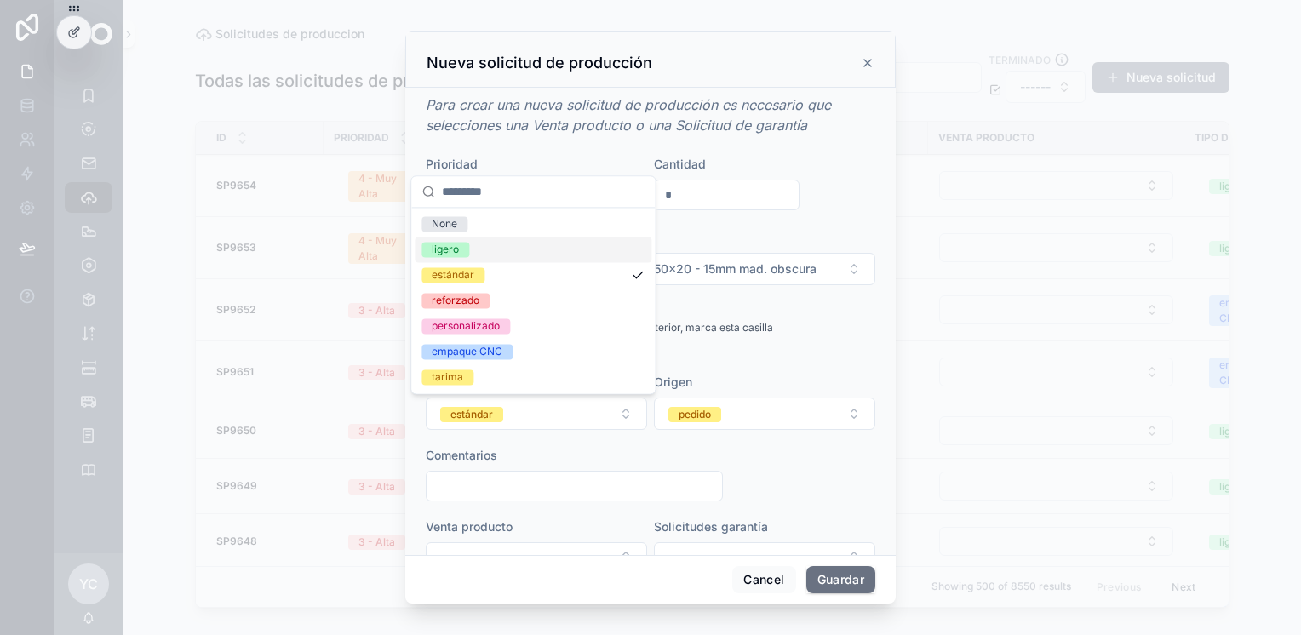
click at [491, 248] on div "ligero" at bounding box center [533, 250] width 237 height 26
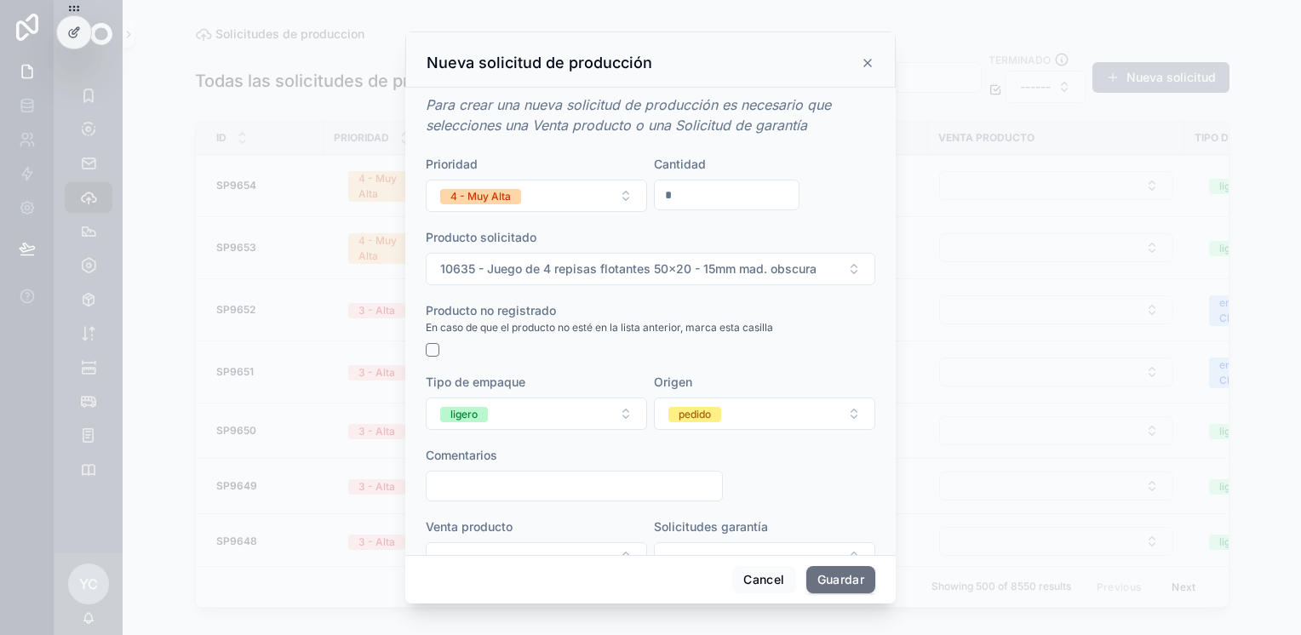
click at [726, 425] on button "pedido" at bounding box center [764, 414] width 221 height 32
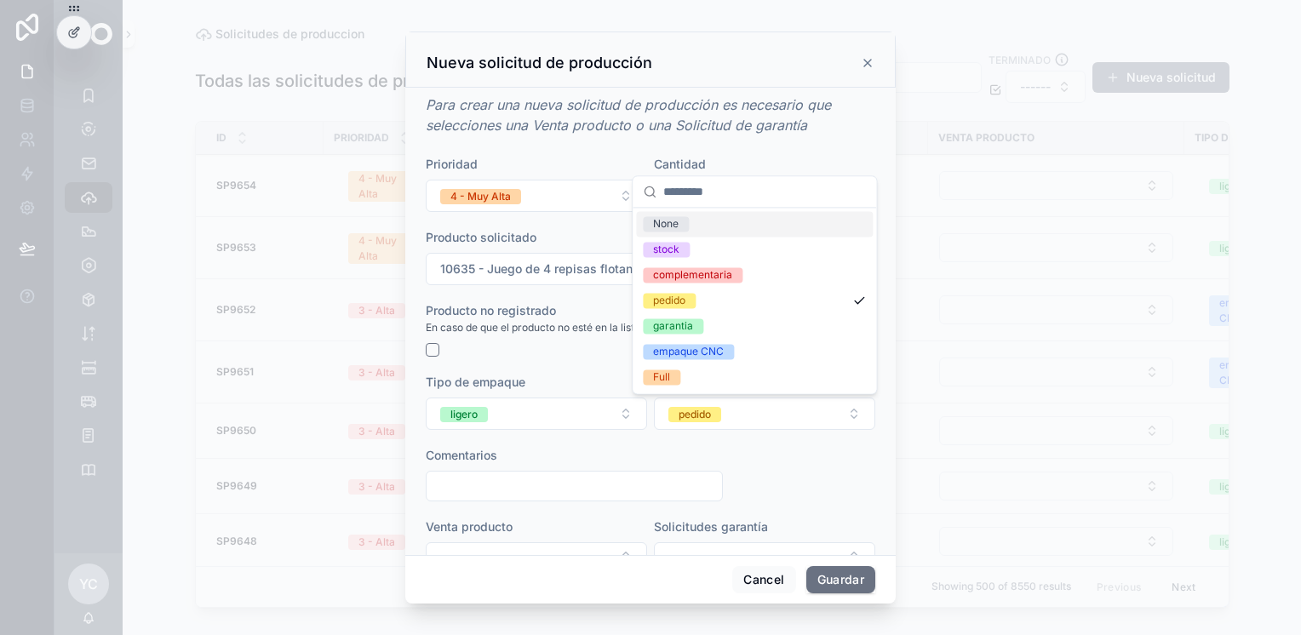
click at [687, 382] on div "Full" at bounding box center [754, 378] width 237 height 26
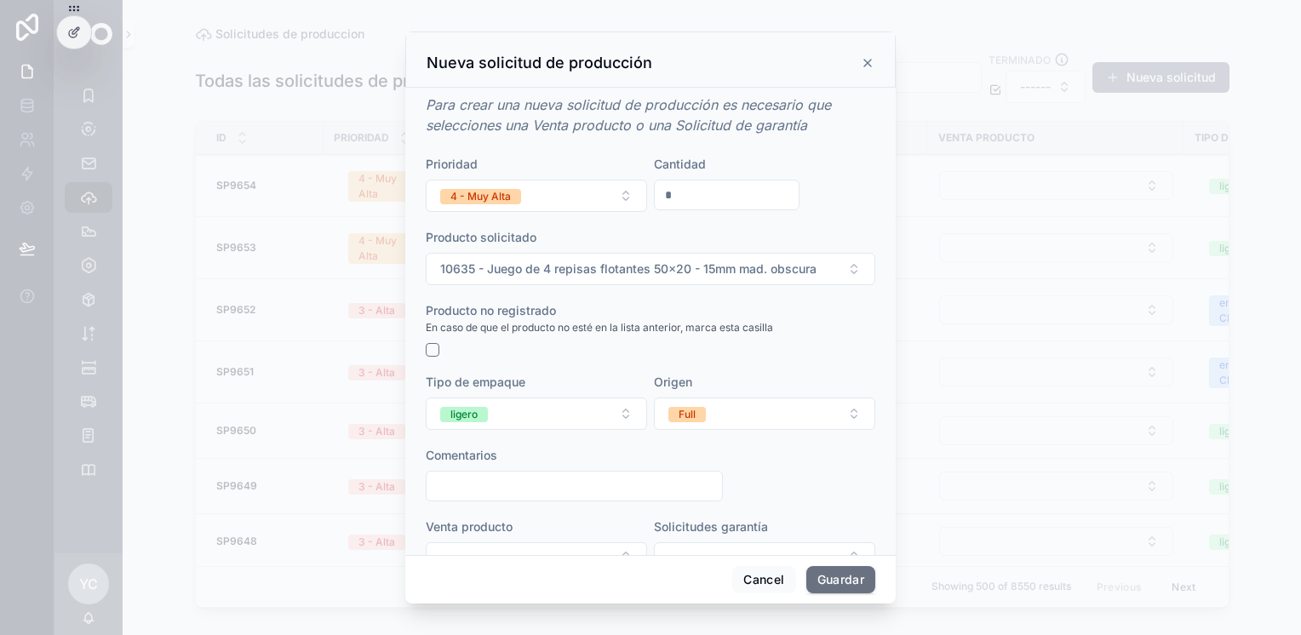
click at [558, 489] on input "scrollable content" at bounding box center [575, 486] width 296 height 24
paste input "**********"
type input "**********"
click at [828, 577] on button "Guardar" at bounding box center [841, 579] width 69 height 27
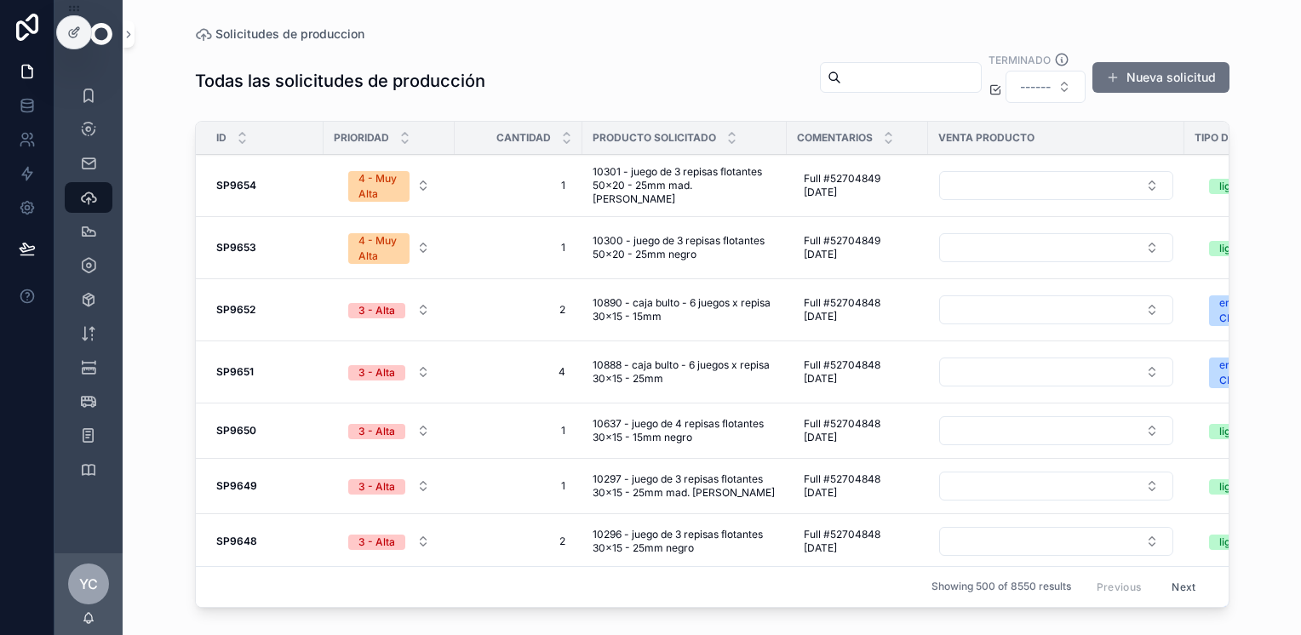
click at [1180, 85] on button "Nueva solicitud" at bounding box center [1161, 77] width 137 height 31
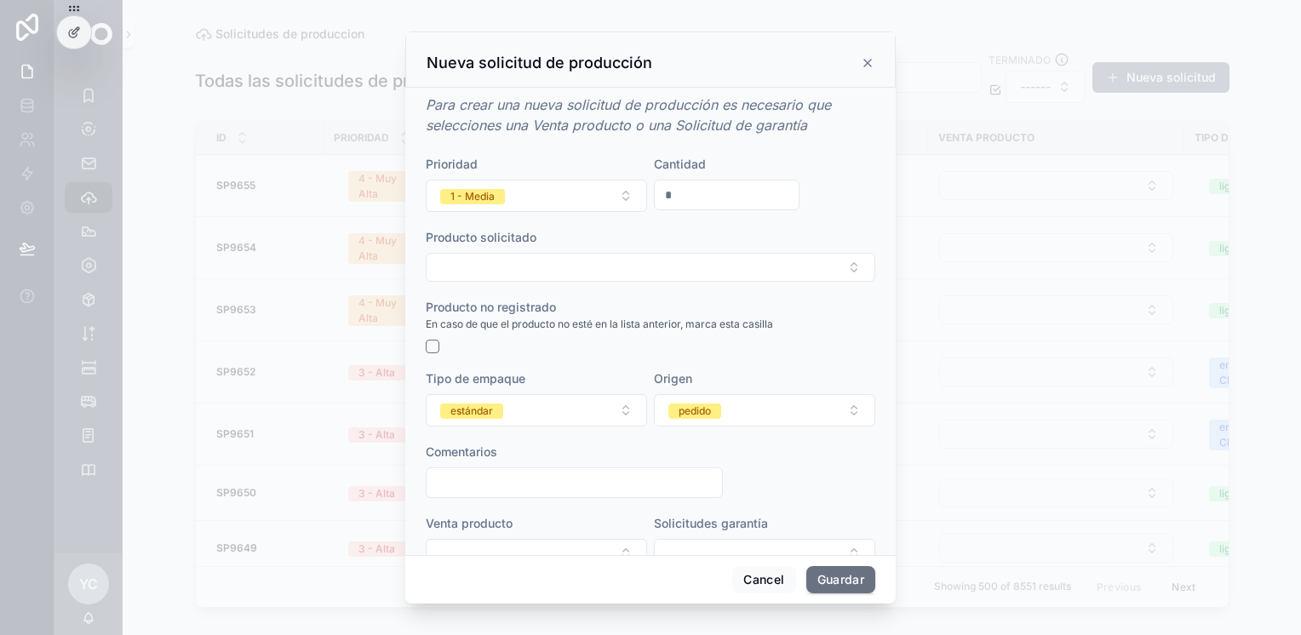
click at [521, 201] on button "1 - Media" at bounding box center [536, 196] width 221 height 32
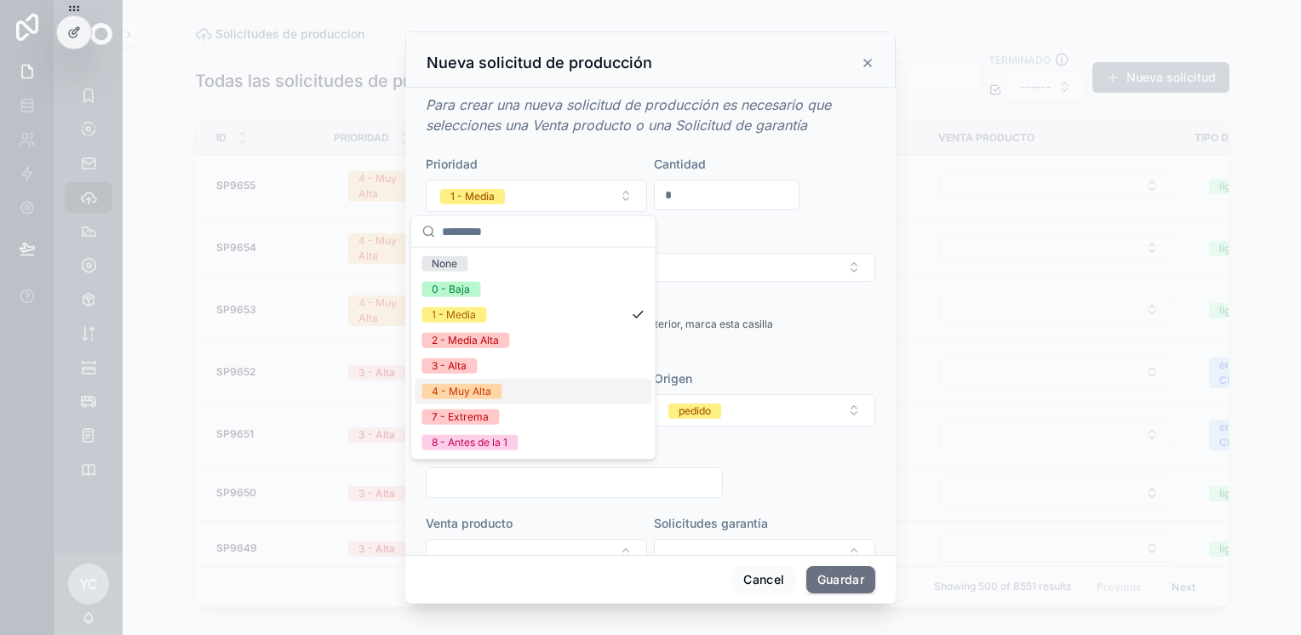
click at [487, 387] on div "4 - Muy Alta" at bounding box center [462, 391] width 60 height 15
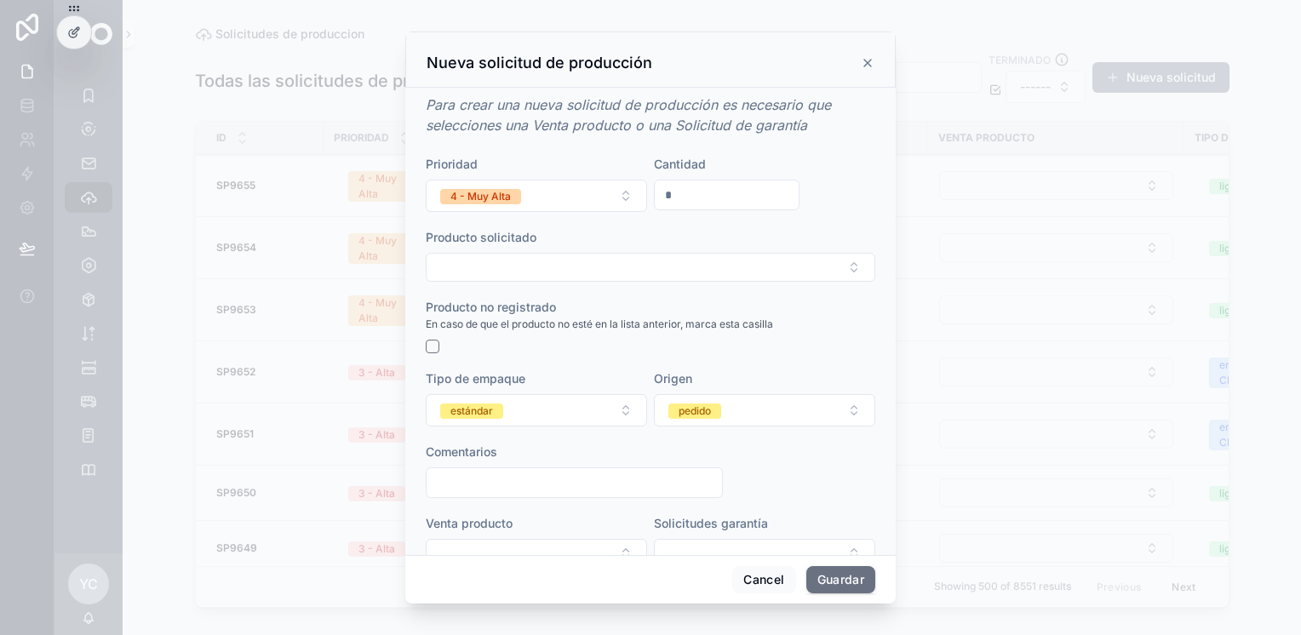
click at [703, 196] on input "*" at bounding box center [727, 195] width 144 height 24
click at [756, 194] on input "*" at bounding box center [727, 195] width 144 height 24
type input "*"
click at [676, 276] on button "Select Button" at bounding box center [651, 267] width 450 height 29
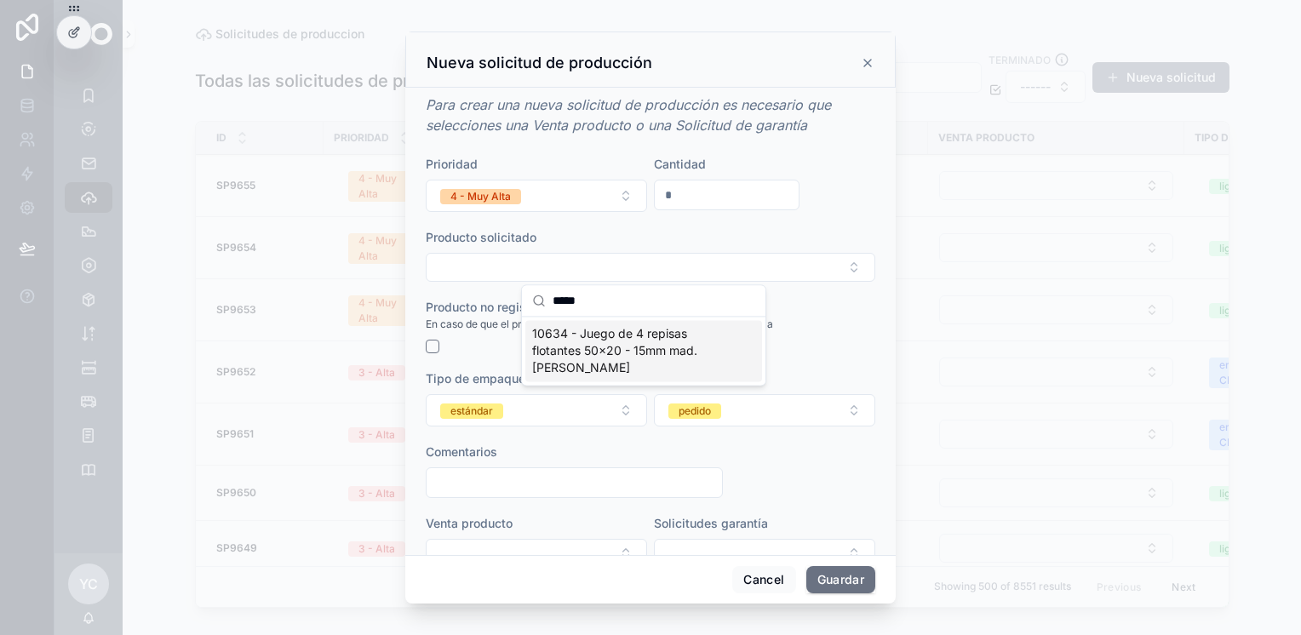
type input "*****"
click at [664, 342] on span "10634 - Juego de 4 repisas flotantes 50x20 - 15mm mad. [PERSON_NAME]" at bounding box center [633, 350] width 203 height 51
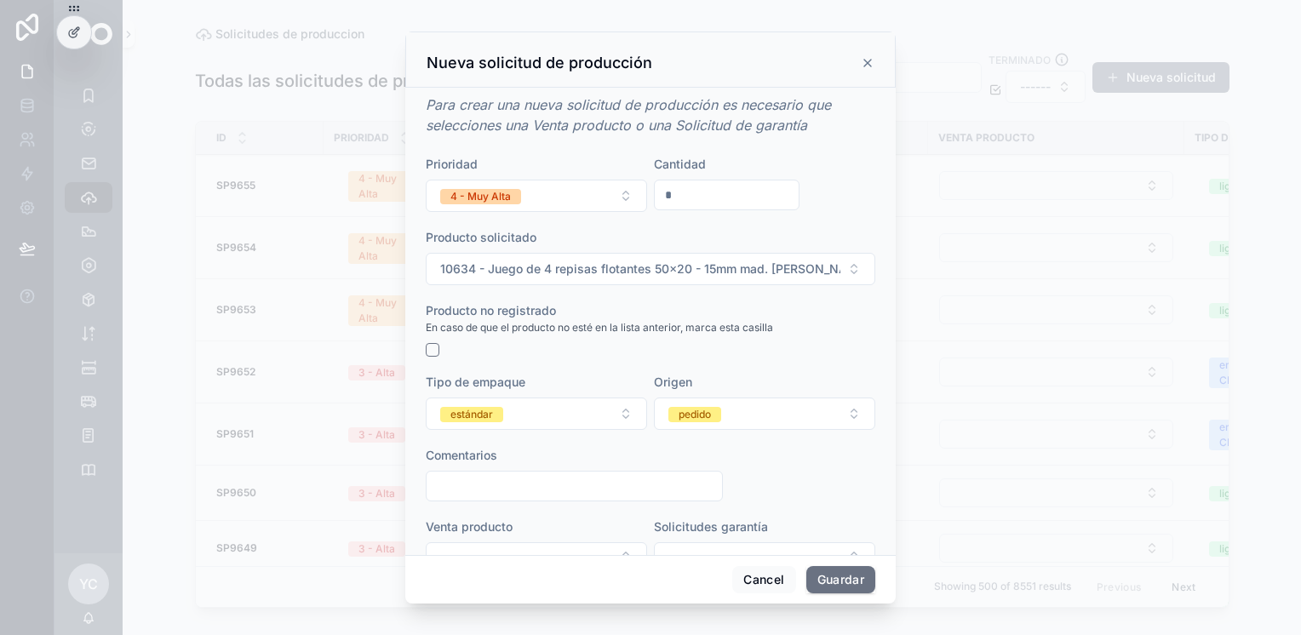
click at [599, 418] on button "estándar" at bounding box center [536, 414] width 221 height 32
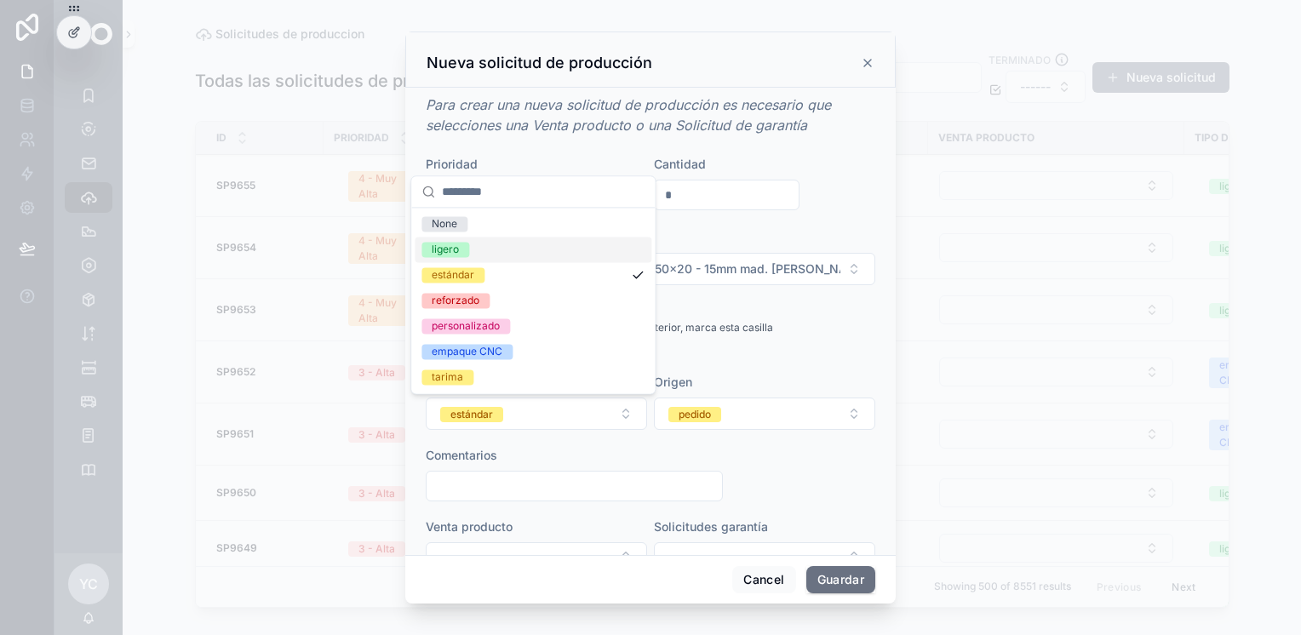
click at [503, 250] on div "ligero" at bounding box center [533, 250] width 237 height 26
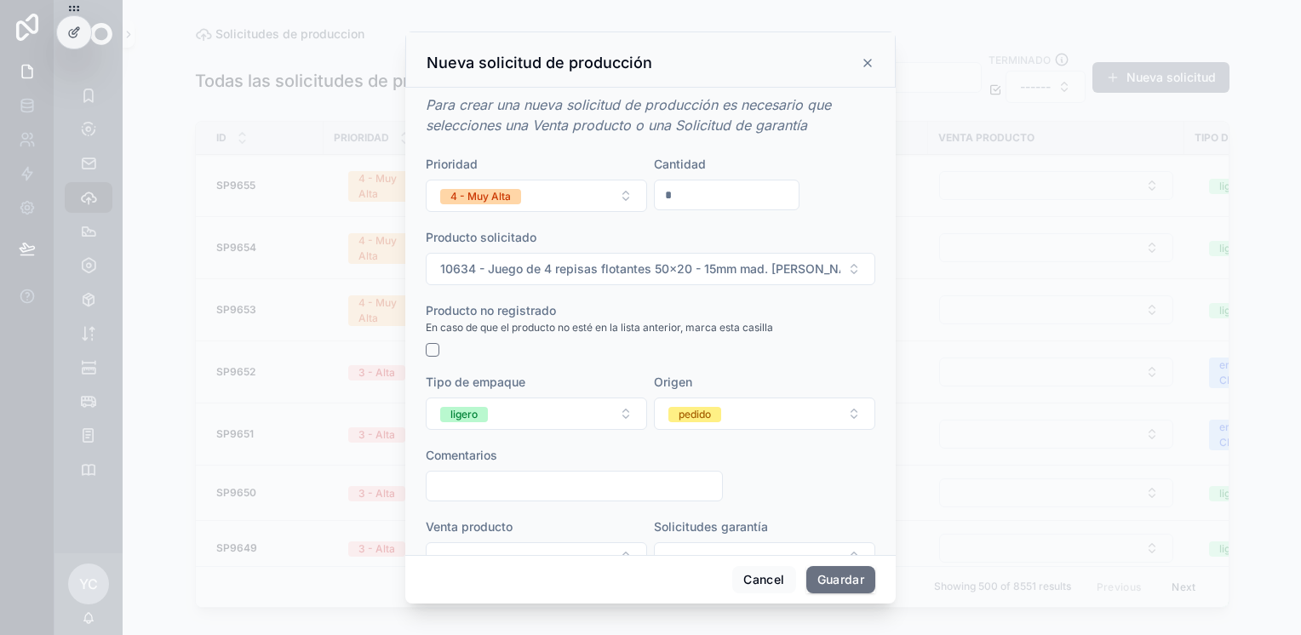
click at [715, 421] on span "pedido" at bounding box center [695, 413] width 53 height 17
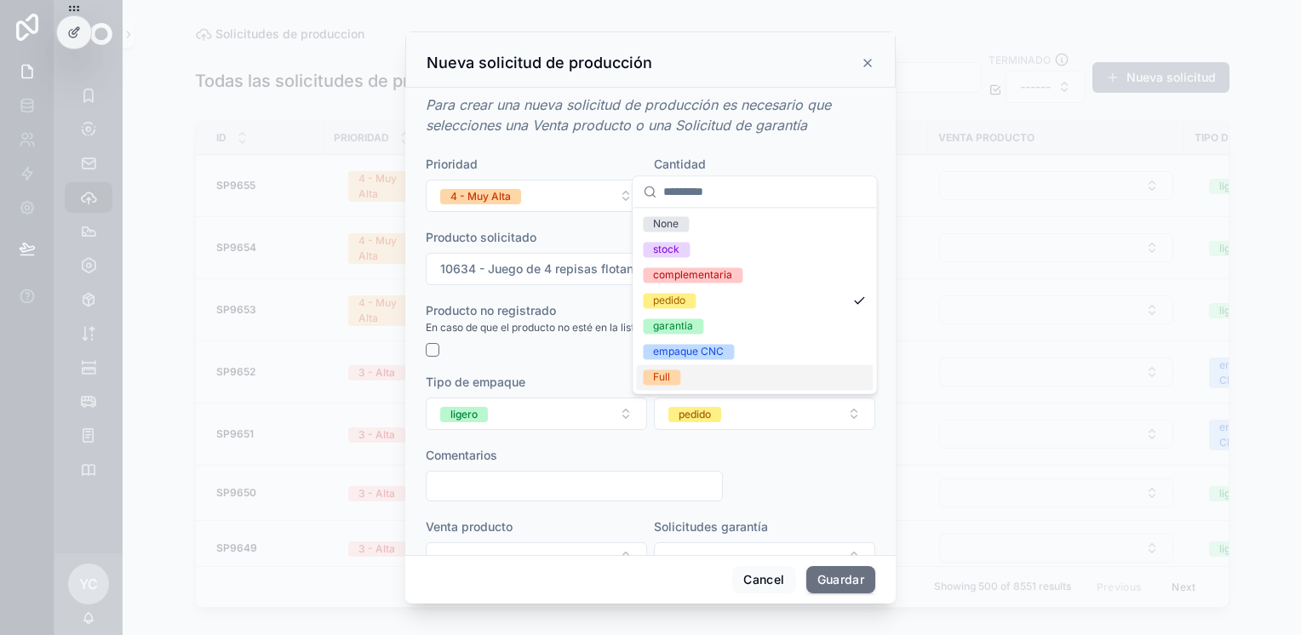
click at [657, 367] on div "Full" at bounding box center [754, 378] width 237 height 26
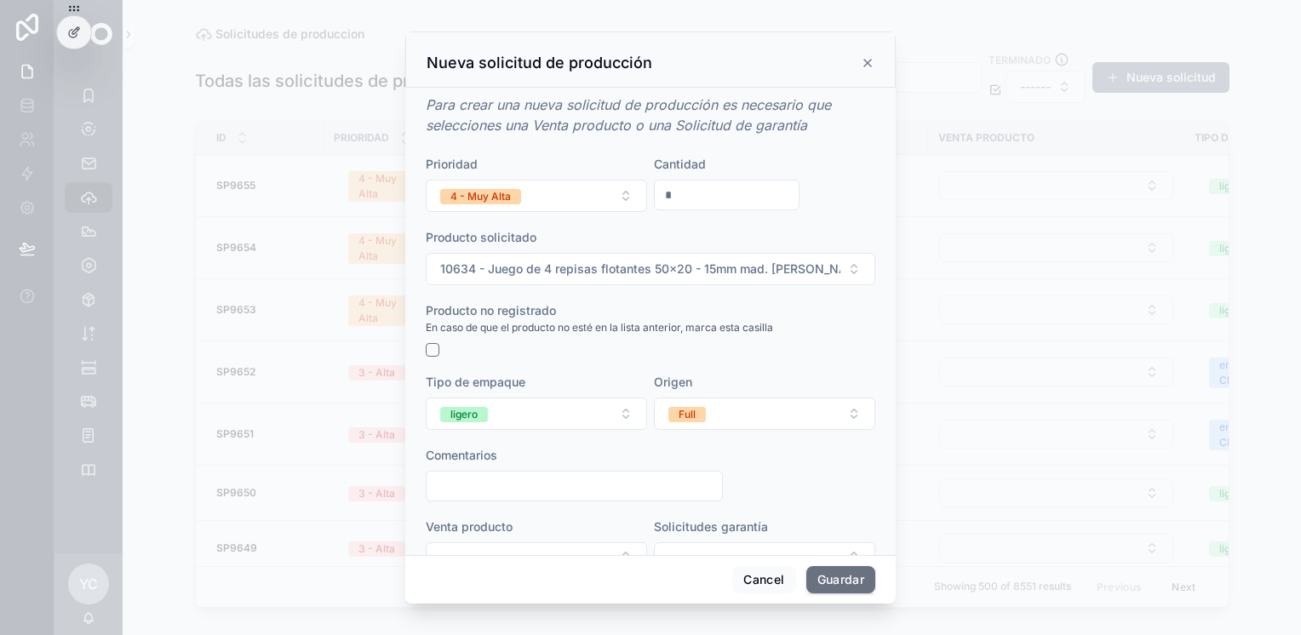
click at [543, 486] on input "scrollable content" at bounding box center [575, 486] width 296 height 24
paste input "**********"
type input "**********"
click at [831, 579] on button "Guardar" at bounding box center [841, 579] width 69 height 27
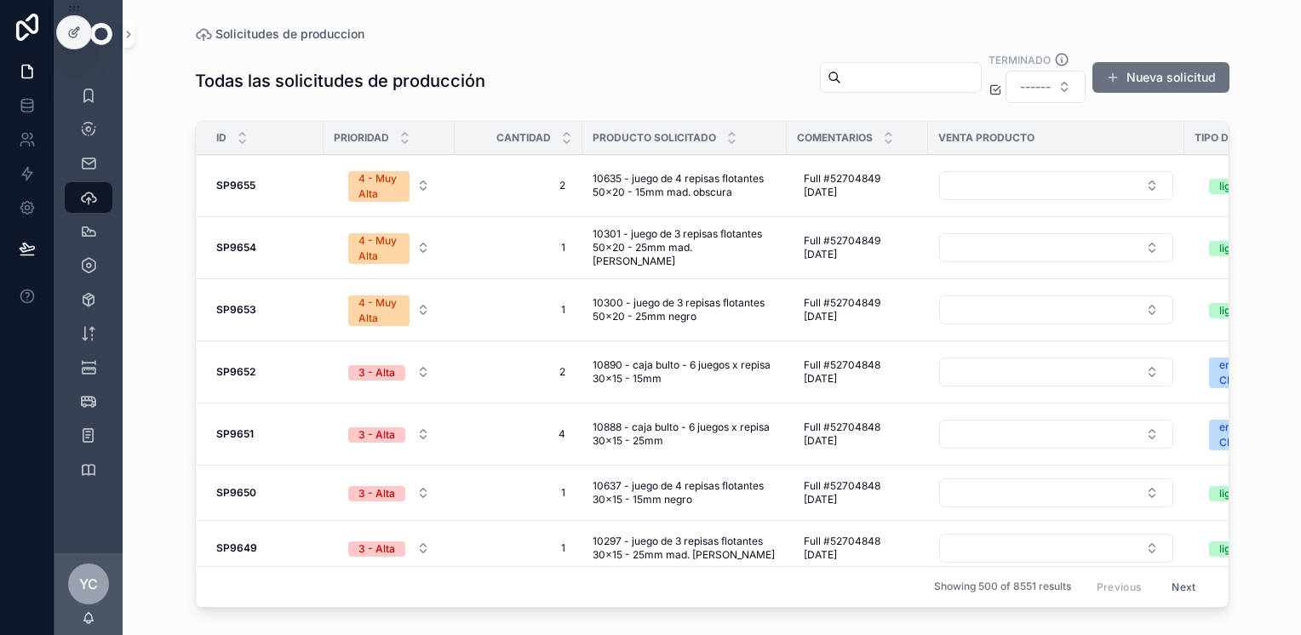
click at [1138, 75] on button "Nueva solicitud" at bounding box center [1161, 77] width 137 height 31
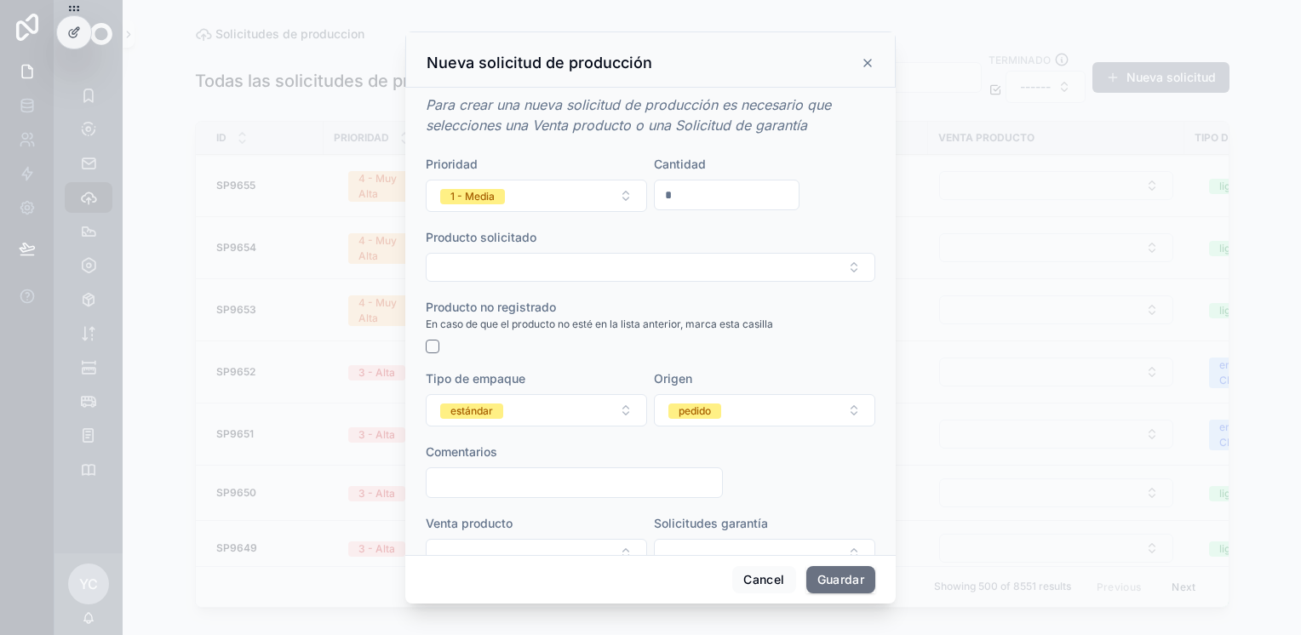
click at [708, 196] on input "*" at bounding box center [727, 195] width 144 height 24
type input "*"
click at [637, 255] on button "Select Button" at bounding box center [651, 267] width 450 height 29
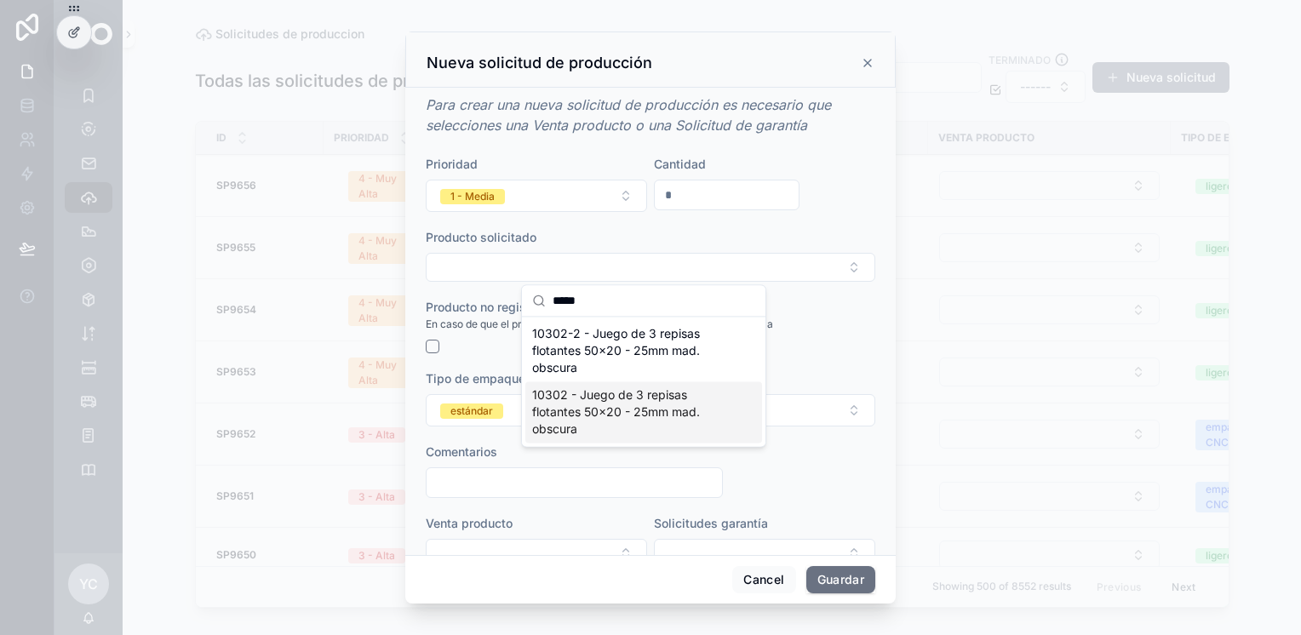
type input "*****"
click at [600, 411] on span "10302 - Juego de 3 repisas flotantes 50x20 - 25mm mad. obscura" at bounding box center [633, 412] width 203 height 51
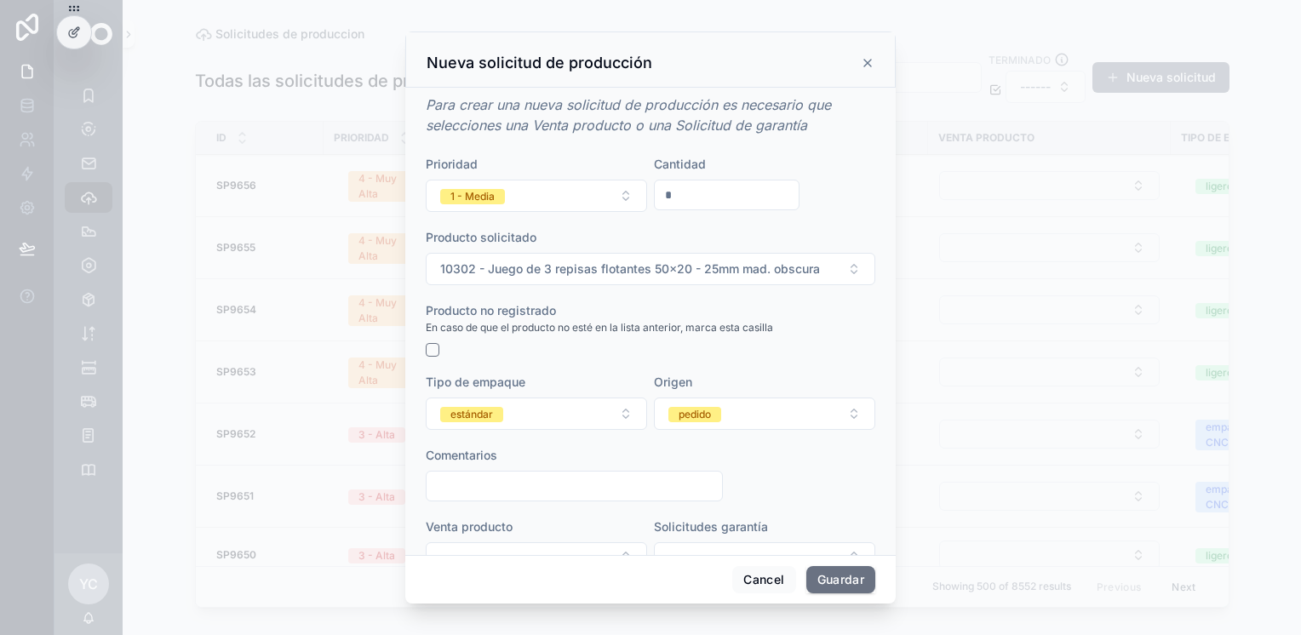
click at [535, 414] on button "estándar" at bounding box center [536, 414] width 221 height 32
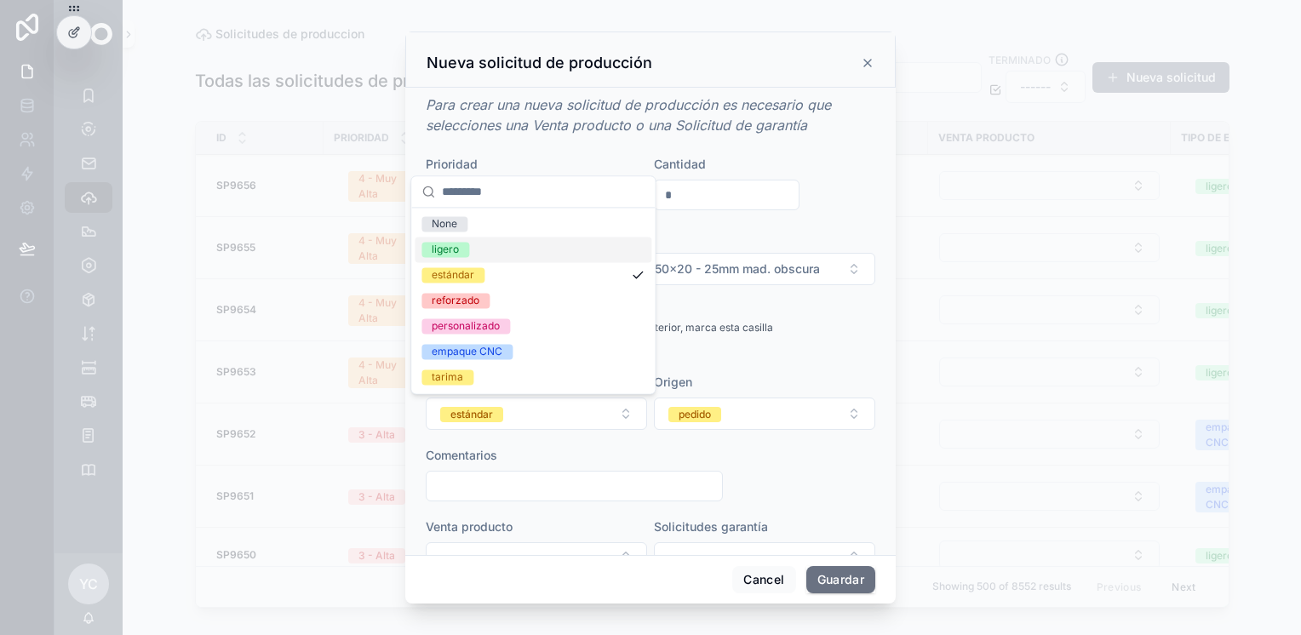
click at [484, 254] on div "ligero" at bounding box center [533, 250] width 237 height 26
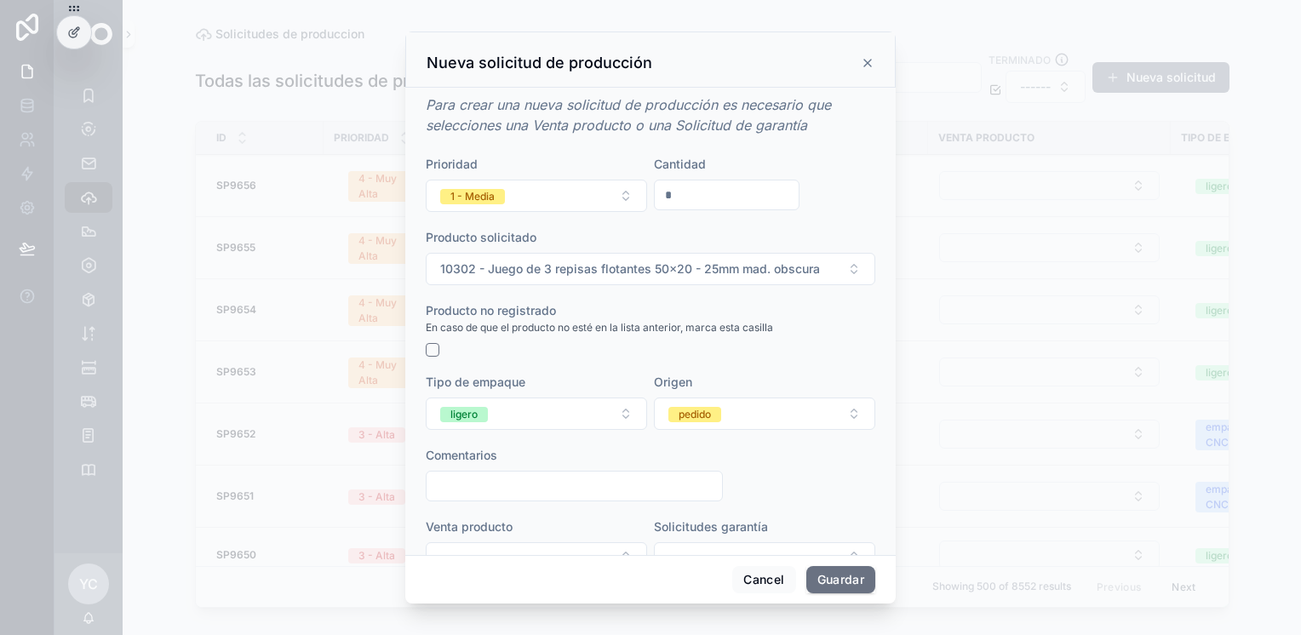
click at [718, 421] on button "pedido" at bounding box center [764, 414] width 221 height 32
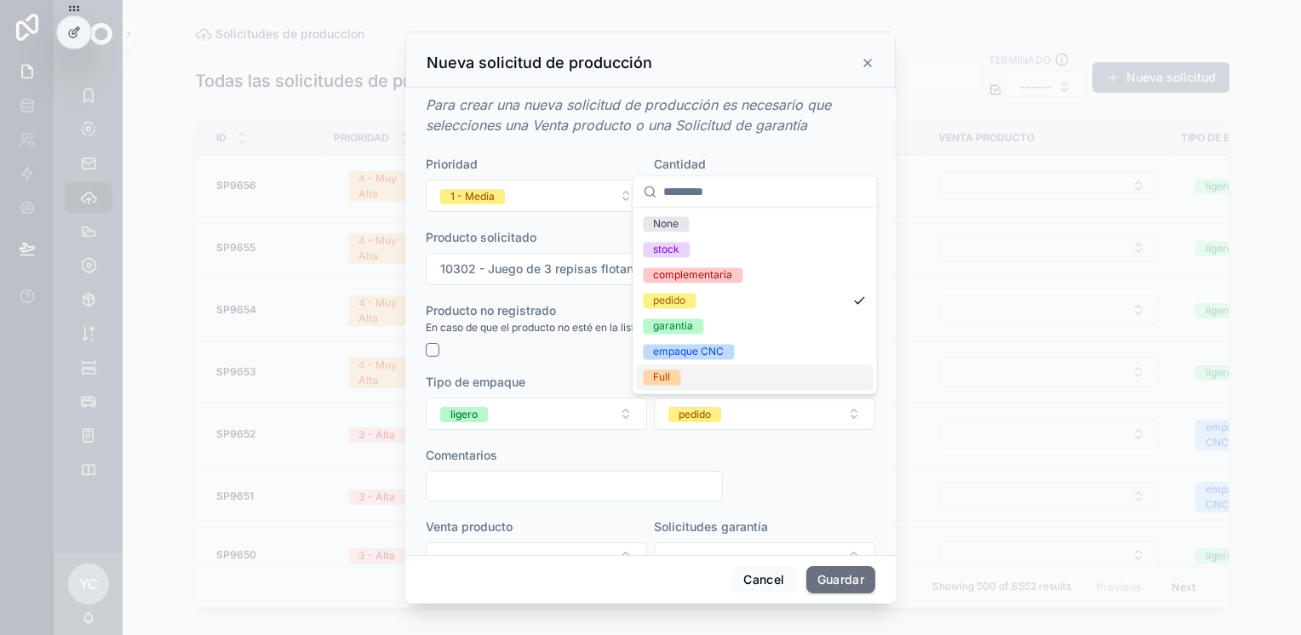
drag, startPoint x: 668, startPoint y: 378, endPoint x: 613, endPoint y: 408, distance: 62.1
click at [669, 378] on div "Full" at bounding box center [661, 377] width 17 height 15
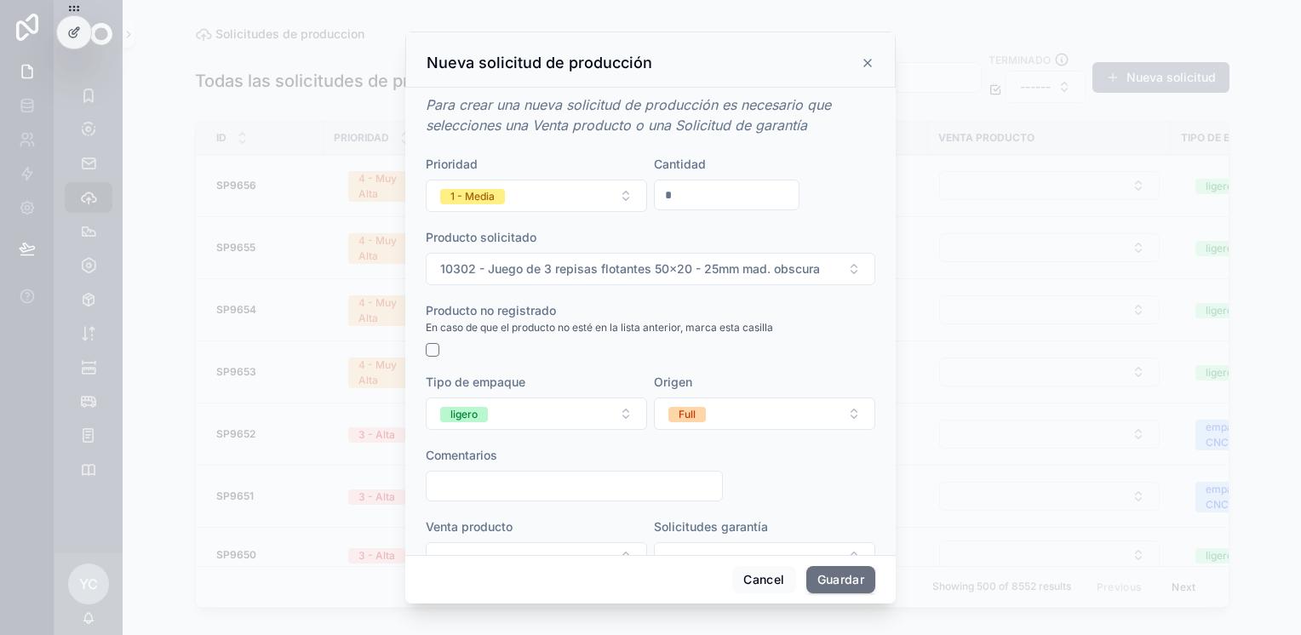
click at [514, 479] on input "scrollable content" at bounding box center [575, 486] width 296 height 24
paste input "**********"
type input "**********"
click at [480, 192] on div "1 - Media" at bounding box center [473, 196] width 44 height 15
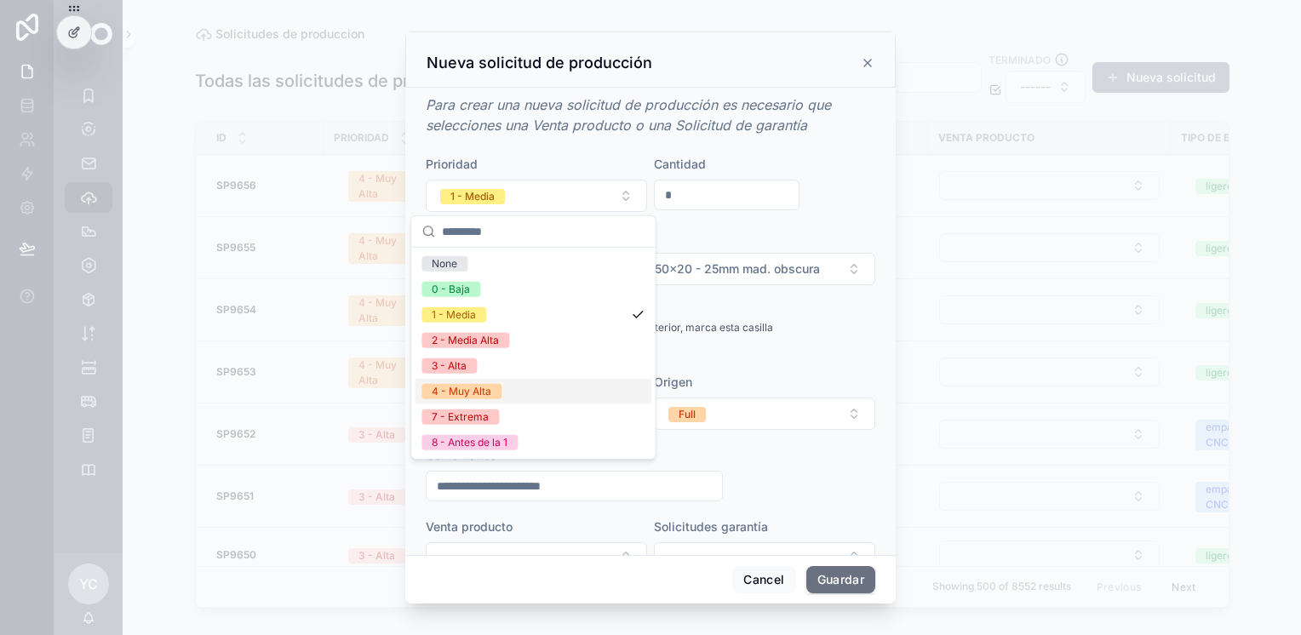
click at [457, 393] on div "4 - Muy Alta" at bounding box center [462, 391] width 60 height 15
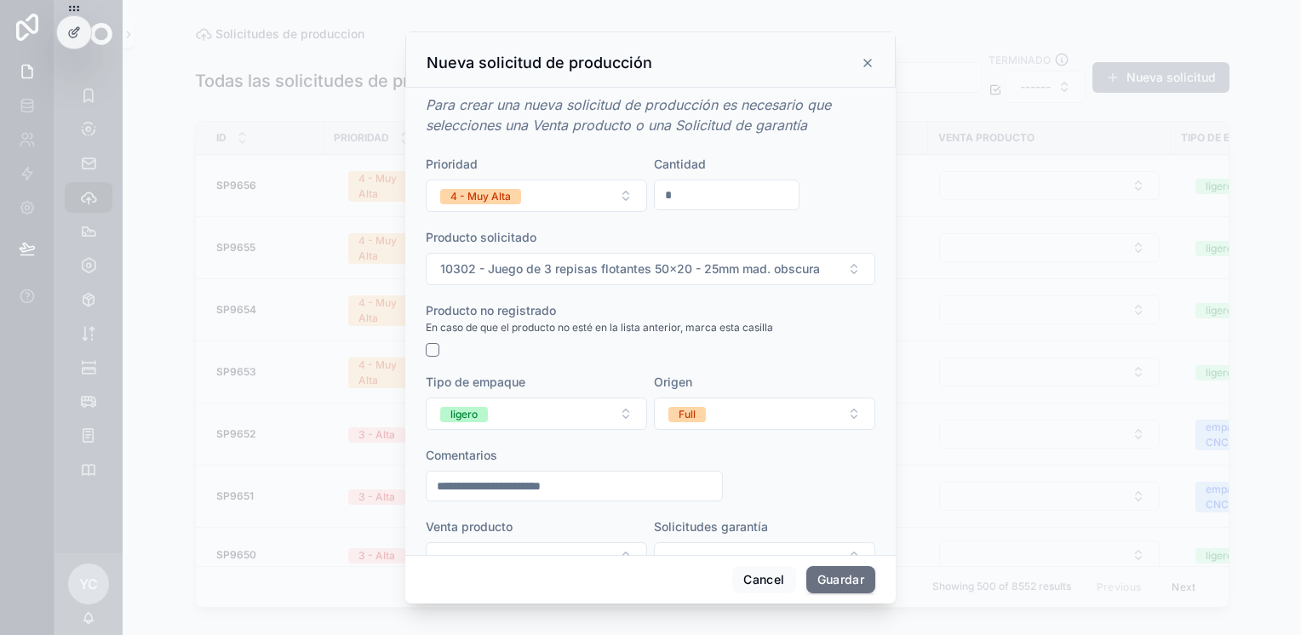
click at [847, 579] on button "Guardar" at bounding box center [841, 579] width 69 height 27
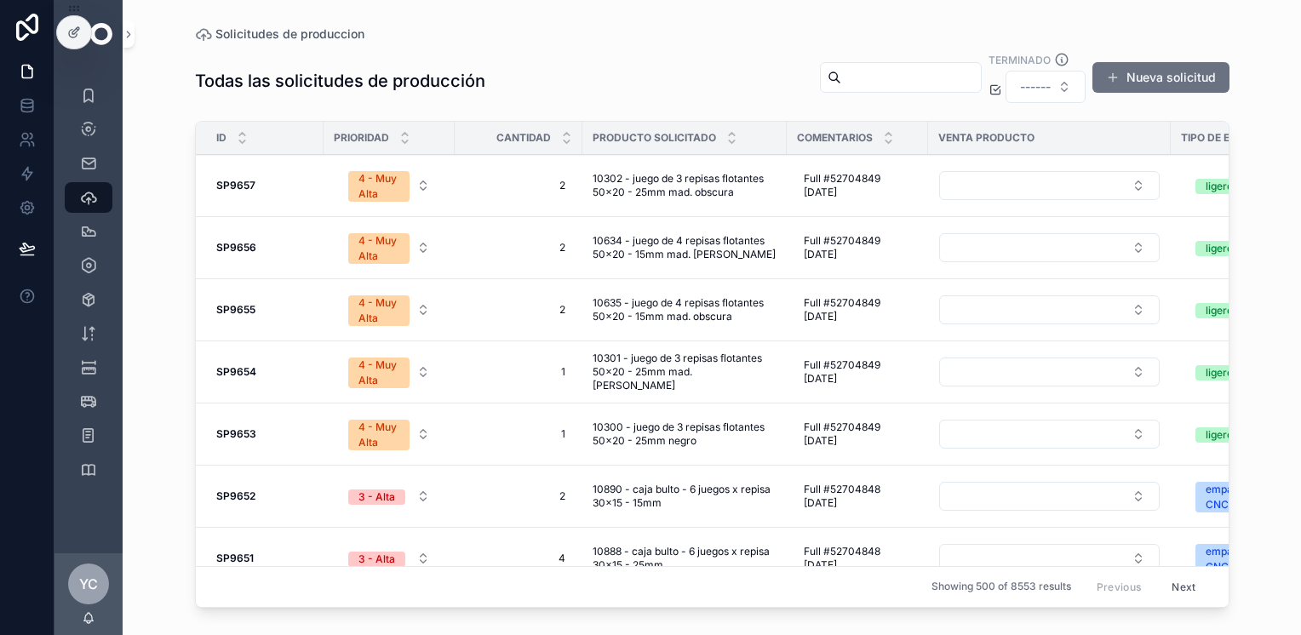
click at [1134, 73] on button "Nueva solicitud" at bounding box center [1161, 77] width 137 height 31
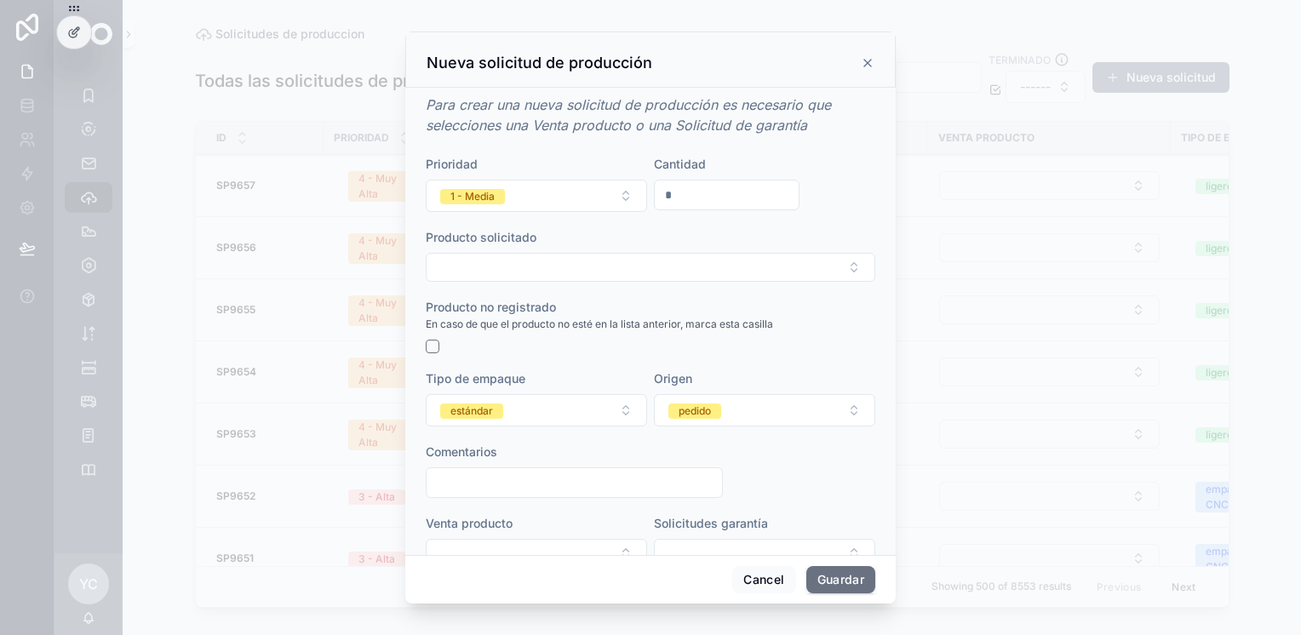
click at [695, 198] on input "*" at bounding box center [727, 195] width 144 height 24
type input "*"
click at [605, 261] on button "Select Button" at bounding box center [651, 267] width 450 height 29
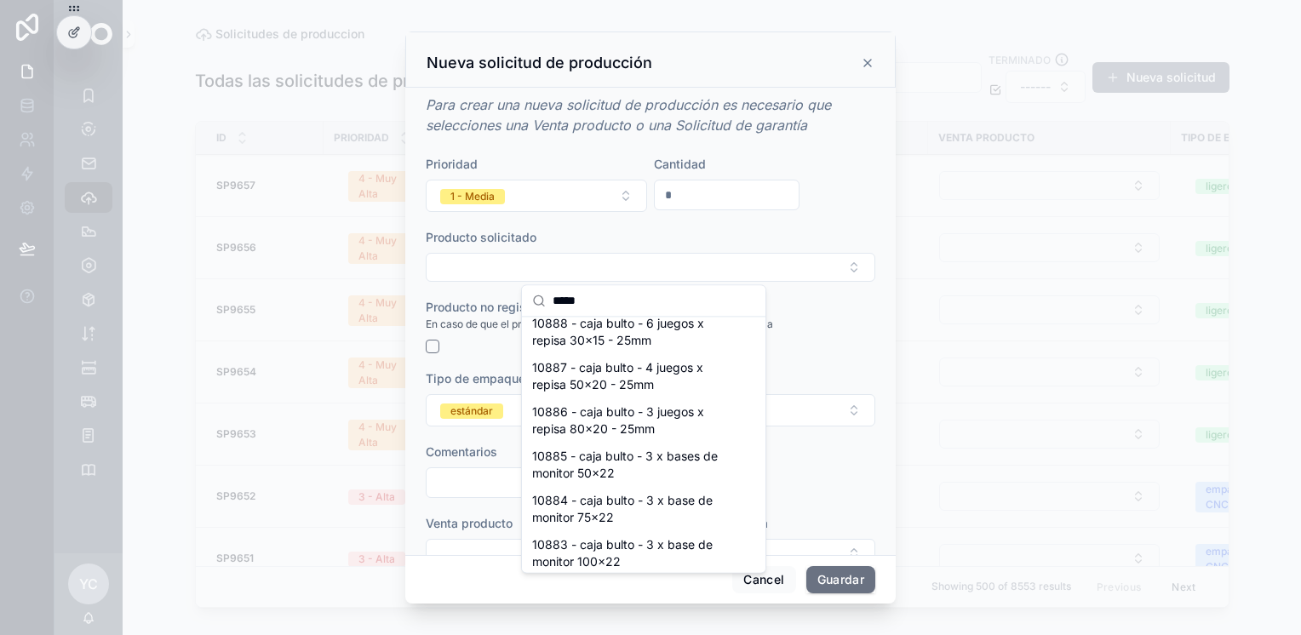
scroll to position [371, 0]
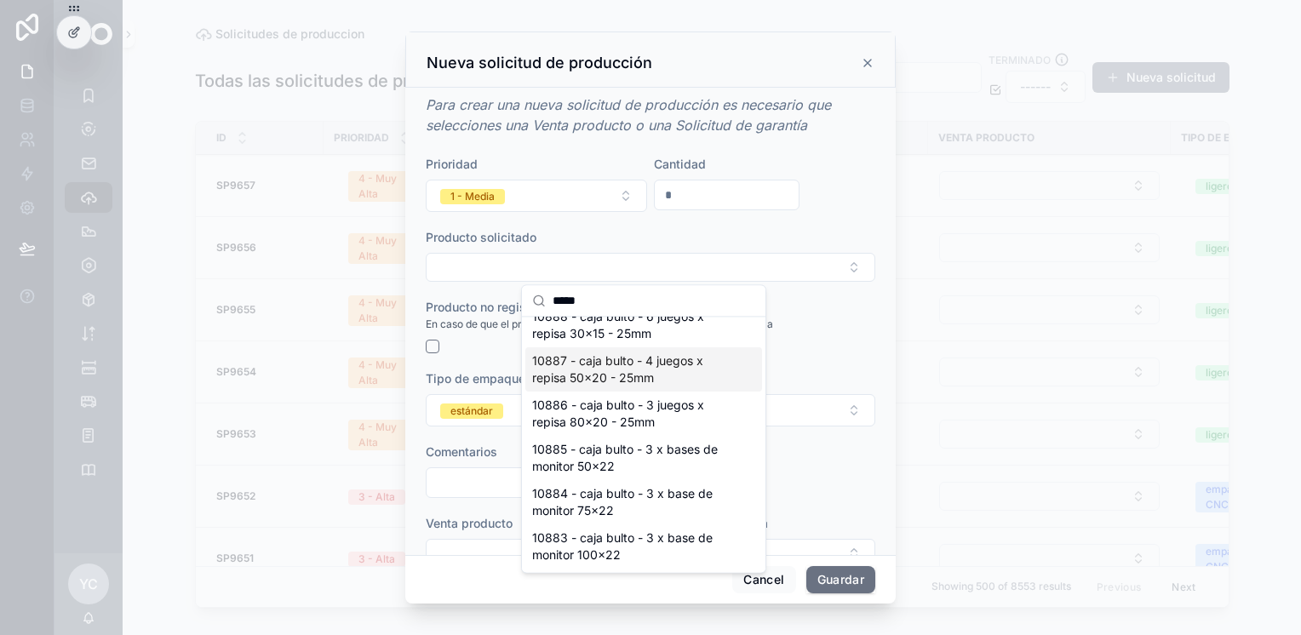
type input "*****"
click at [679, 376] on span "10887 - caja bulto - 4 juegos x repisa 50x20 - 25mm" at bounding box center [633, 370] width 203 height 34
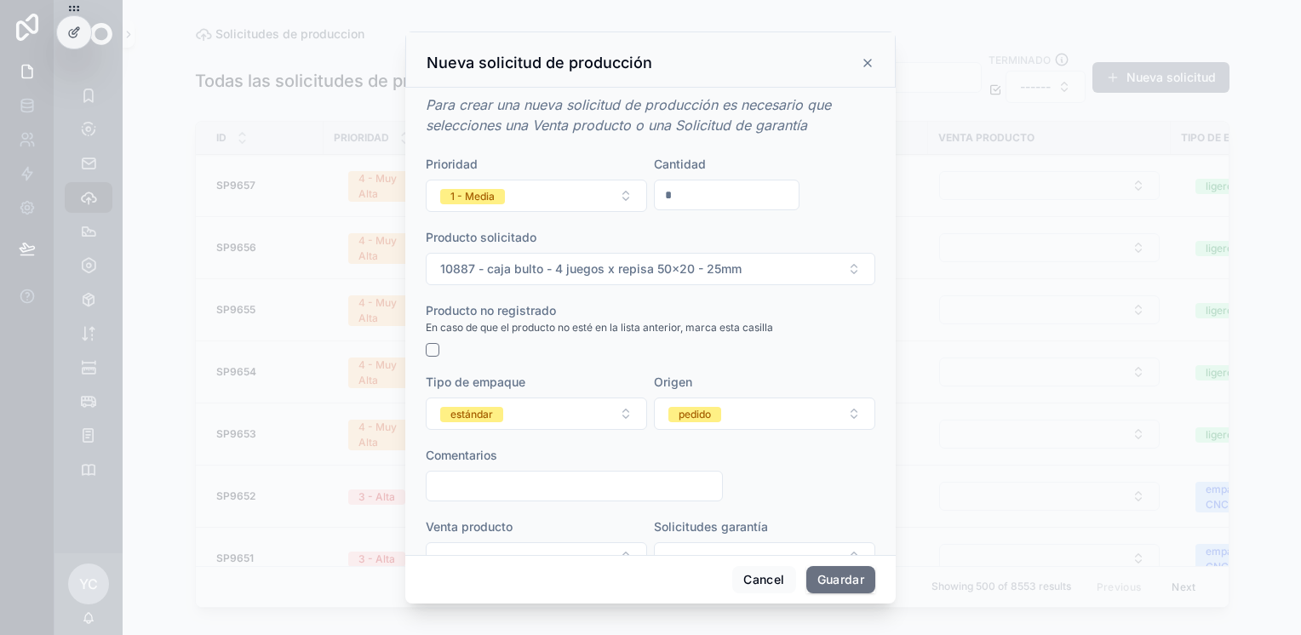
click at [546, 195] on button "1 - Media" at bounding box center [536, 196] width 221 height 32
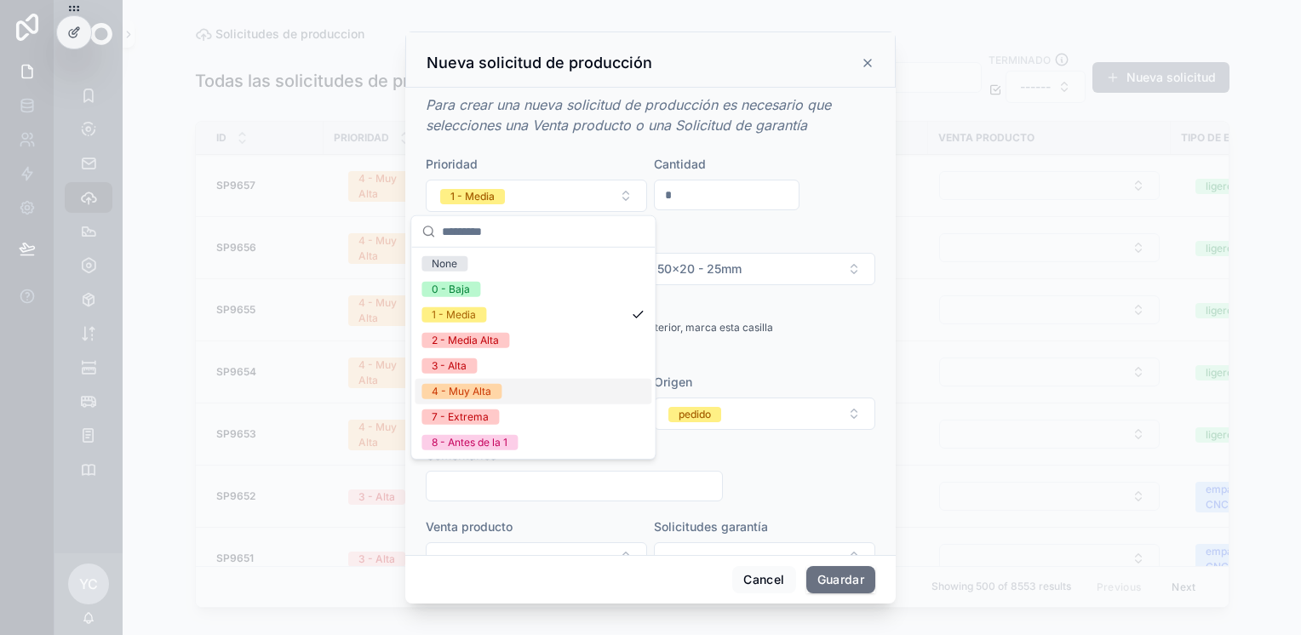
click at [502, 393] on div "4 - Muy Alta" at bounding box center [533, 392] width 237 height 26
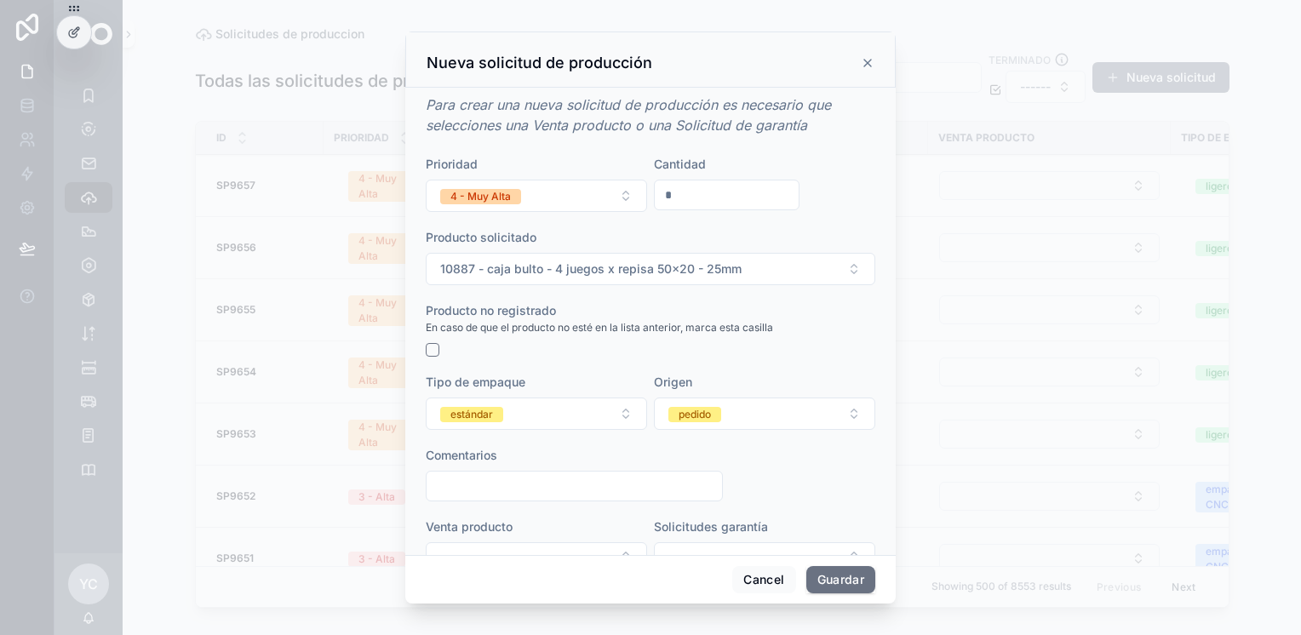
click at [502, 495] on input "scrollable content" at bounding box center [575, 486] width 296 height 24
paste input "**********"
type input "**********"
click at [521, 412] on button "estándar" at bounding box center [536, 414] width 221 height 32
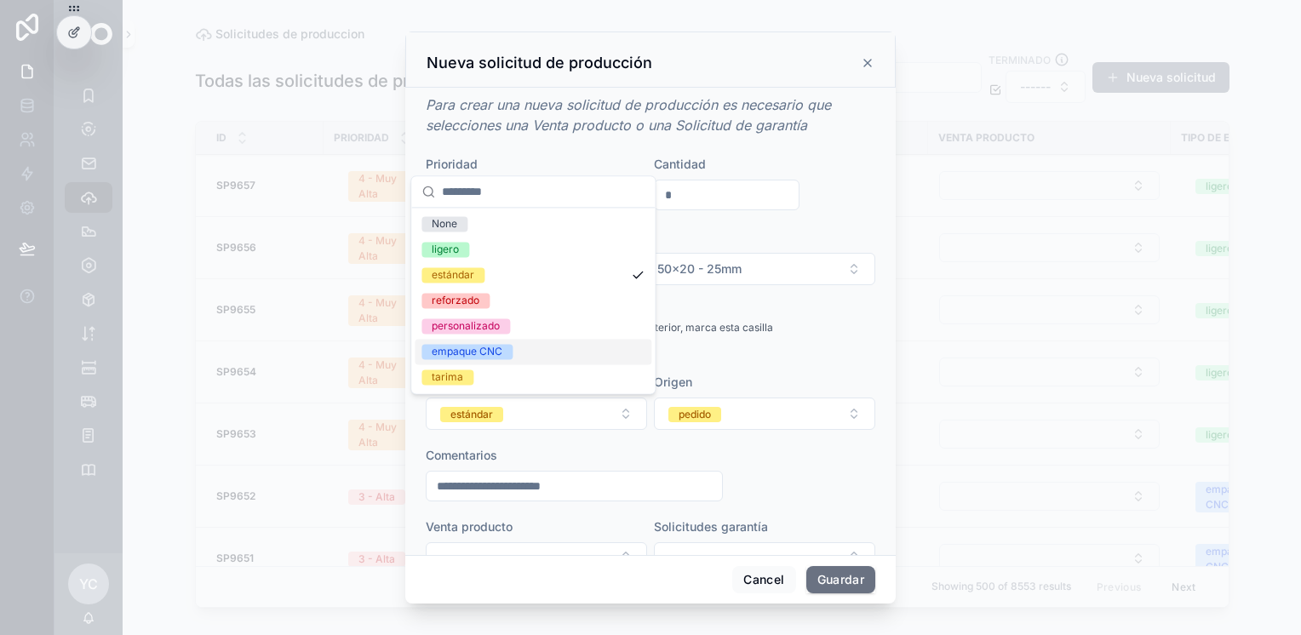
click at [496, 355] on div "empaque CNC" at bounding box center [467, 351] width 71 height 15
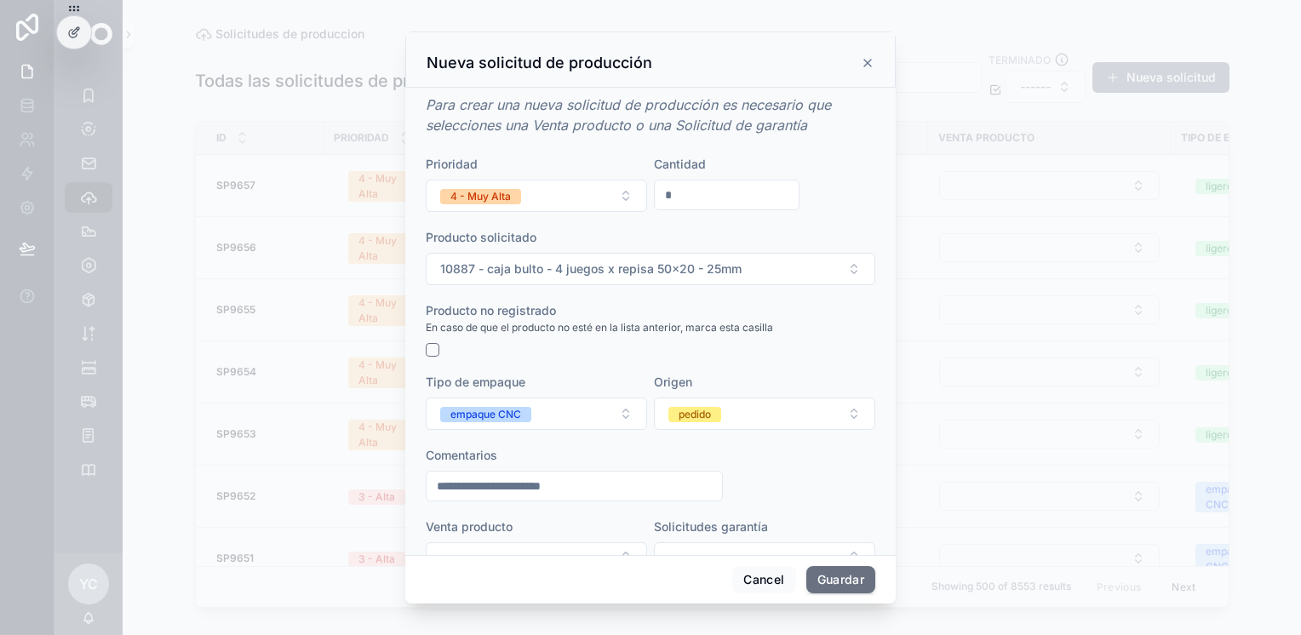
click at [767, 422] on button "pedido" at bounding box center [764, 414] width 221 height 32
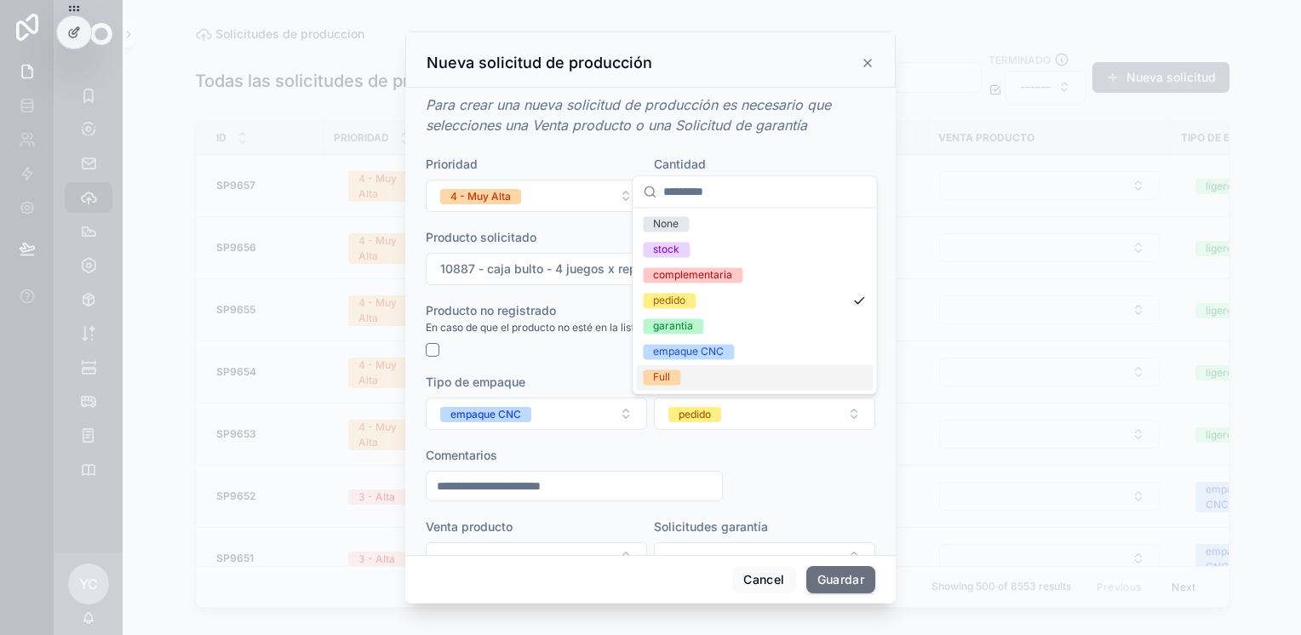
click at [675, 376] on span "Full" at bounding box center [661, 377] width 37 height 15
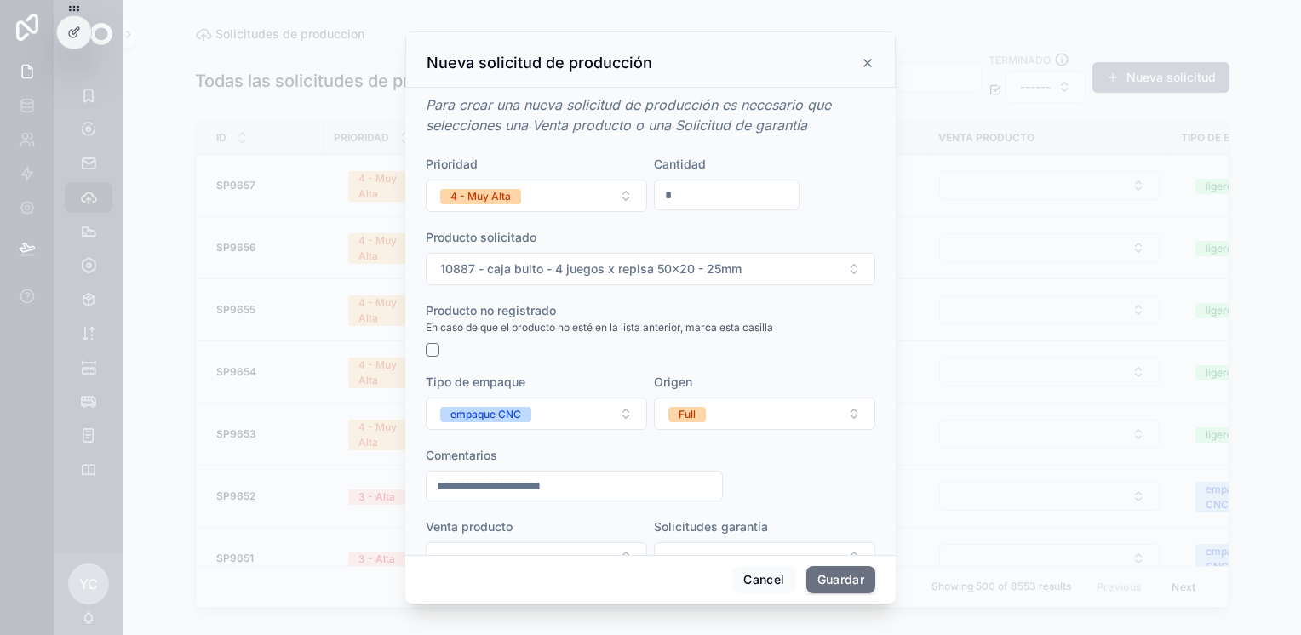
click at [843, 575] on button "Guardar" at bounding box center [841, 579] width 69 height 27
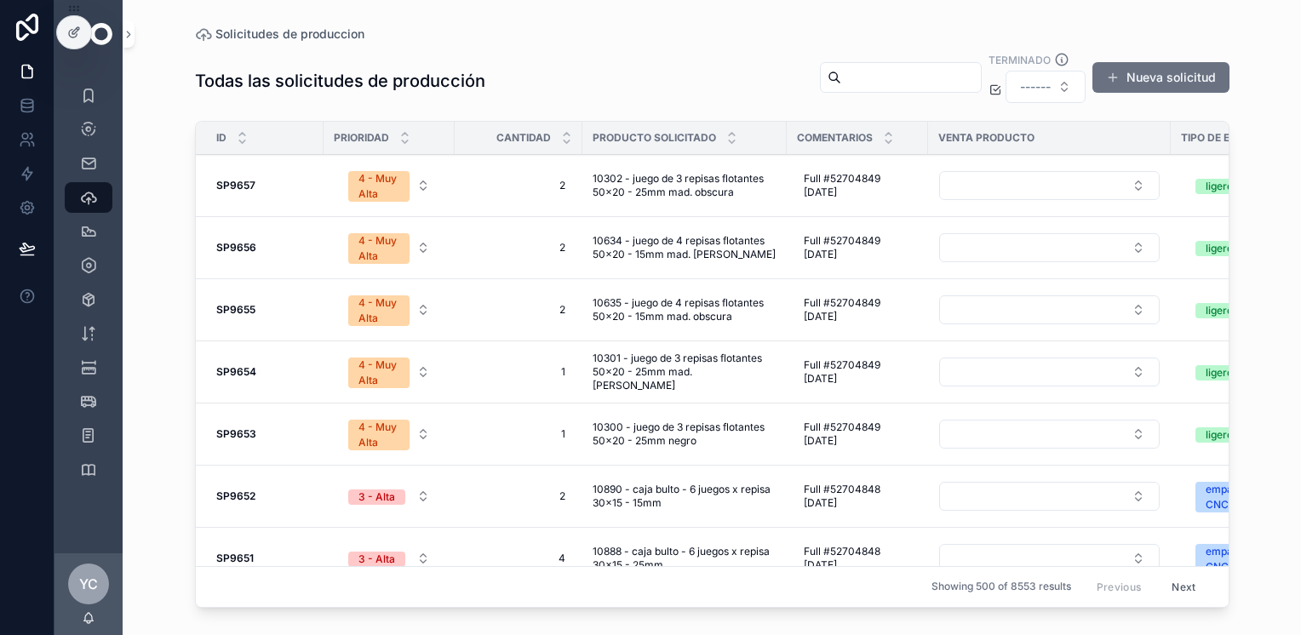
click at [1152, 73] on button "Nueva solicitud" at bounding box center [1161, 77] width 137 height 31
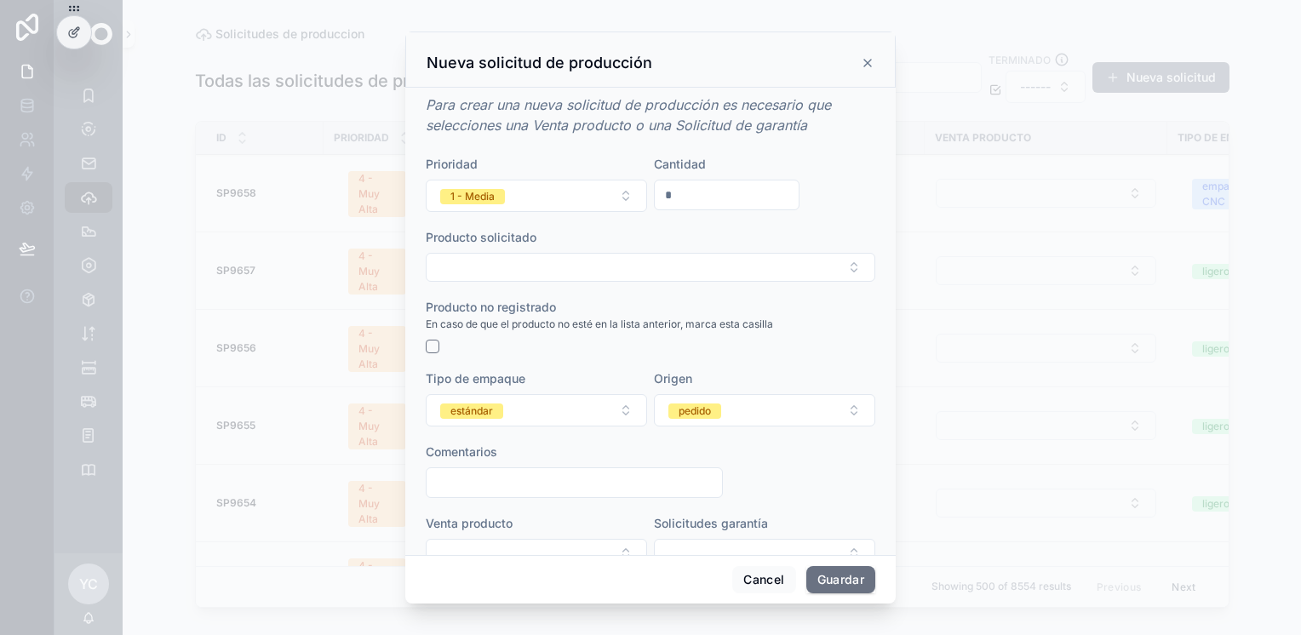
click at [519, 196] on button "1 - Media" at bounding box center [536, 196] width 221 height 32
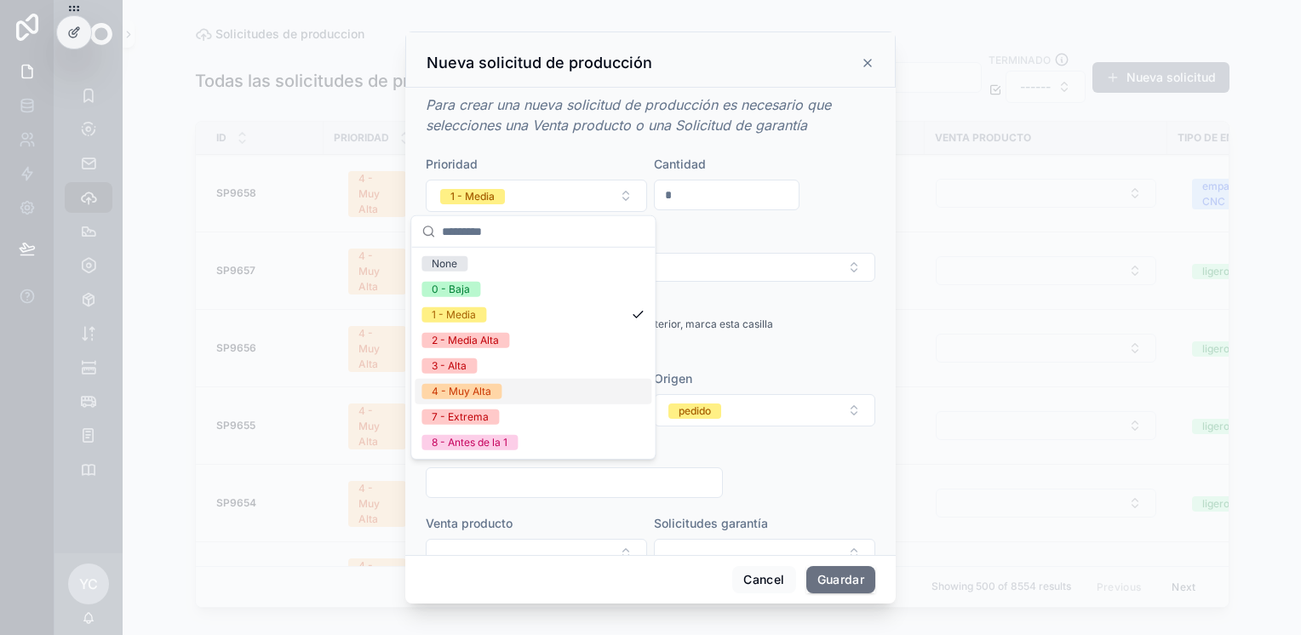
click at [480, 389] on div "4 - Muy Alta" at bounding box center [462, 391] width 60 height 15
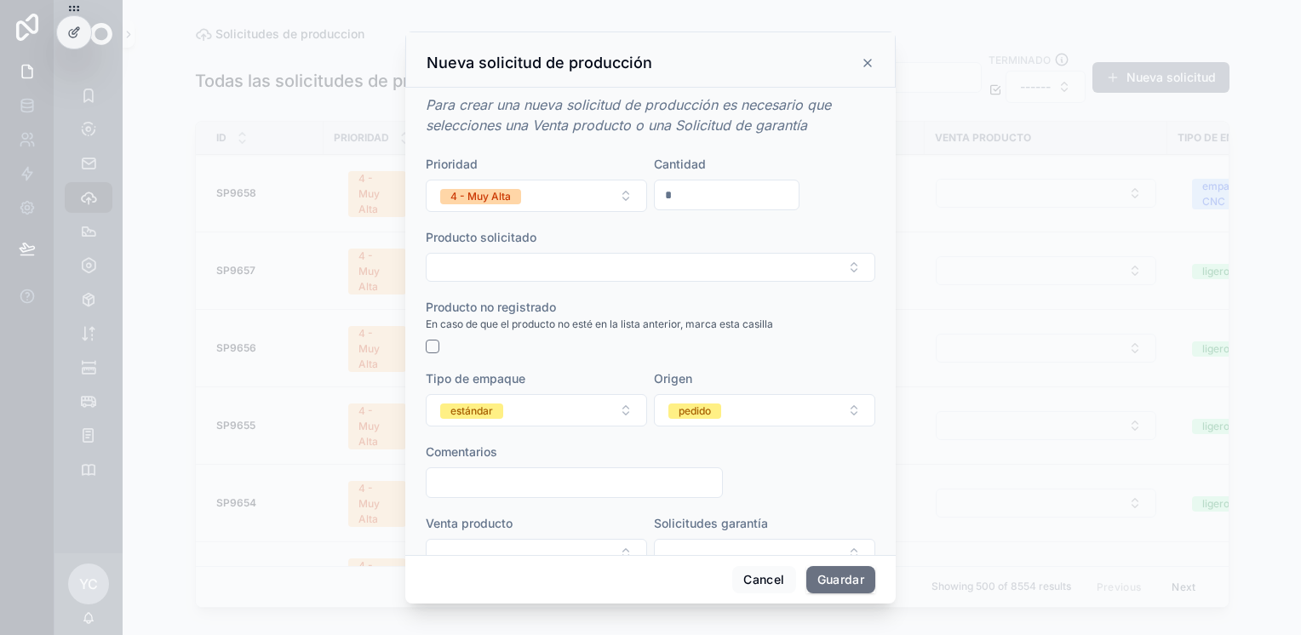
click at [687, 189] on input "*" at bounding box center [727, 195] width 144 height 24
type input "*"
click at [568, 280] on button "Select Button" at bounding box center [651, 267] width 450 height 29
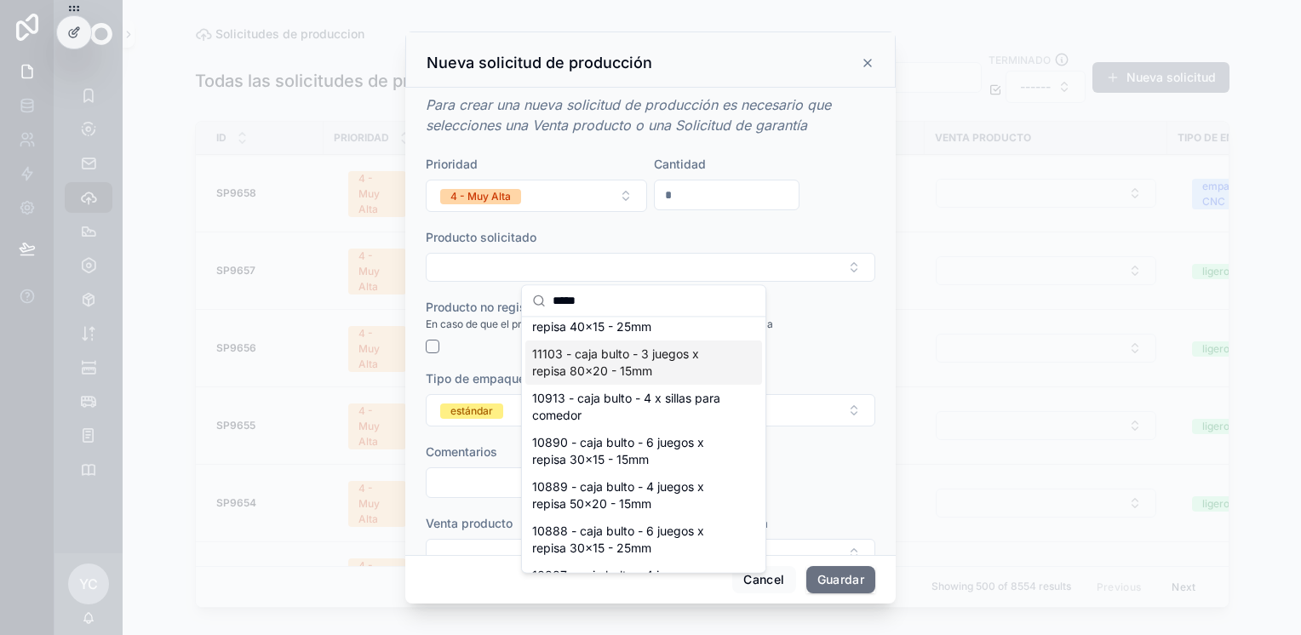
scroll to position [256, 0]
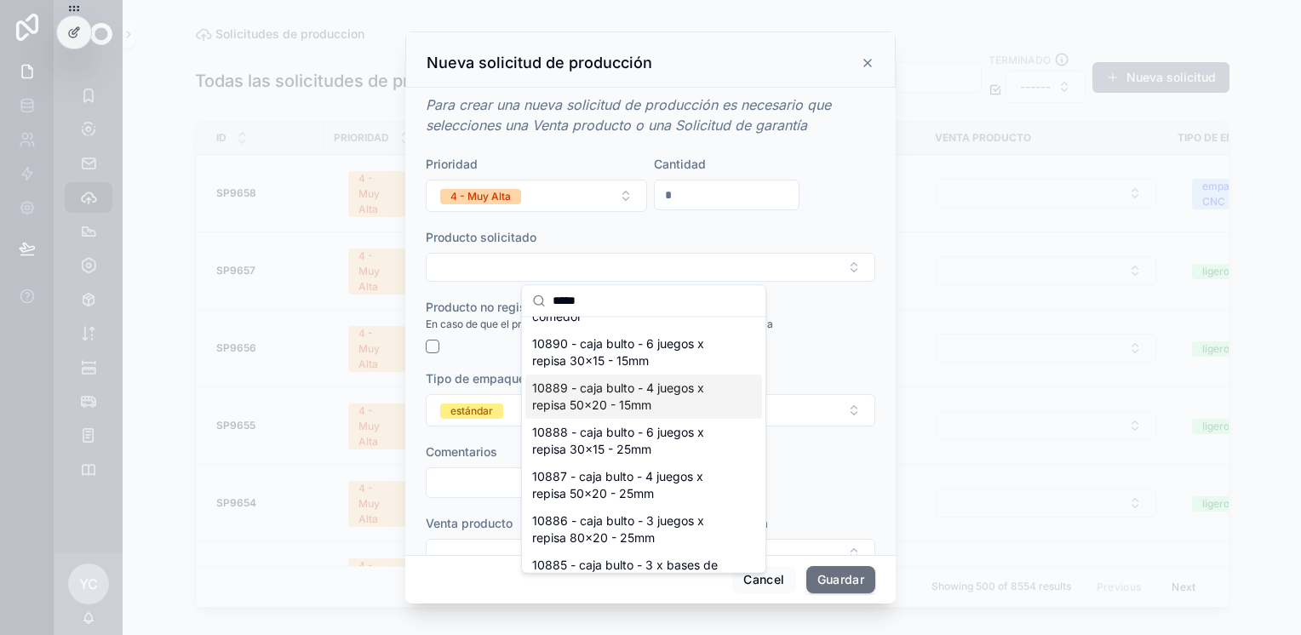
type input "*****"
click at [660, 397] on span "10889 - caja bulto - 4 juegos x repisa 50x20 - 15mm" at bounding box center [633, 397] width 203 height 34
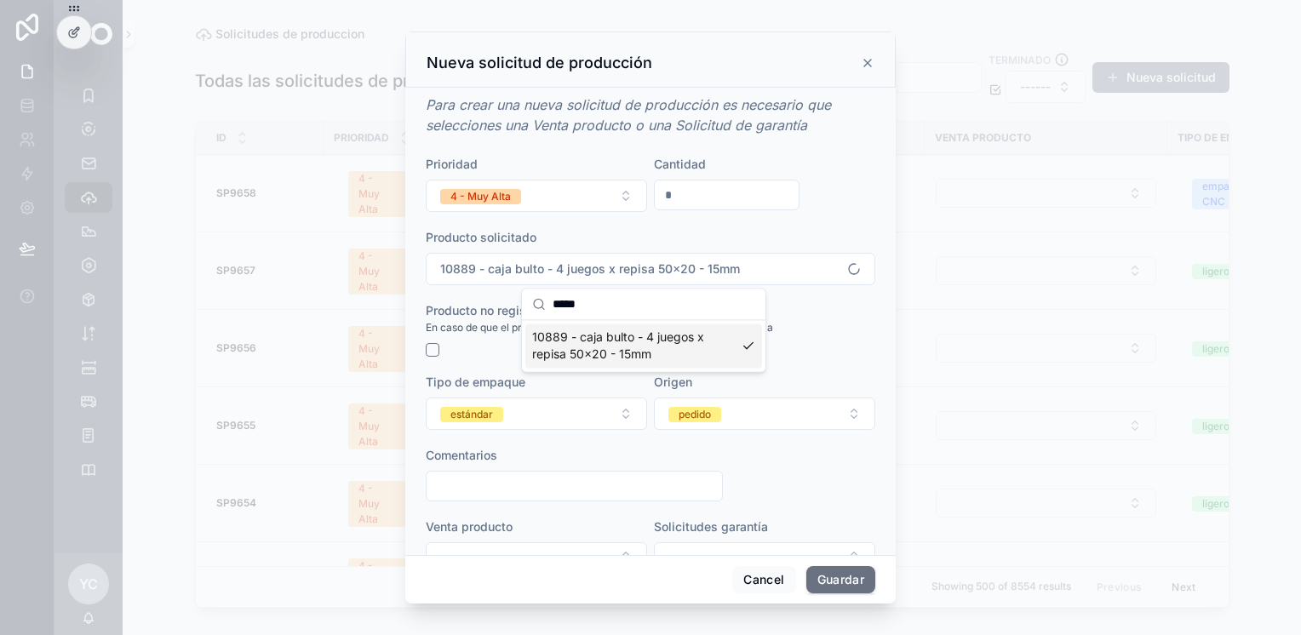
scroll to position [0, 0]
click at [507, 414] on button "estándar" at bounding box center [536, 414] width 221 height 32
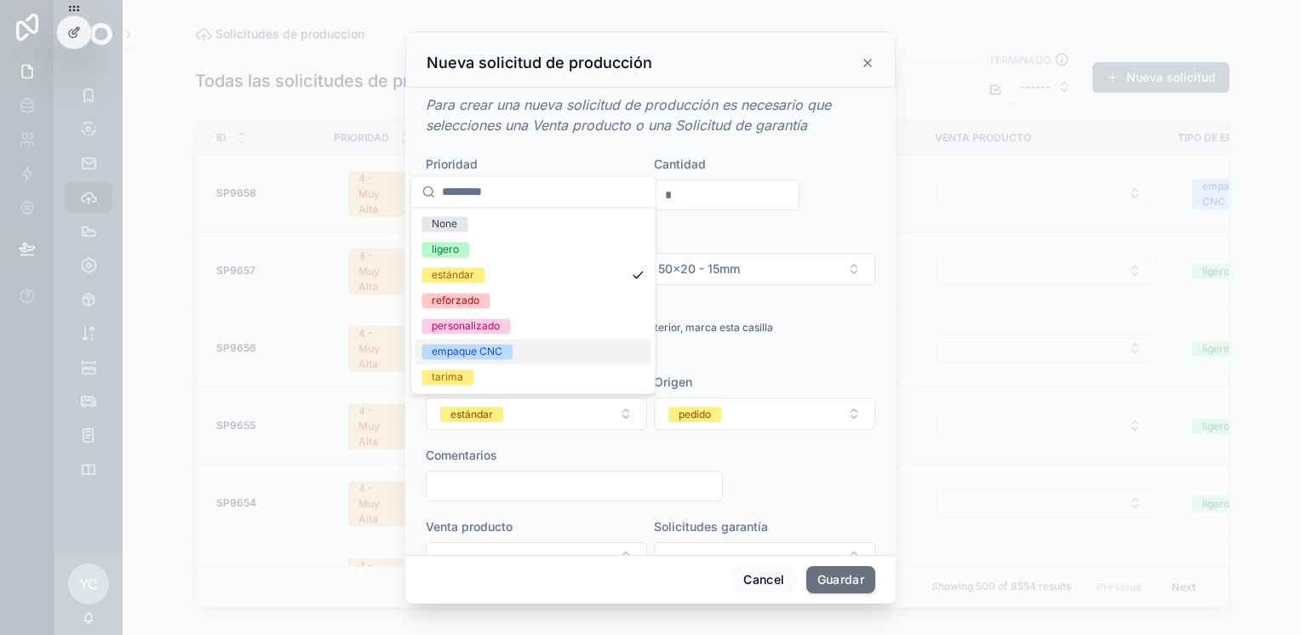
click at [494, 351] on div "empaque CNC" at bounding box center [467, 351] width 71 height 15
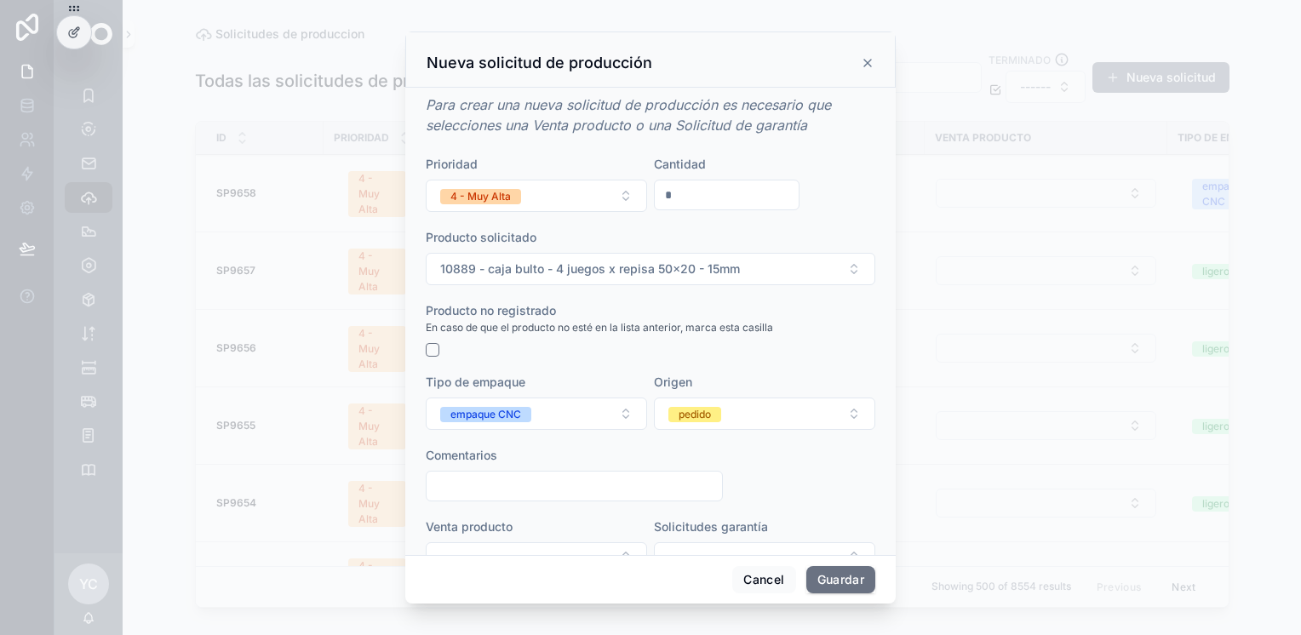
click at [725, 418] on button "pedido" at bounding box center [764, 414] width 221 height 32
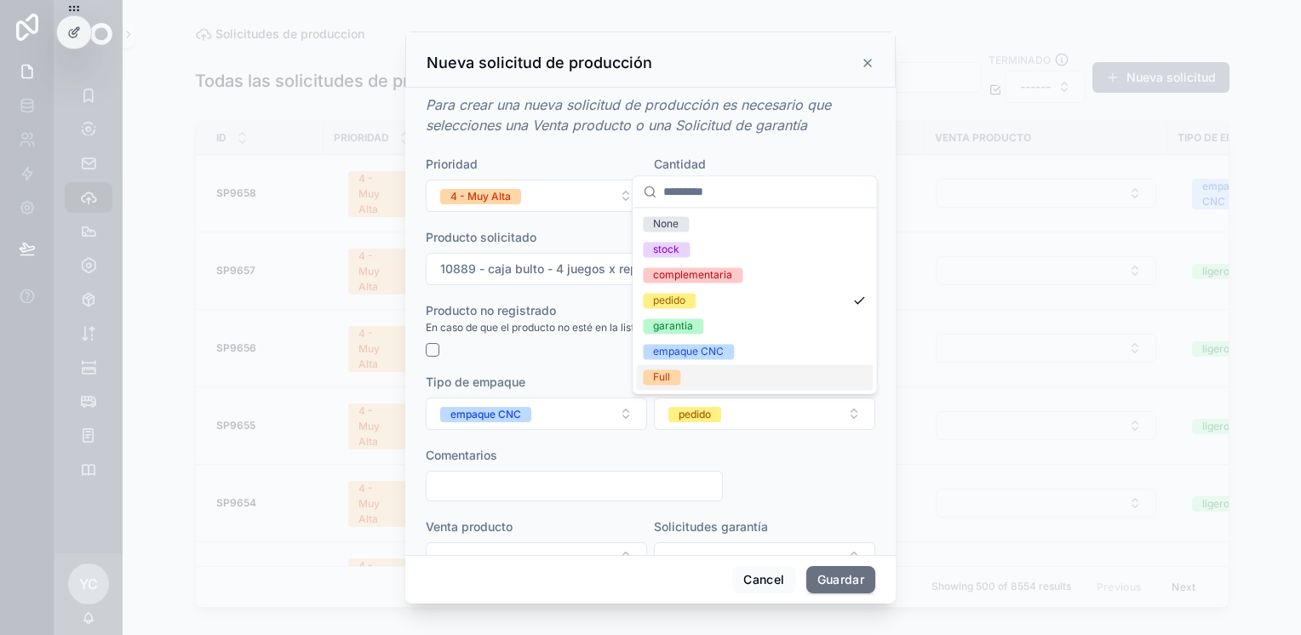
click at [683, 370] on div "Full" at bounding box center [754, 378] width 237 height 26
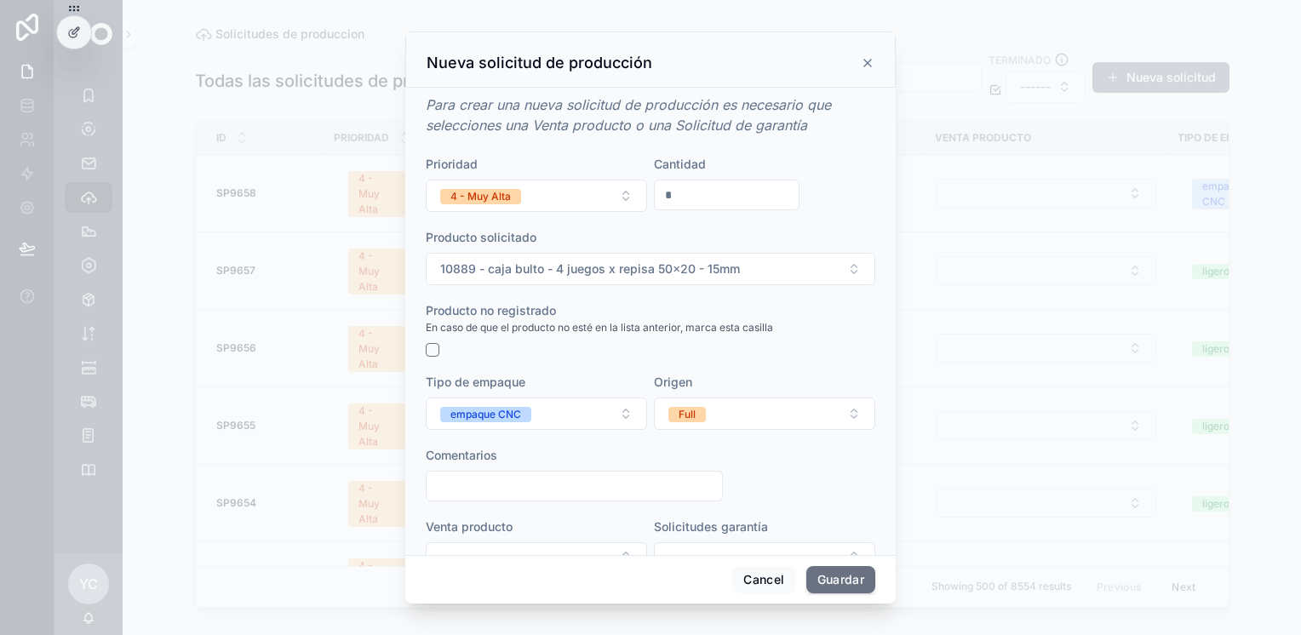
click at [594, 476] on input "scrollable content" at bounding box center [575, 486] width 296 height 24
paste input "**********"
type input "**********"
click at [847, 575] on button "Guardar" at bounding box center [841, 579] width 69 height 27
